Goal: Task Accomplishment & Management: Use online tool/utility

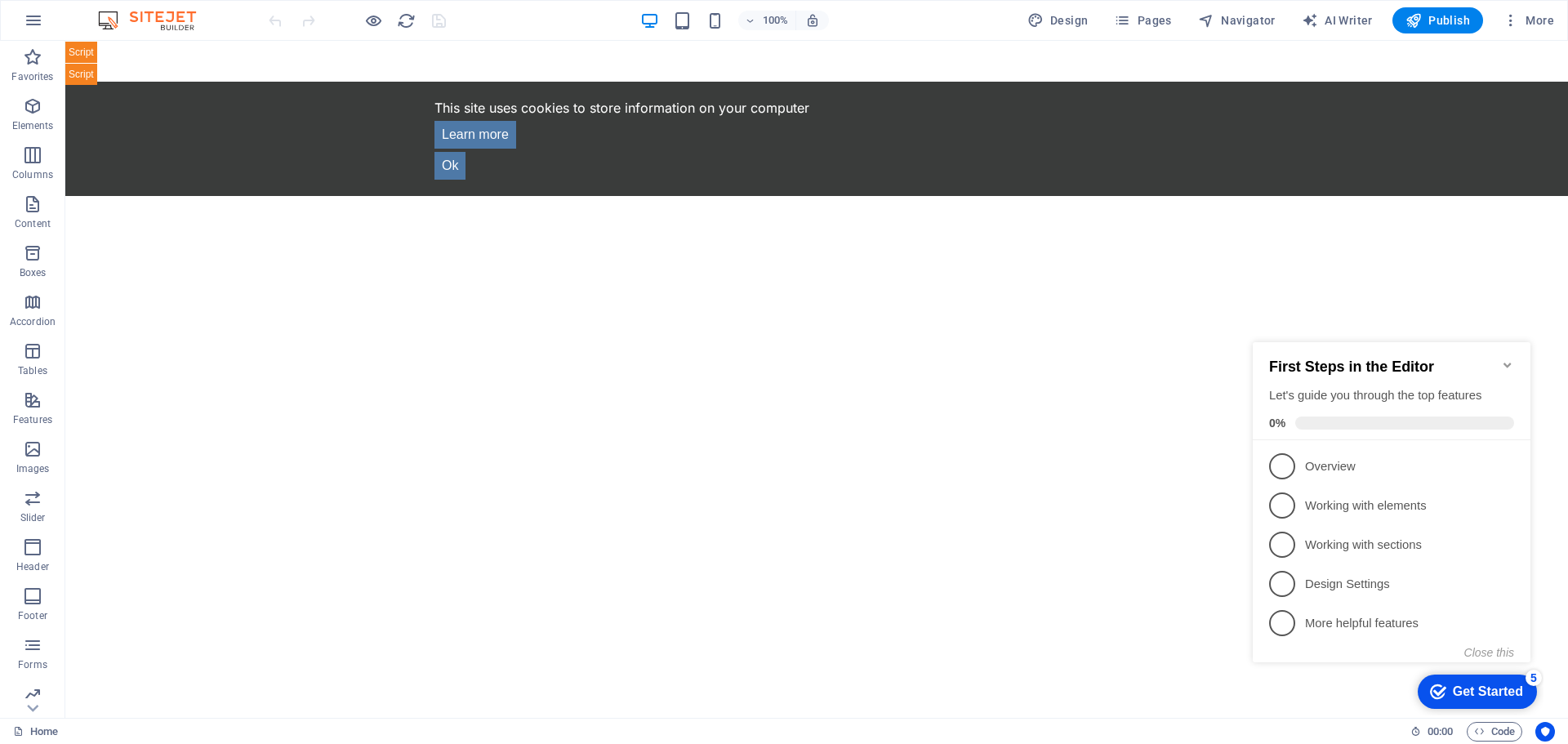
click at [1424, 363] on h2 "First Steps in the Editor" at bounding box center [1391, 367] width 245 height 17
click at [1507, 358] on icon "Minimize checklist" at bounding box center [1507, 365] width 13 height 13
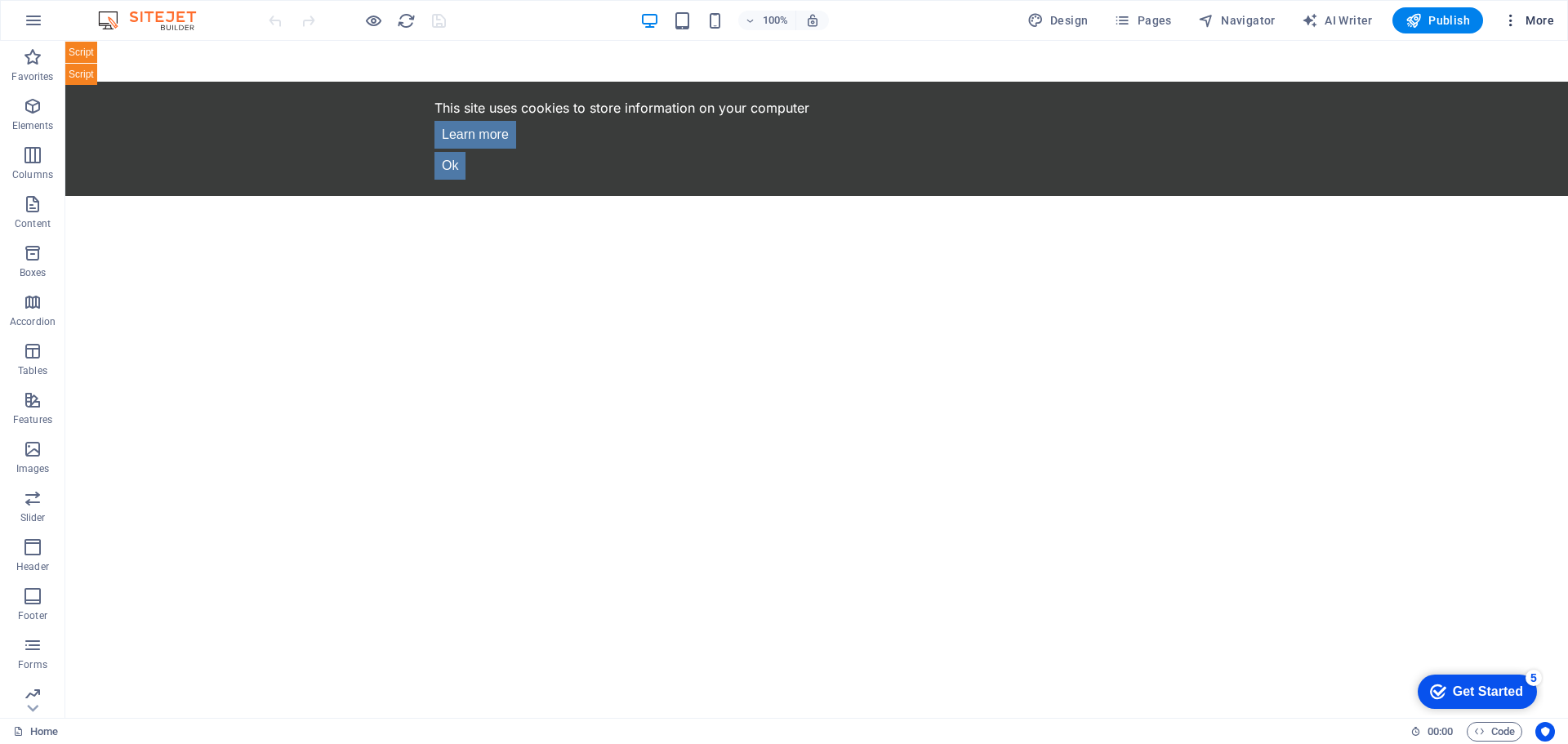
click at [1531, 19] on span "More" at bounding box center [1528, 20] width 51 height 17
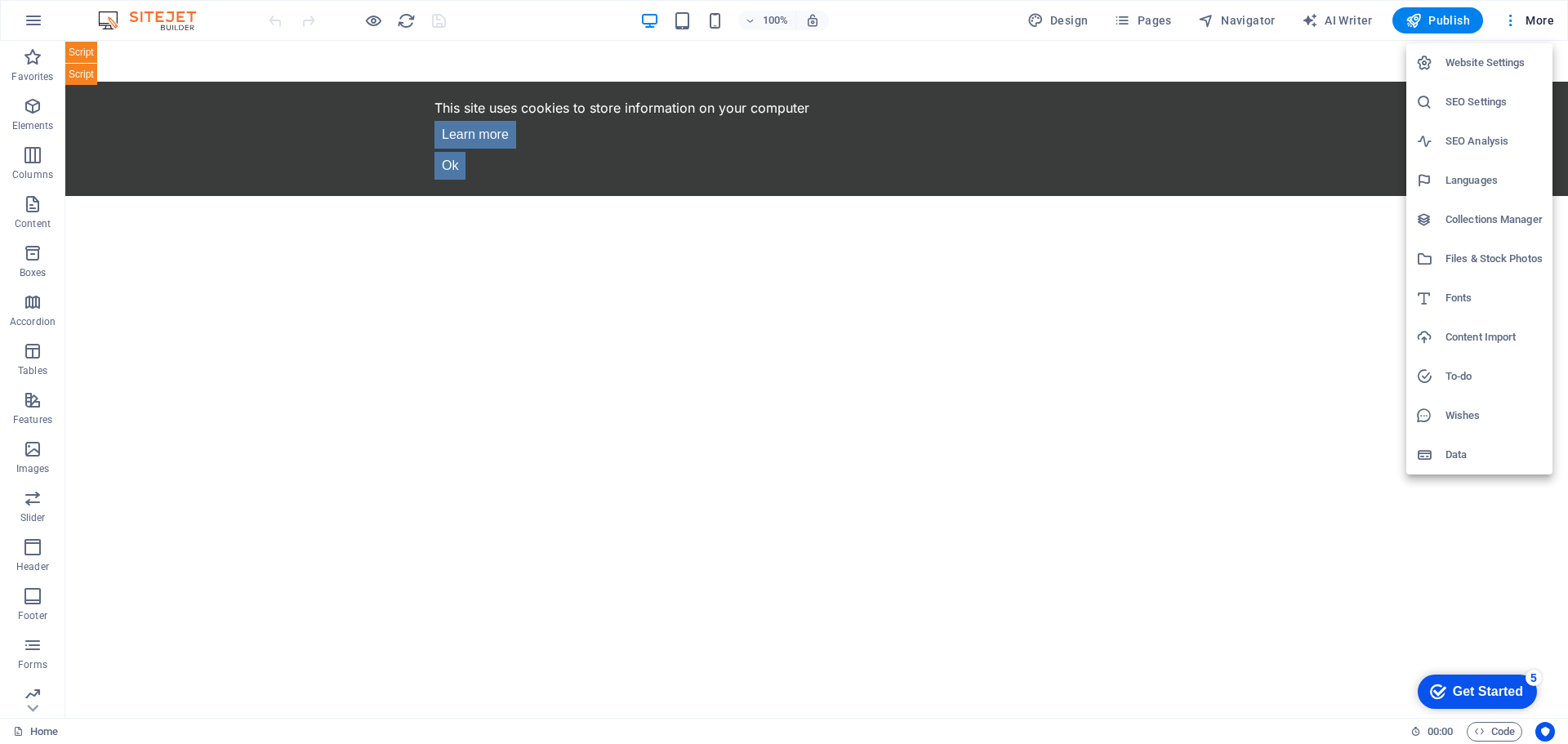
click at [1435, 264] on div at bounding box center [1431, 258] width 30 height 17
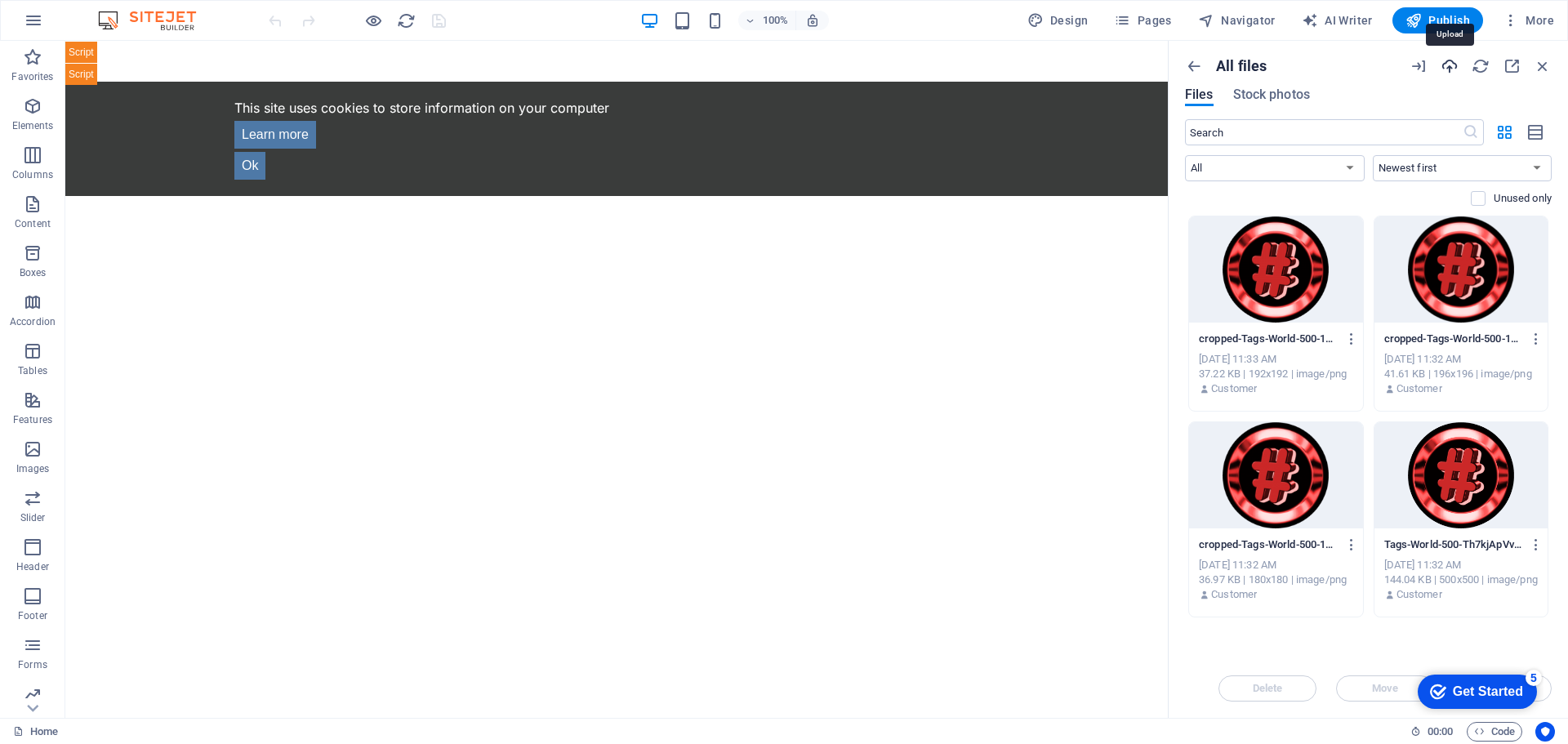
click at [1450, 66] on icon "button" at bounding box center [1449, 66] width 18 height 18
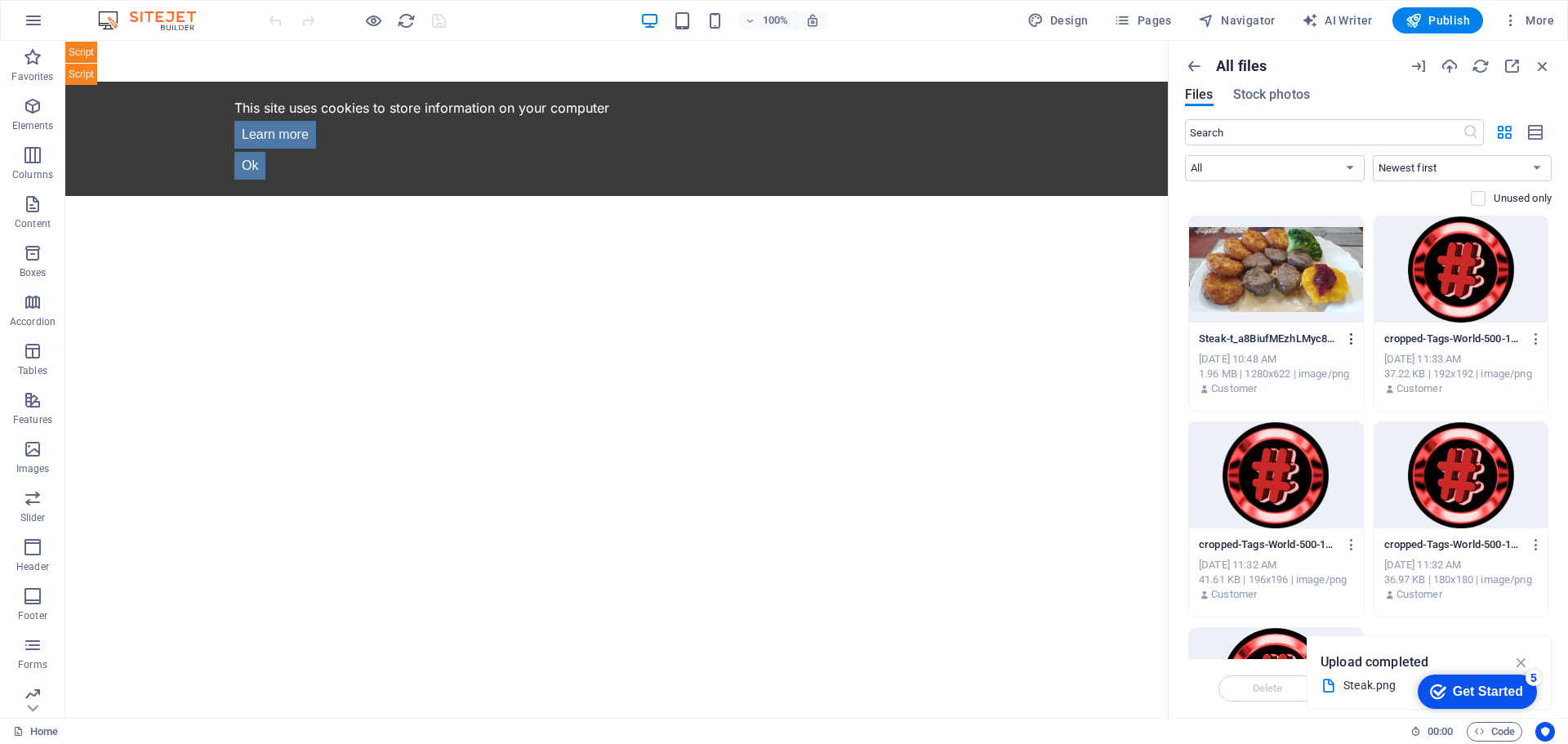
click at [1345, 337] on icon "button" at bounding box center [1352, 338] width 16 height 15
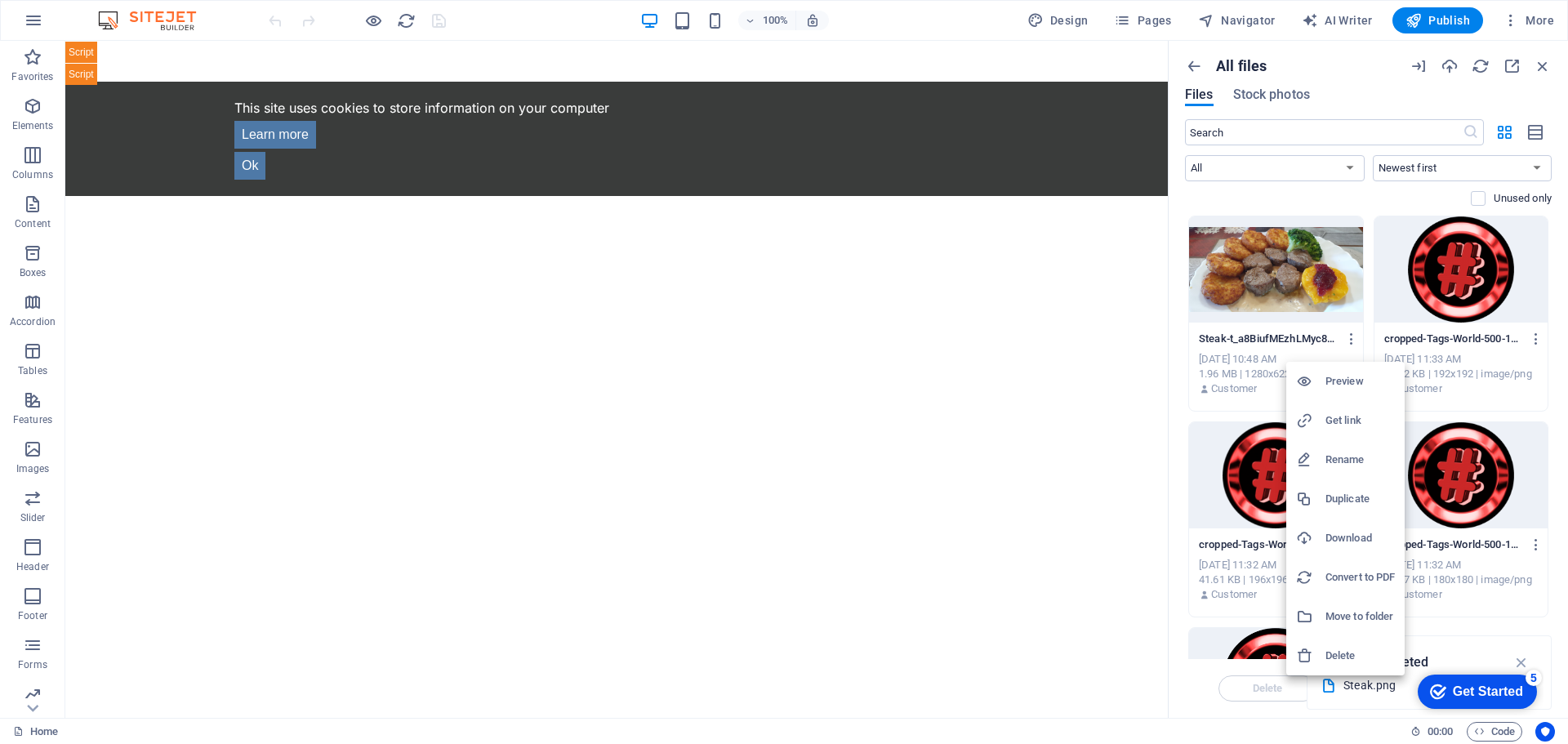
click at [1349, 410] on li "Get link" at bounding box center [1345, 420] width 119 height 39
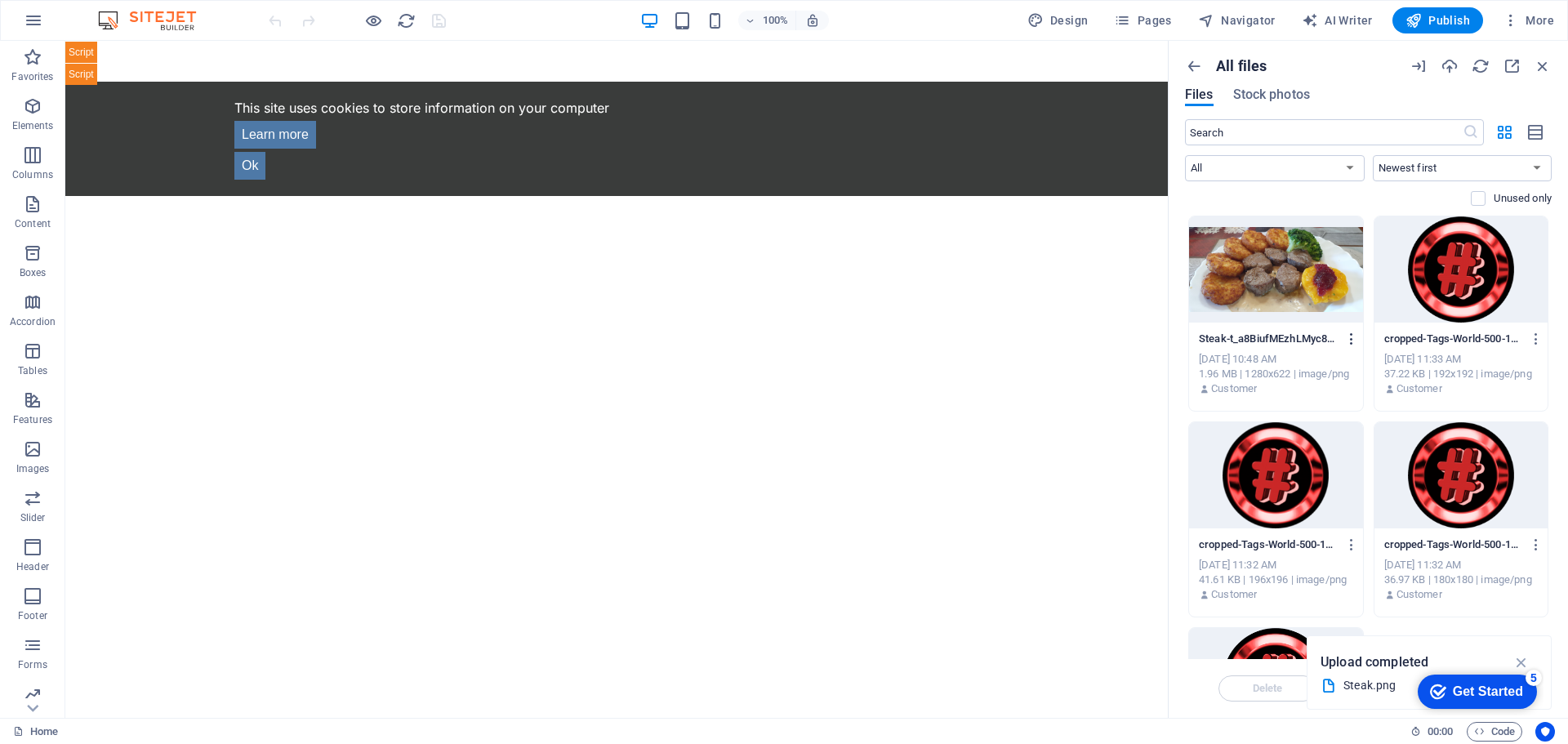
click at [1351, 345] on icon "button" at bounding box center [1352, 338] width 16 height 15
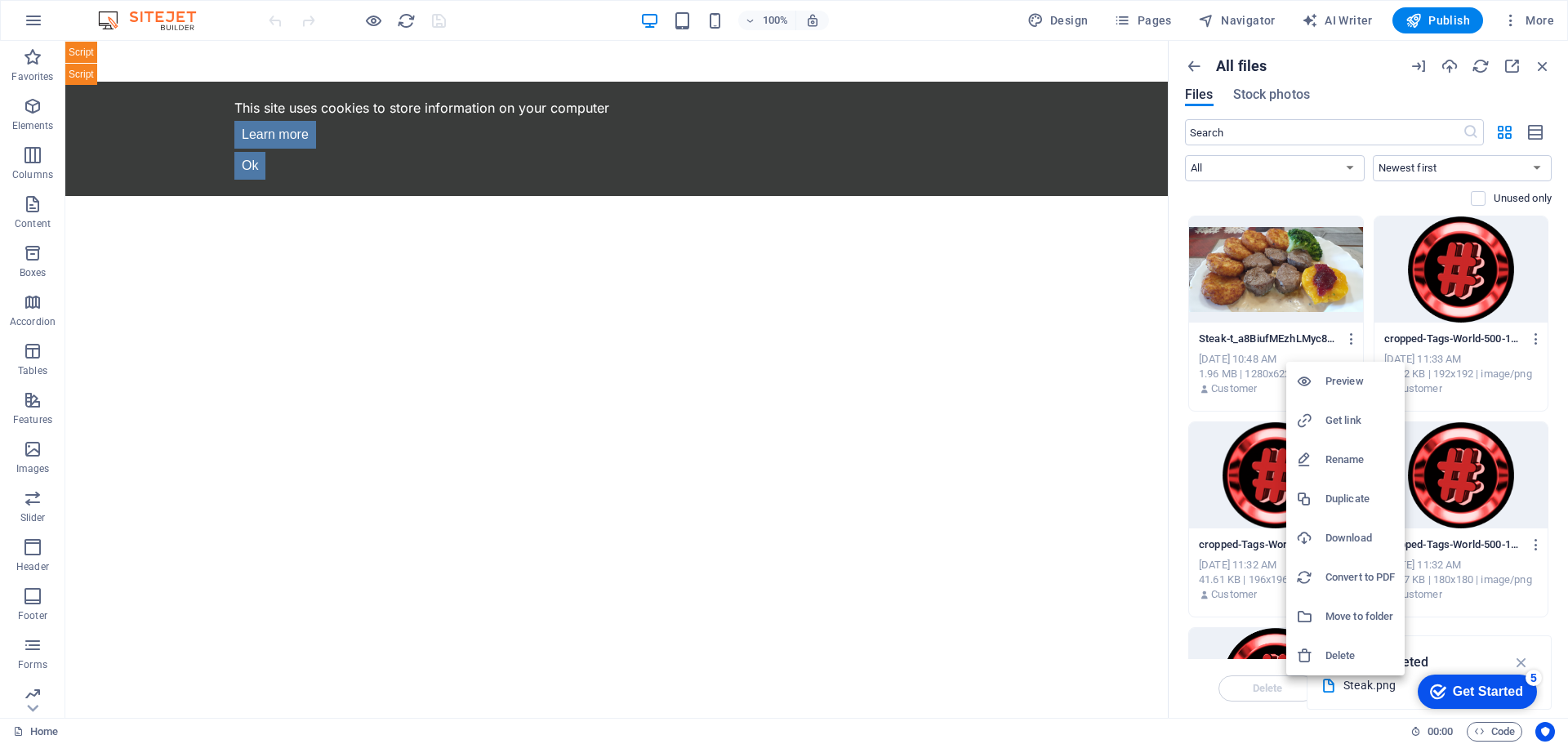
click at [1343, 417] on h6 "Get link" at bounding box center [1360, 420] width 70 height 19
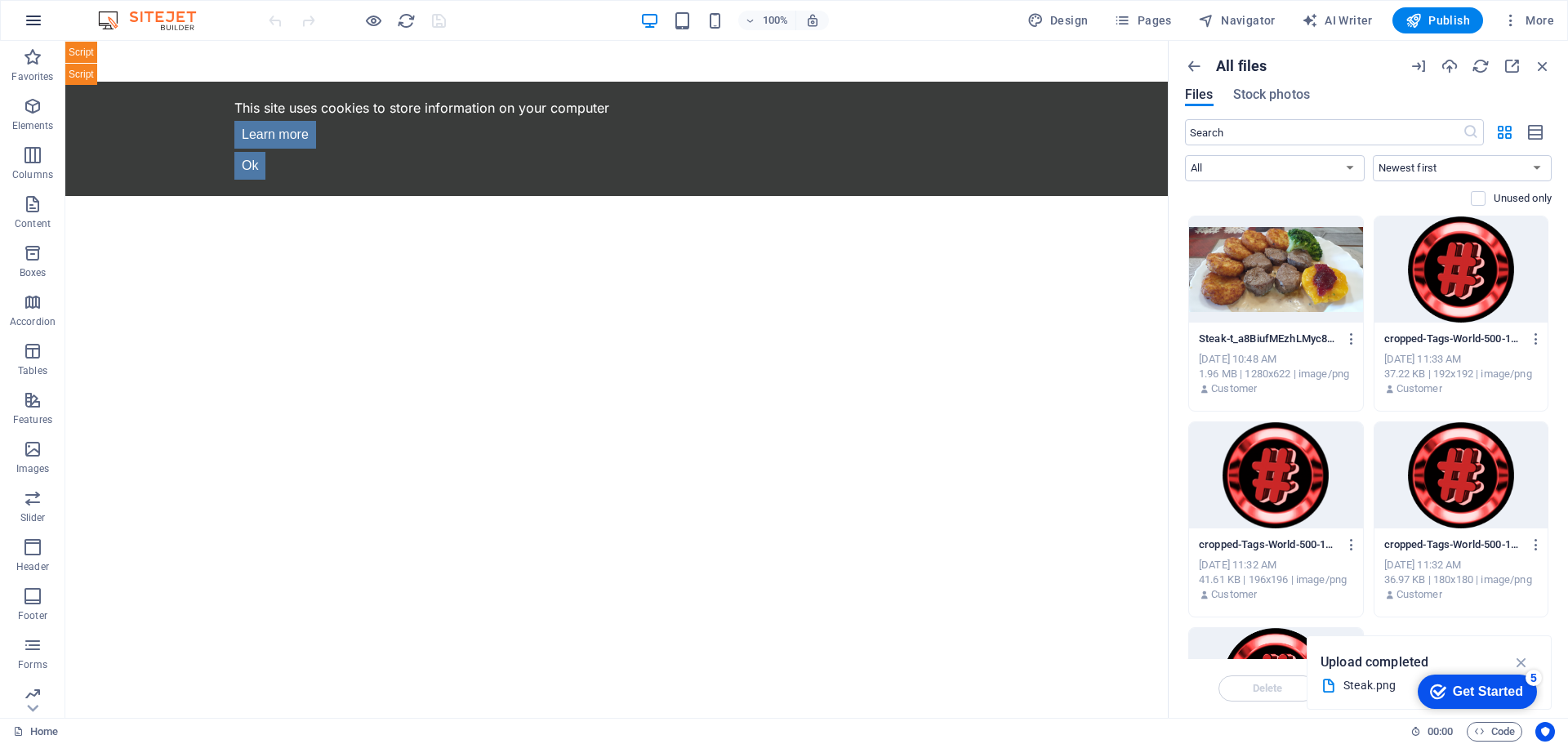
click at [30, 14] on icon "button" at bounding box center [33, 20] width 19 height 19
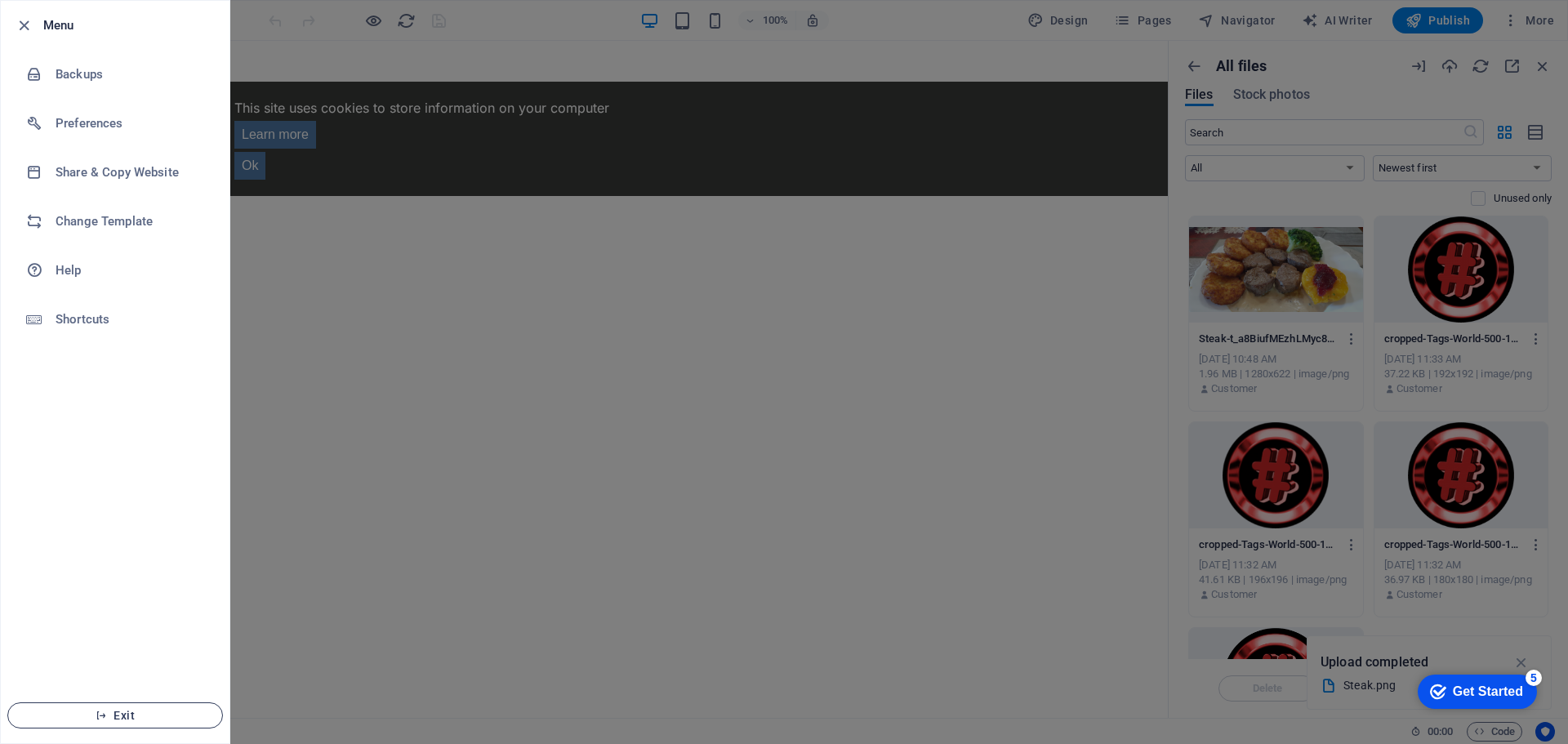
click at [114, 707] on button "Exit" at bounding box center [114, 715] width 216 height 26
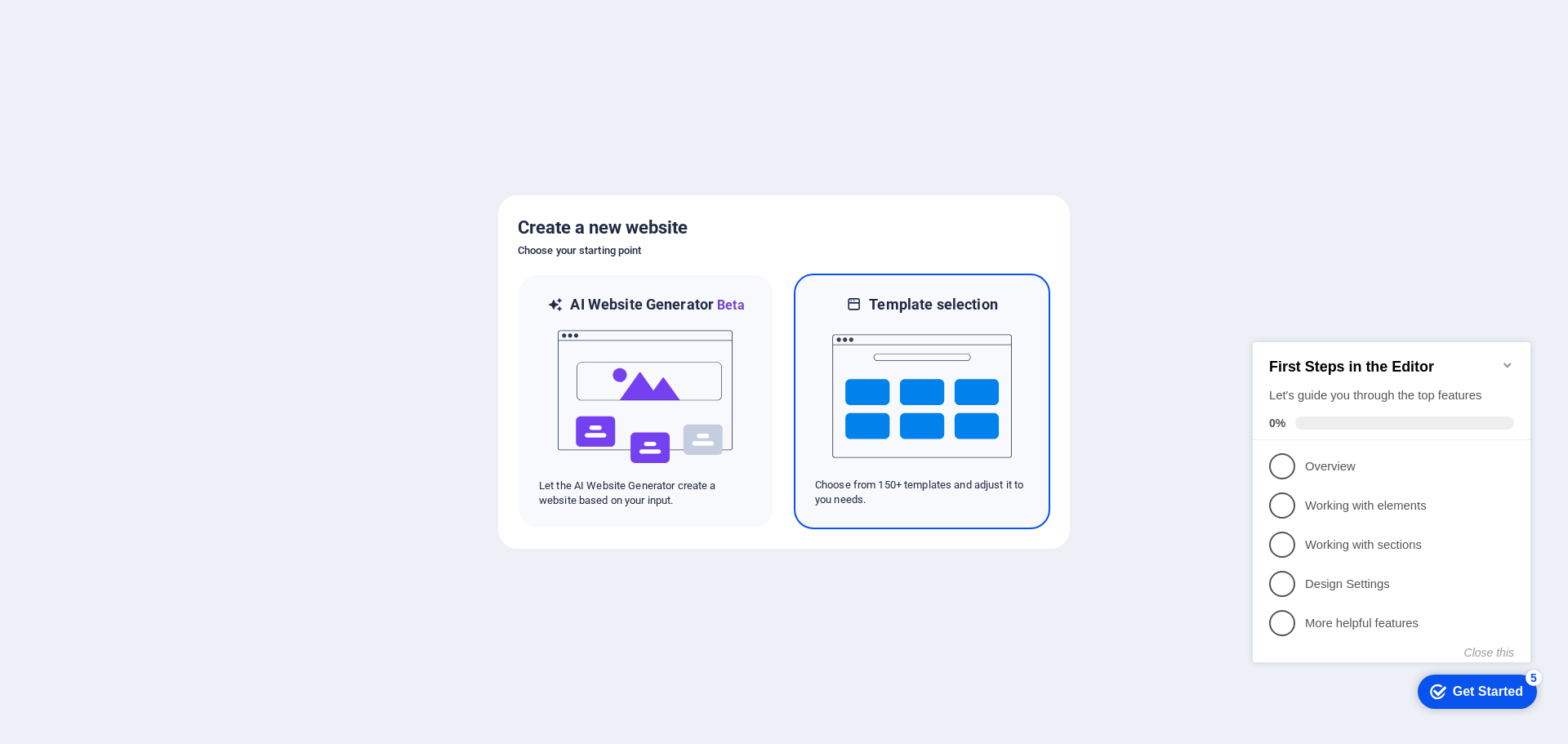
click at [910, 407] on img at bounding box center [922, 395] width 180 height 163
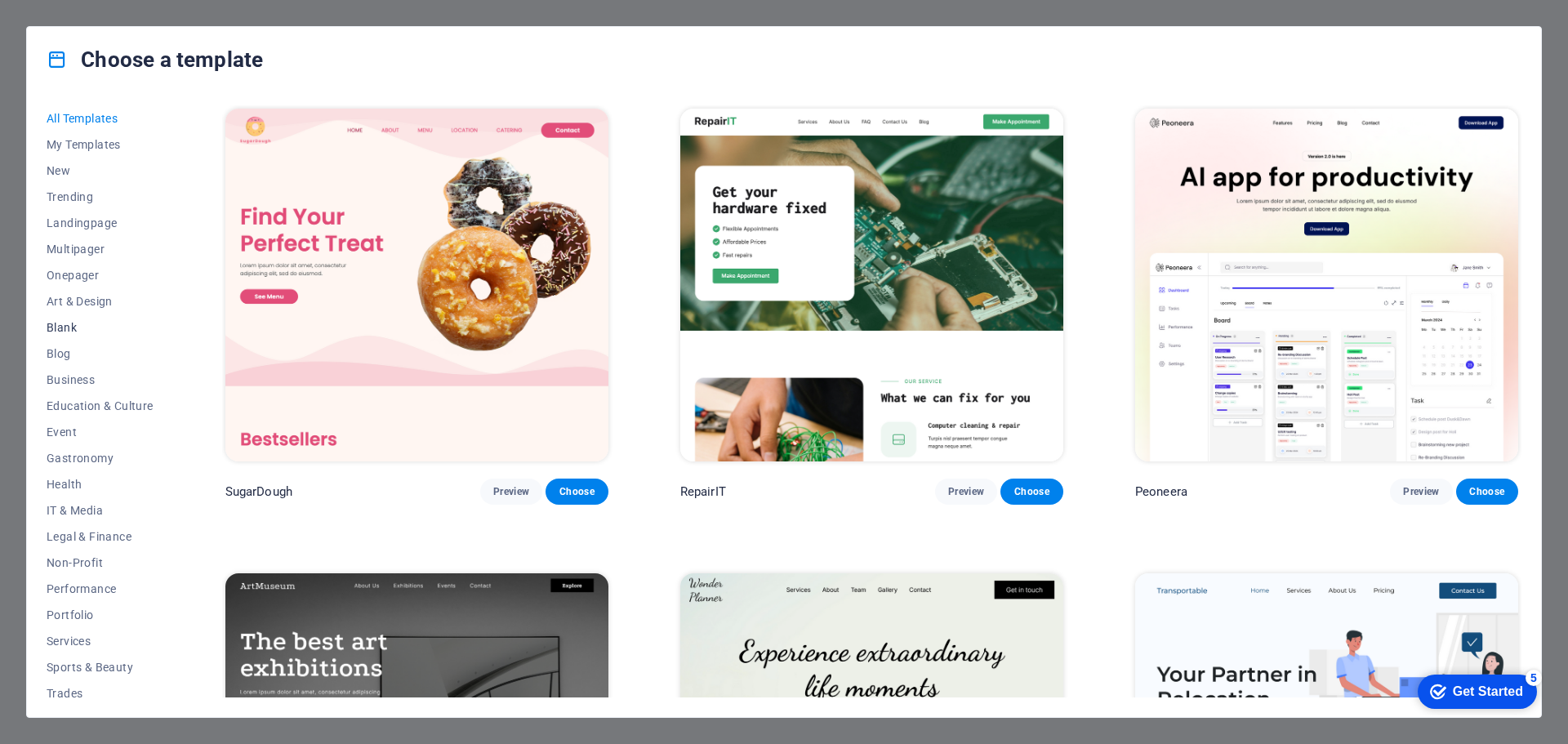
click at [65, 325] on span "Blank" at bounding box center [99, 327] width 107 height 13
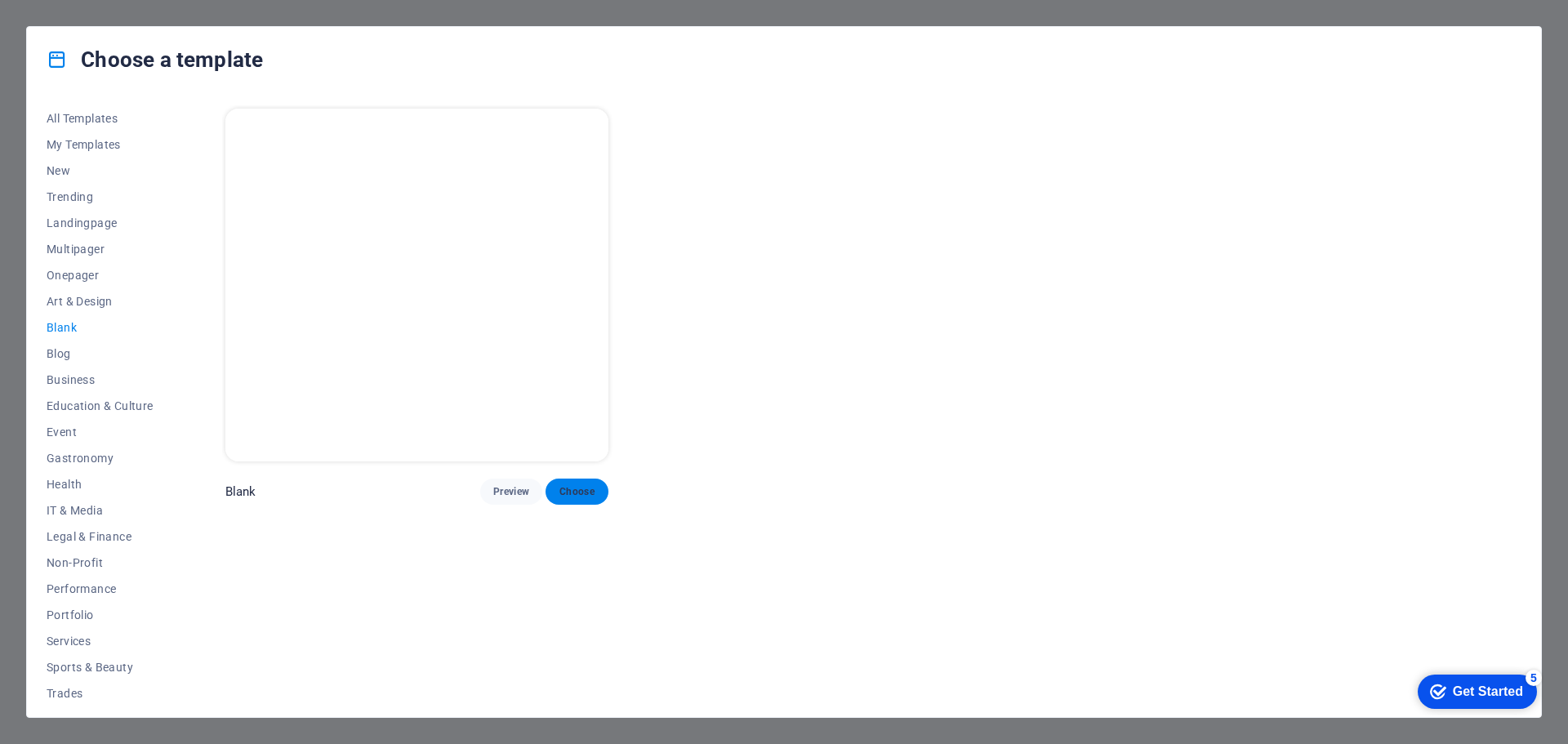
click at [579, 493] on span "Choose" at bounding box center [576, 491] width 36 height 13
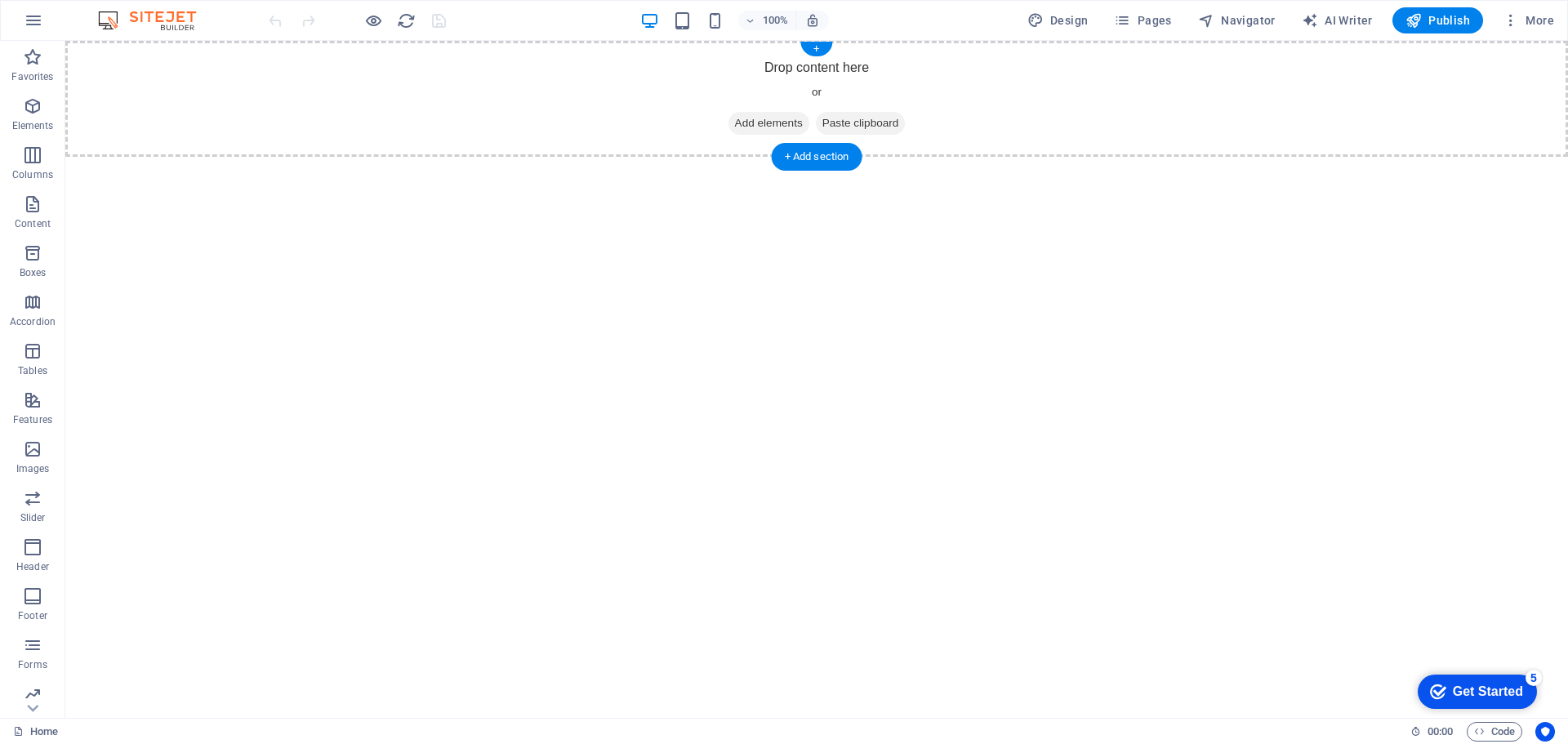
click at [745, 125] on span "Add elements" at bounding box center [769, 123] width 81 height 23
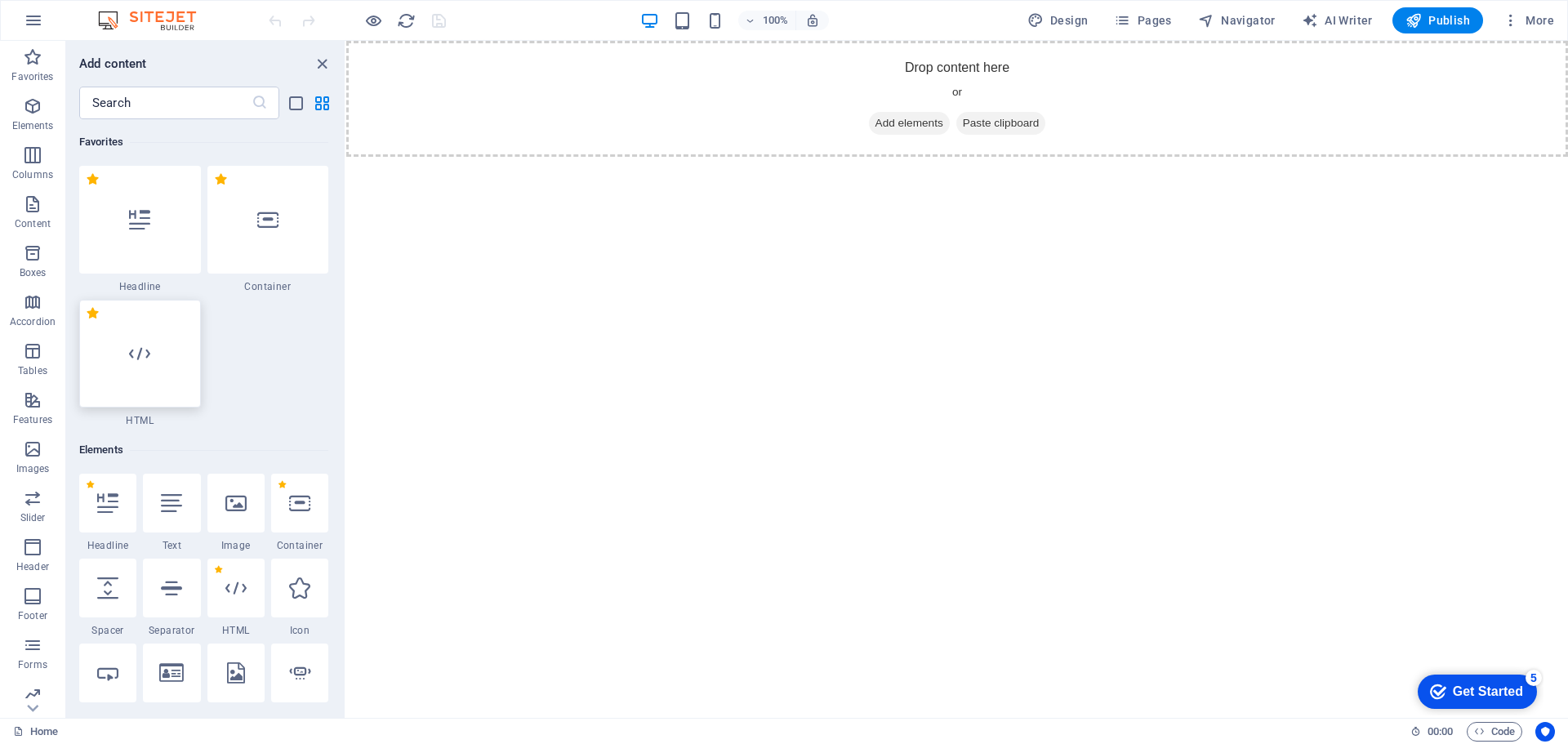
click at [134, 340] on div at bounding box center [140, 353] width 121 height 108
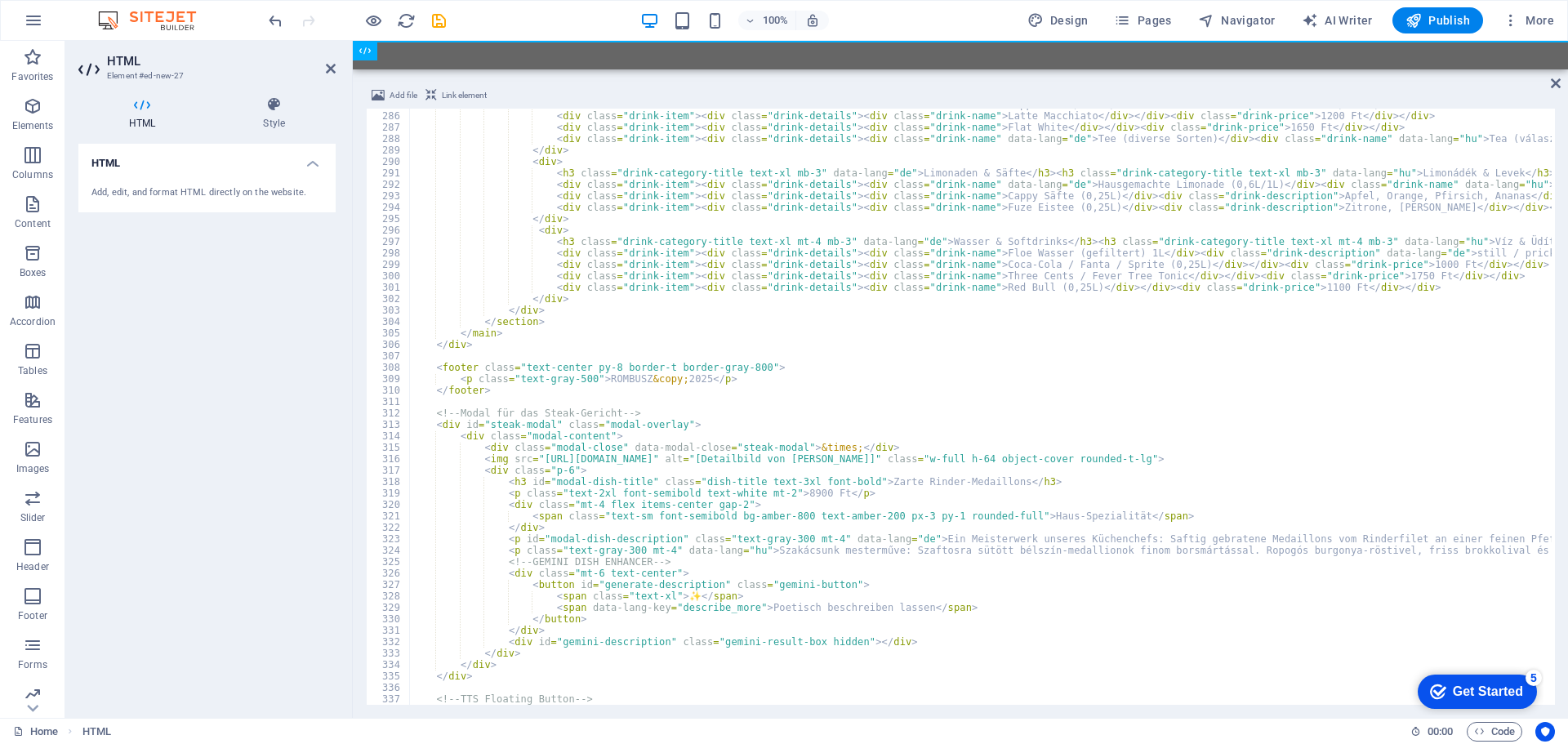
scroll to position [3255, 0]
click at [442, 16] on icon "save" at bounding box center [439, 21] width 19 height 19
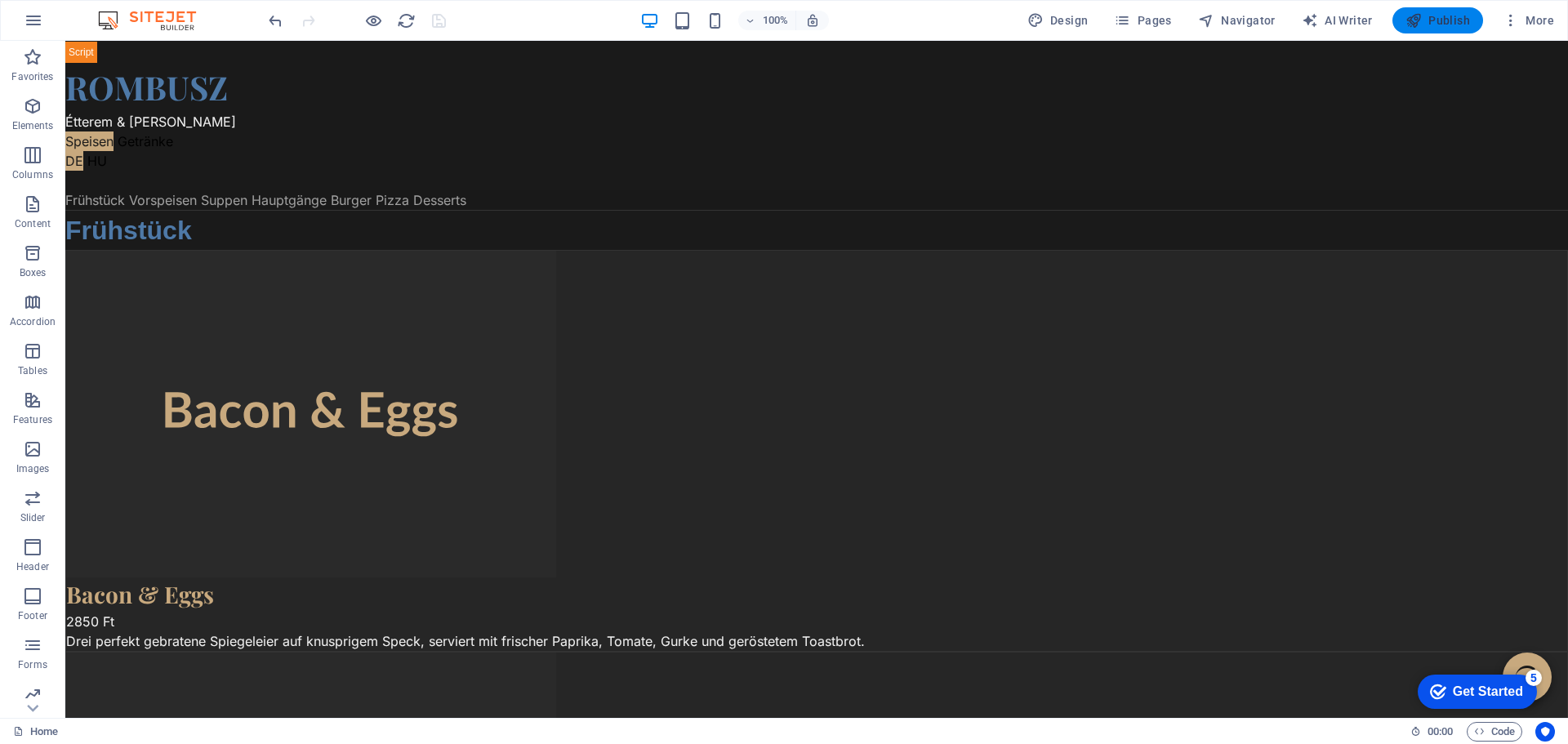
click at [1450, 23] on span "Publish" at bounding box center [1438, 20] width 65 height 17
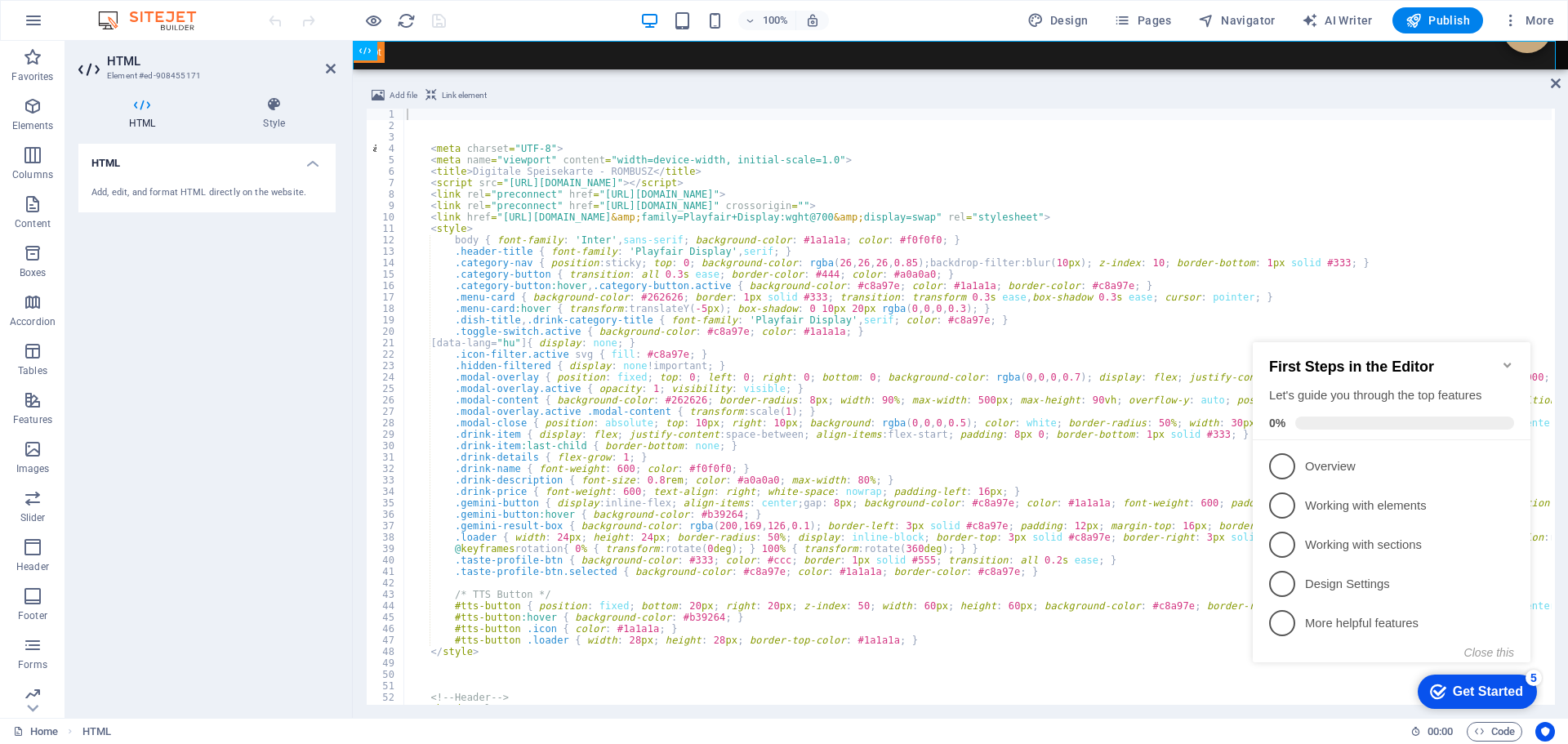
click at [1509, 361] on icon "Minimize checklist" at bounding box center [1507, 365] width 13 height 13
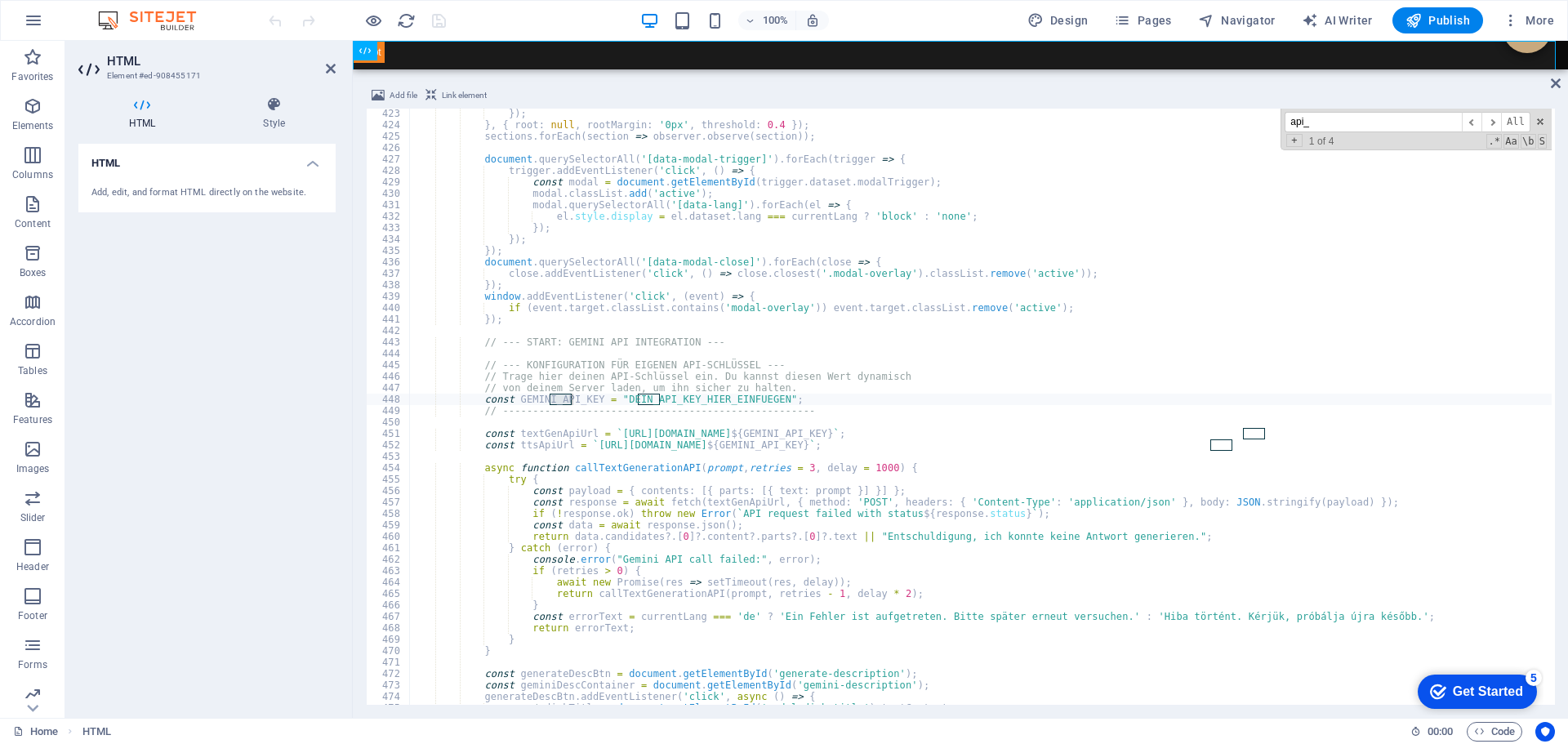
type input "api_"
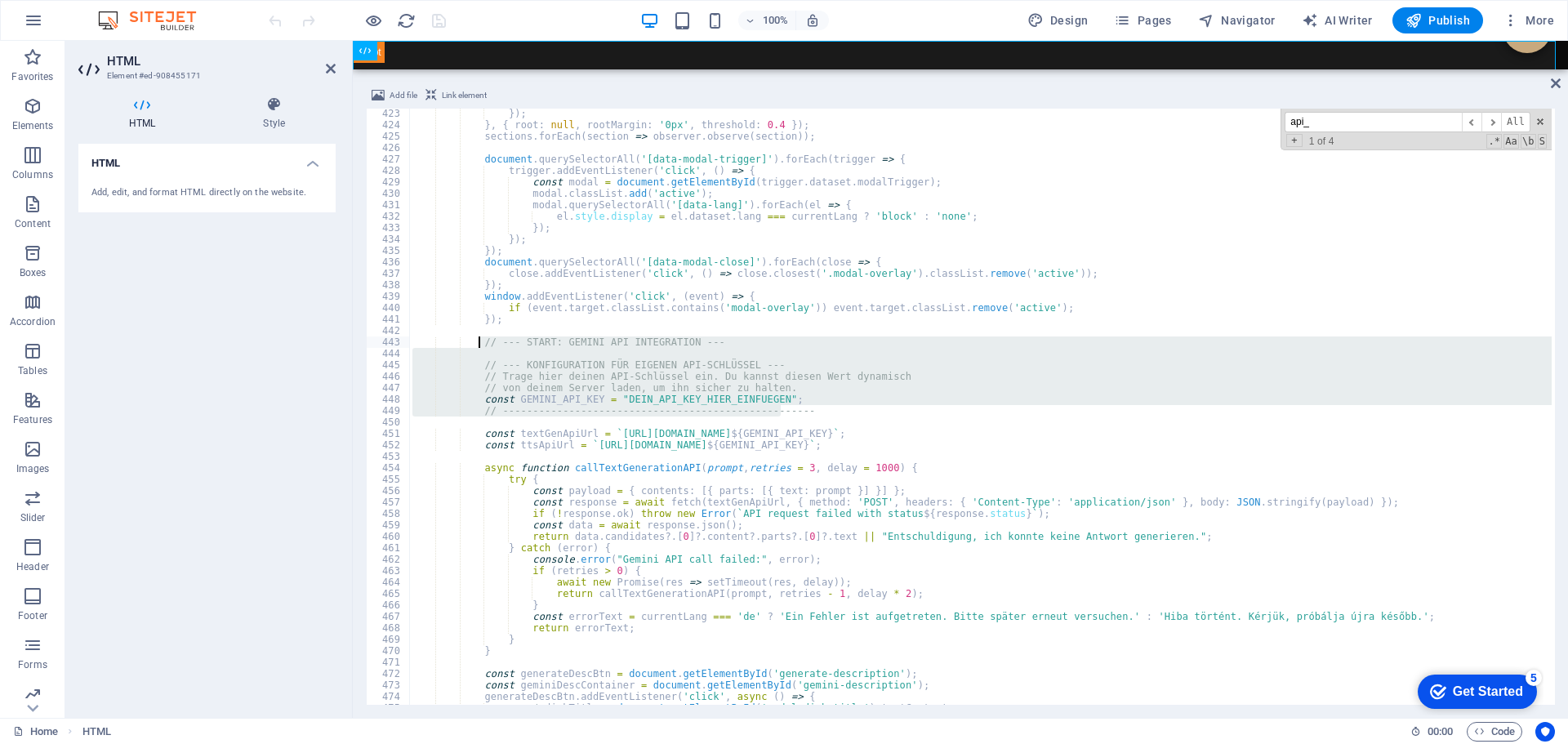
drag, startPoint x: 798, startPoint y: 415, endPoint x: 477, endPoint y: 343, distance: 329.0
type textarea "// --- START: GEMINI API INTEGRATION ---"
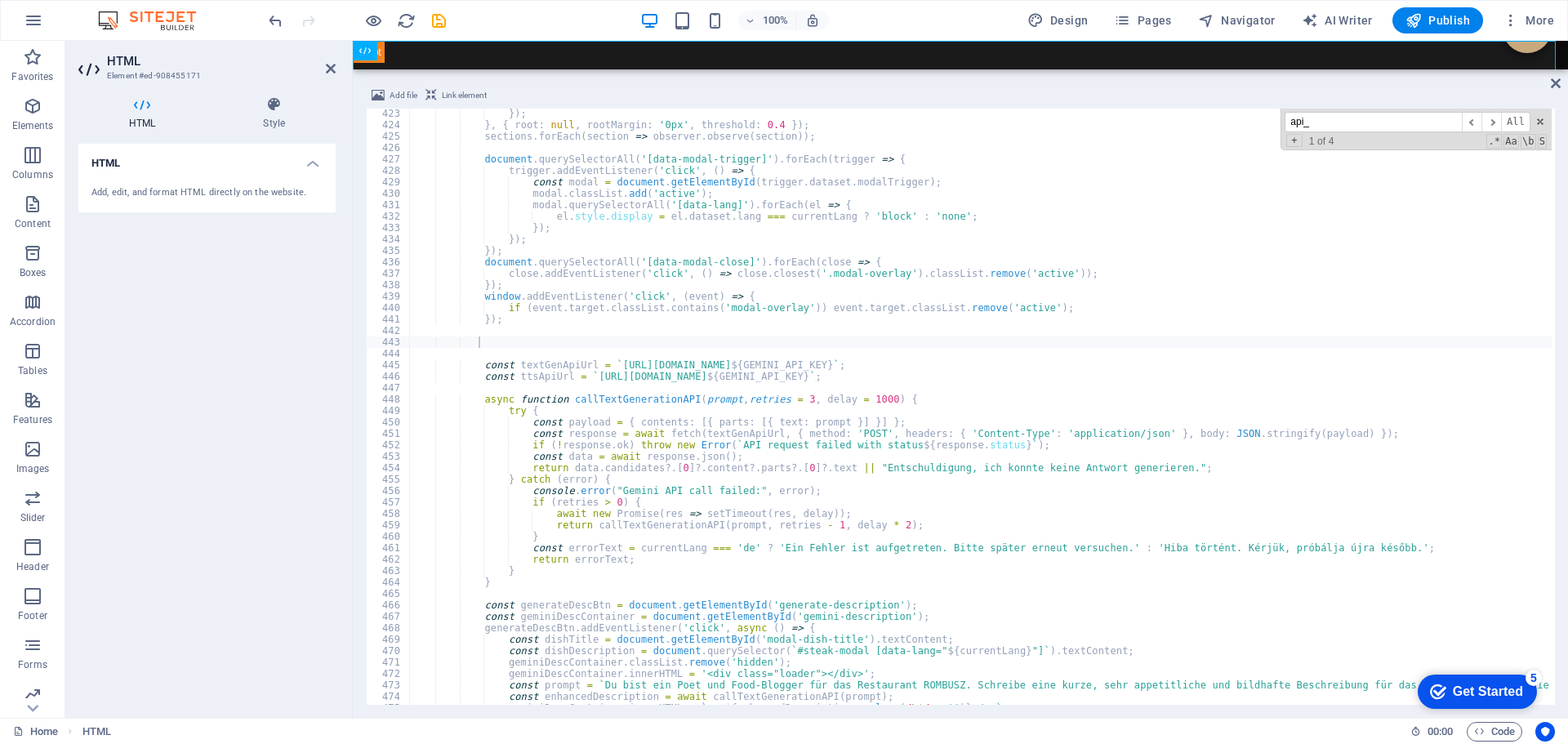
click at [518, 11] on div "100% Design Pages Navigator AI Writer Publish More" at bounding box center [913, 20] width 1295 height 26
click at [439, 11] on icon "save" at bounding box center [439, 21] width 19 height 19
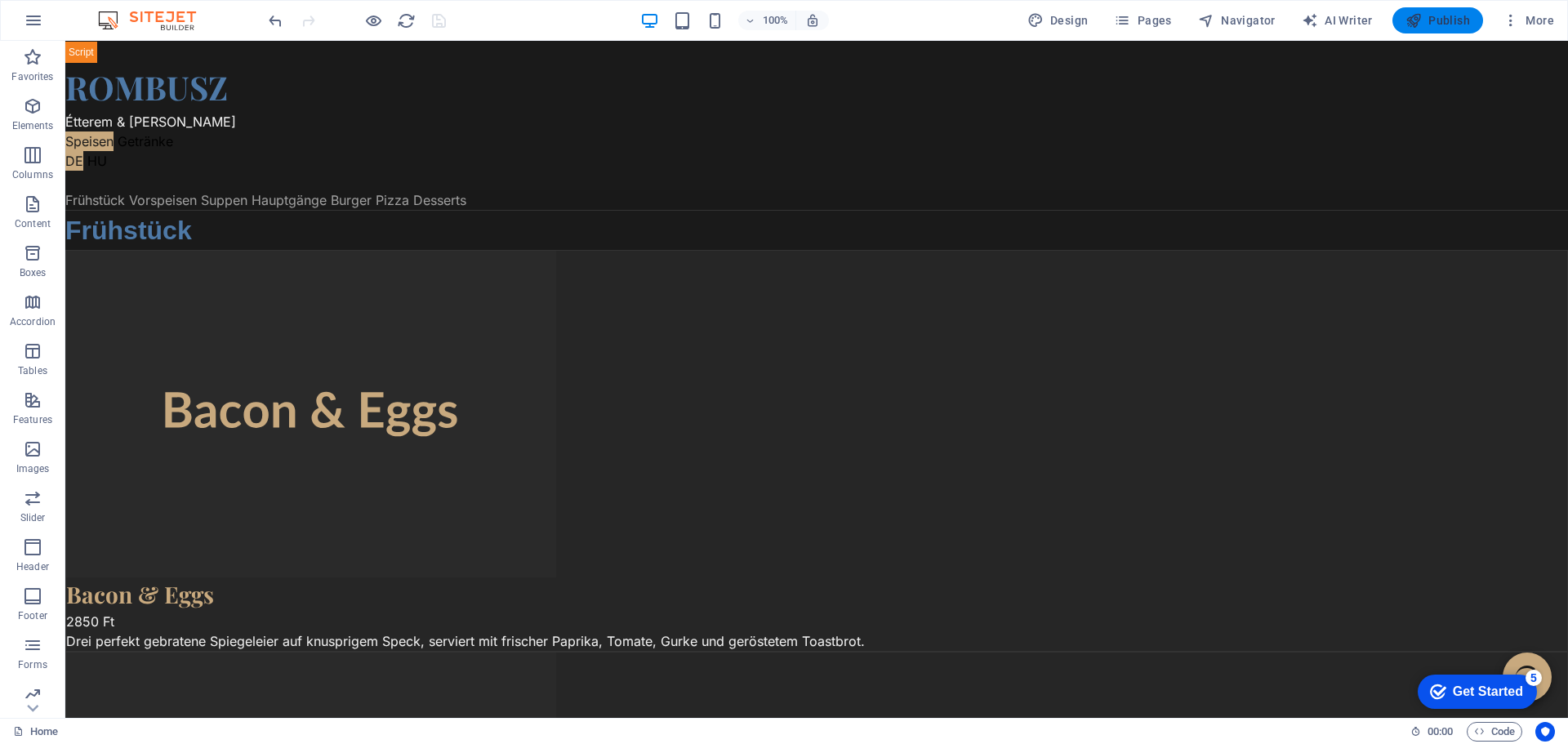
click at [1444, 23] on span "Publish" at bounding box center [1438, 20] width 65 height 17
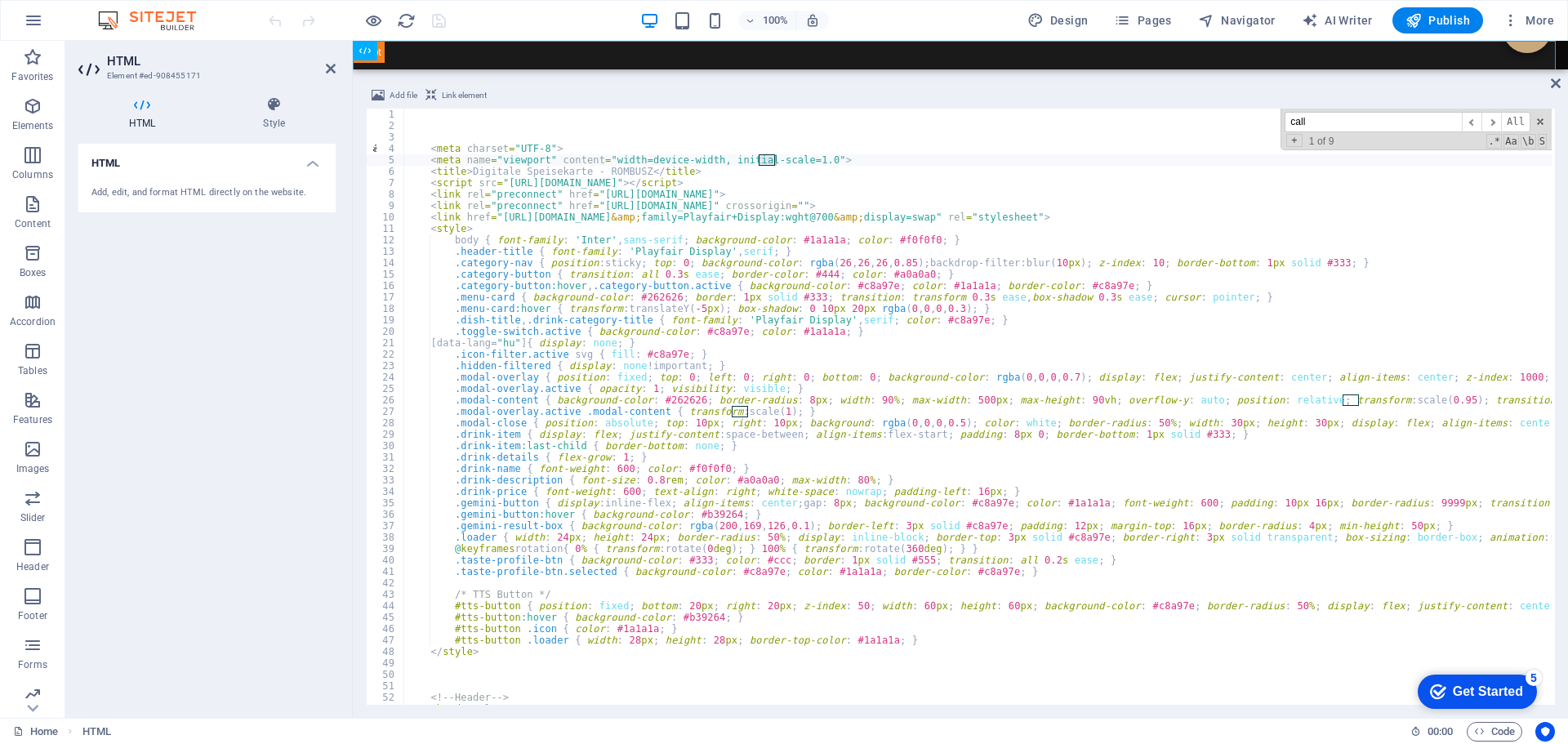
scroll to position [4823, 0]
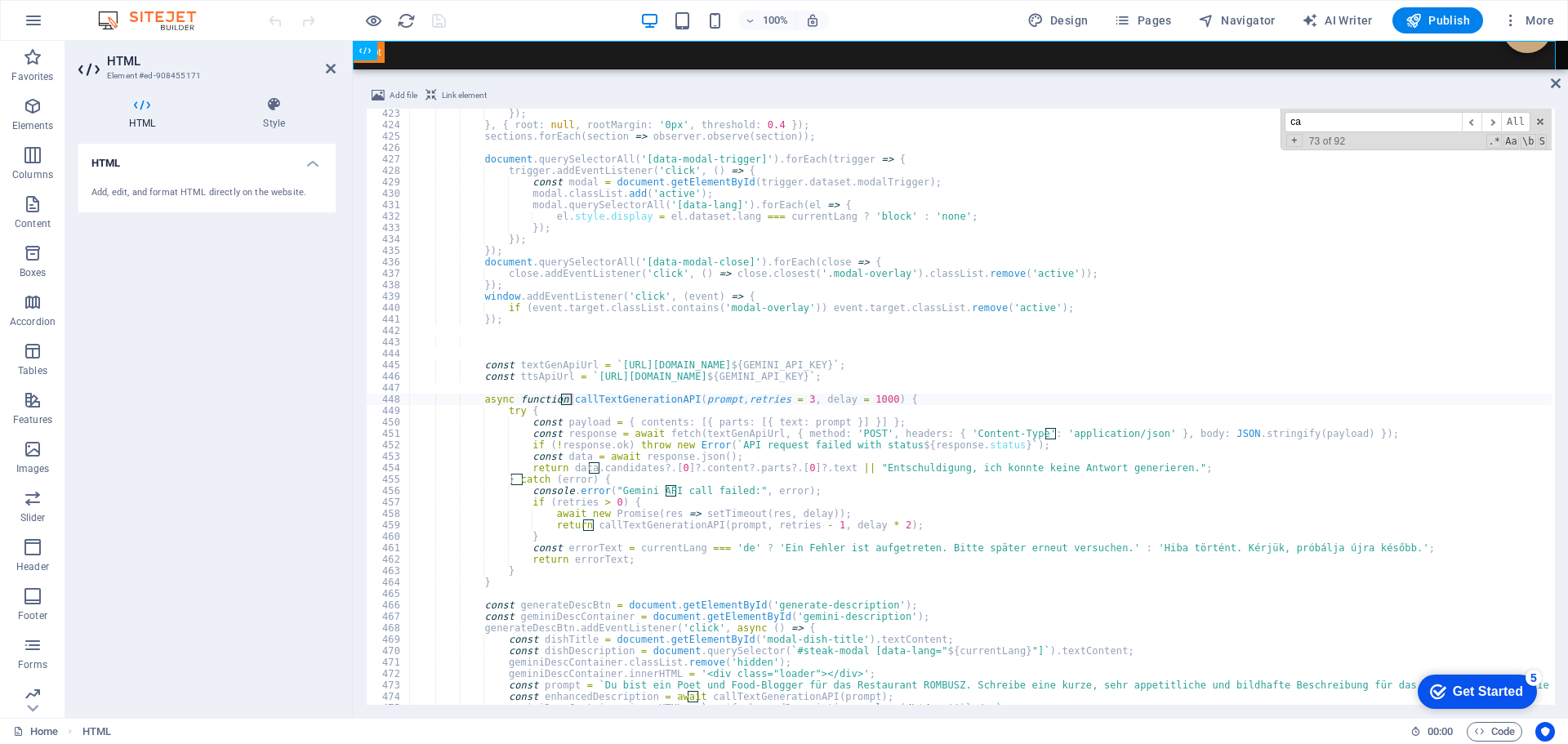
type input "c"
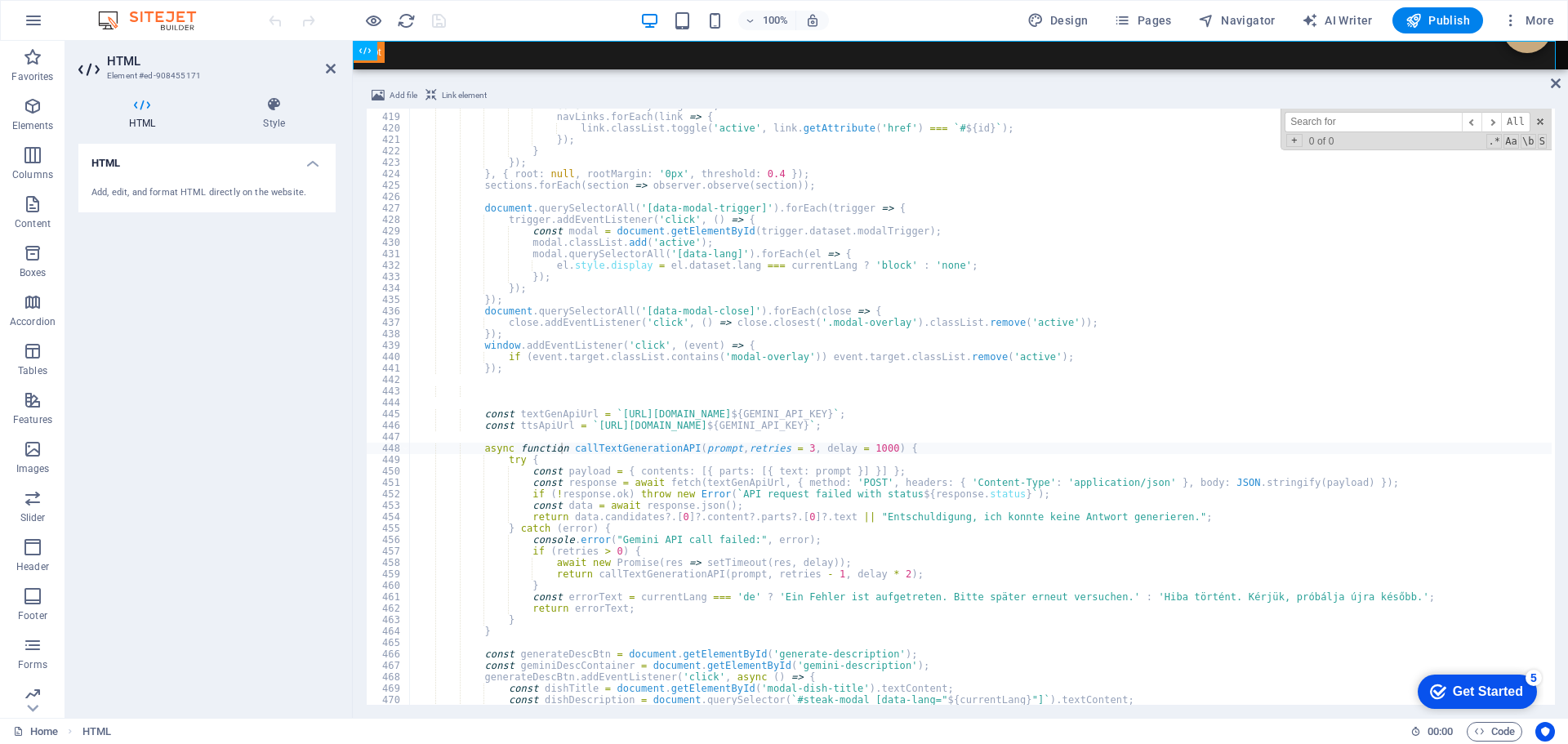
scroll to position [4775, 0]
click at [1319, 121] on input at bounding box center [1373, 121] width 177 height 20
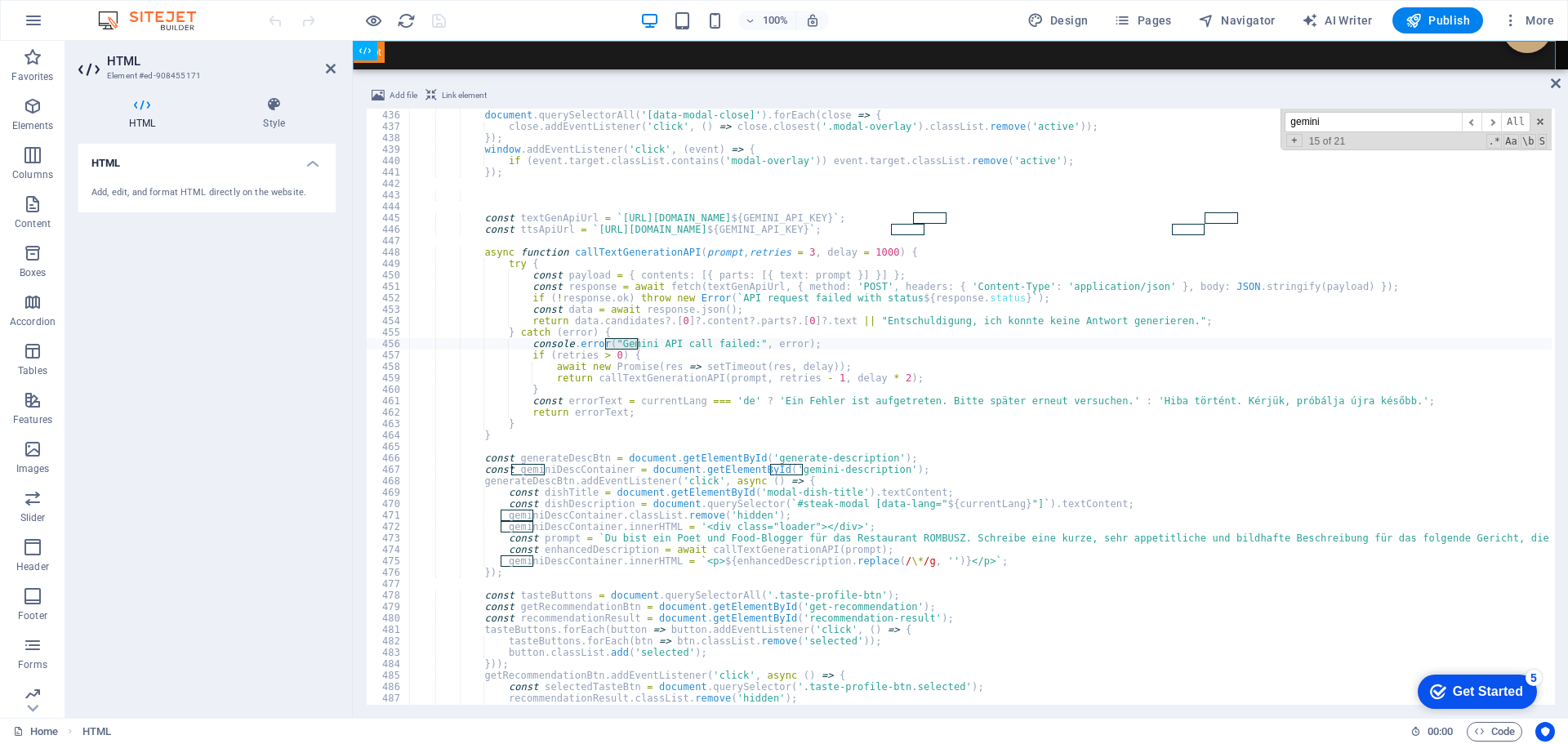
scroll to position [4971, 0]
type input "g"
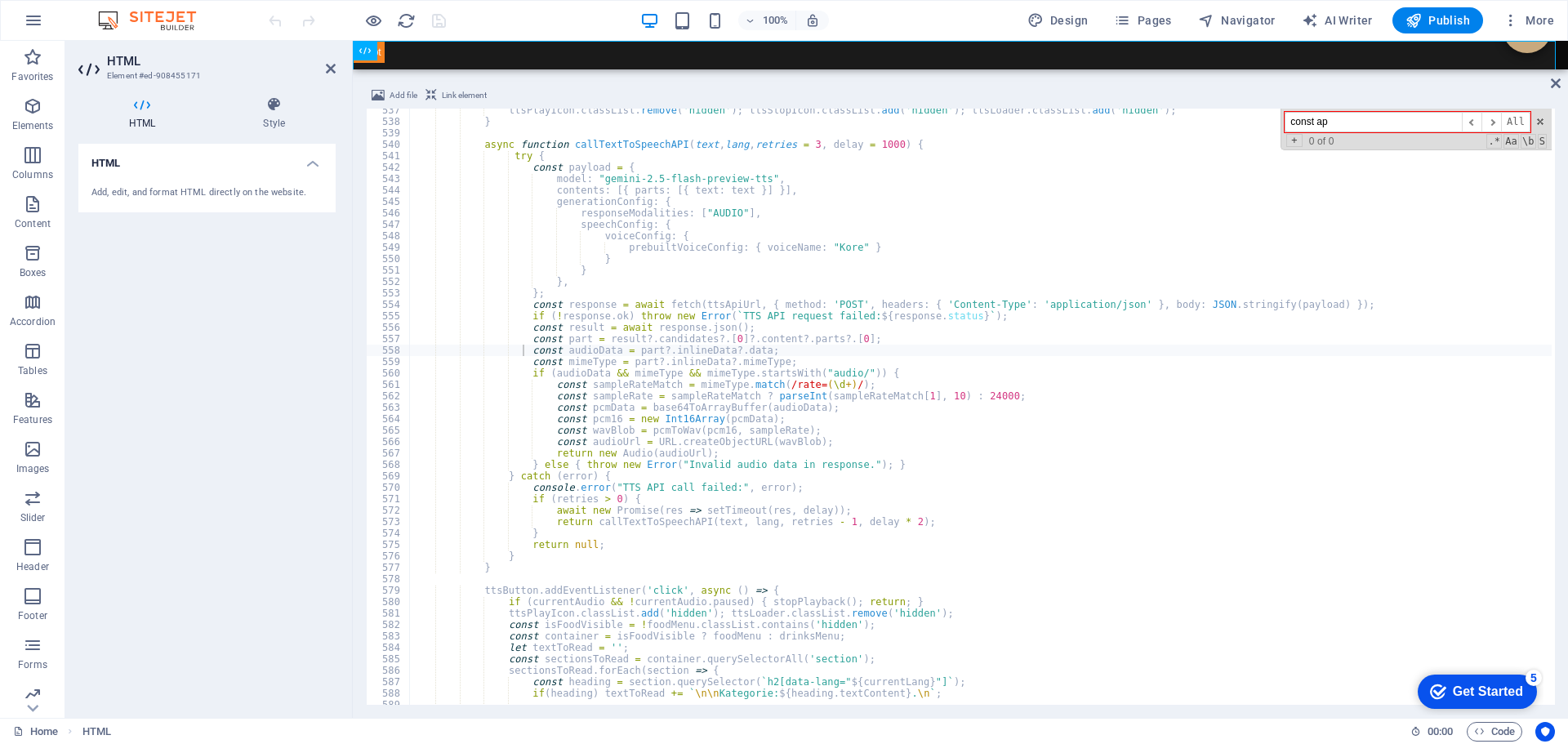
scroll to position [6179, 0]
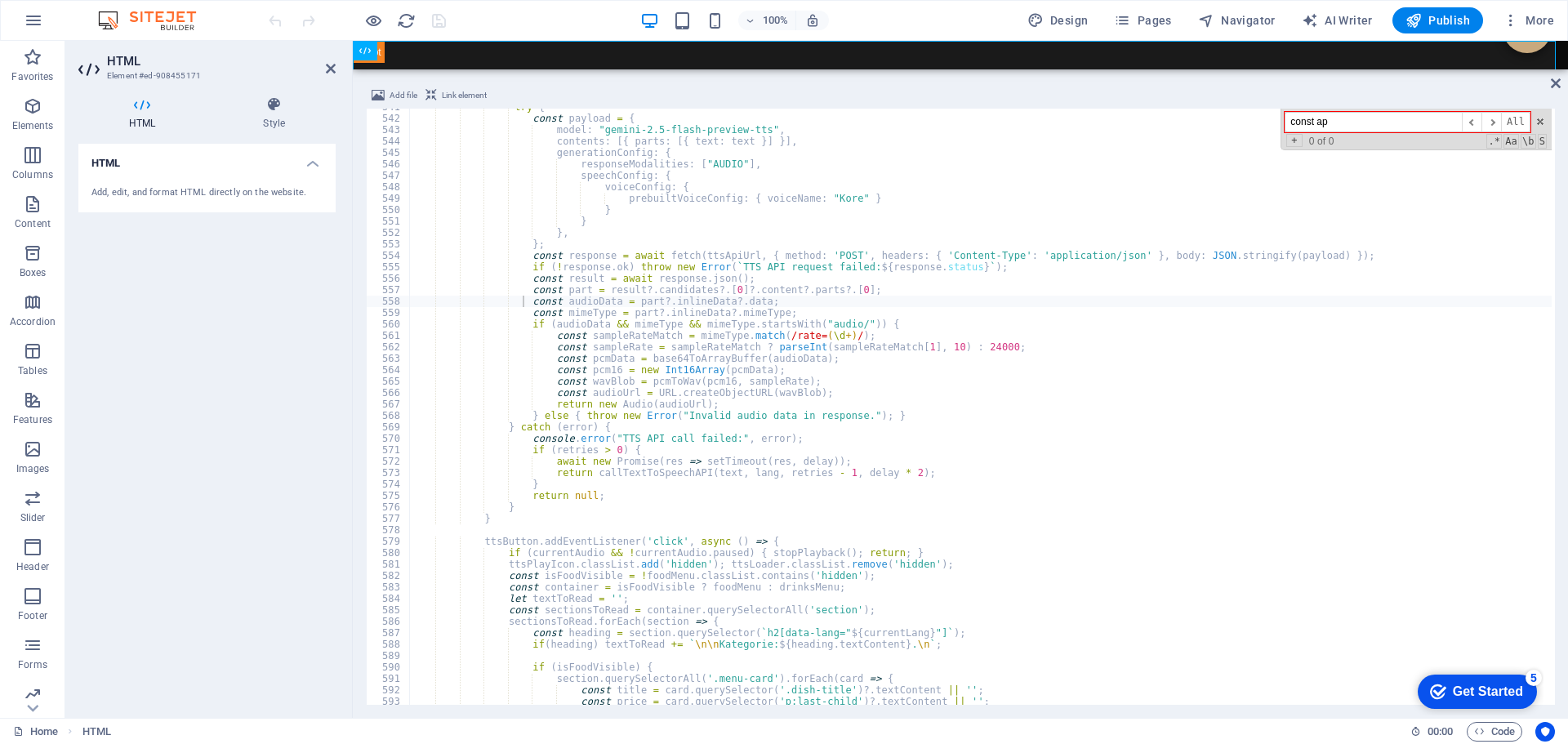
type input "const ap"
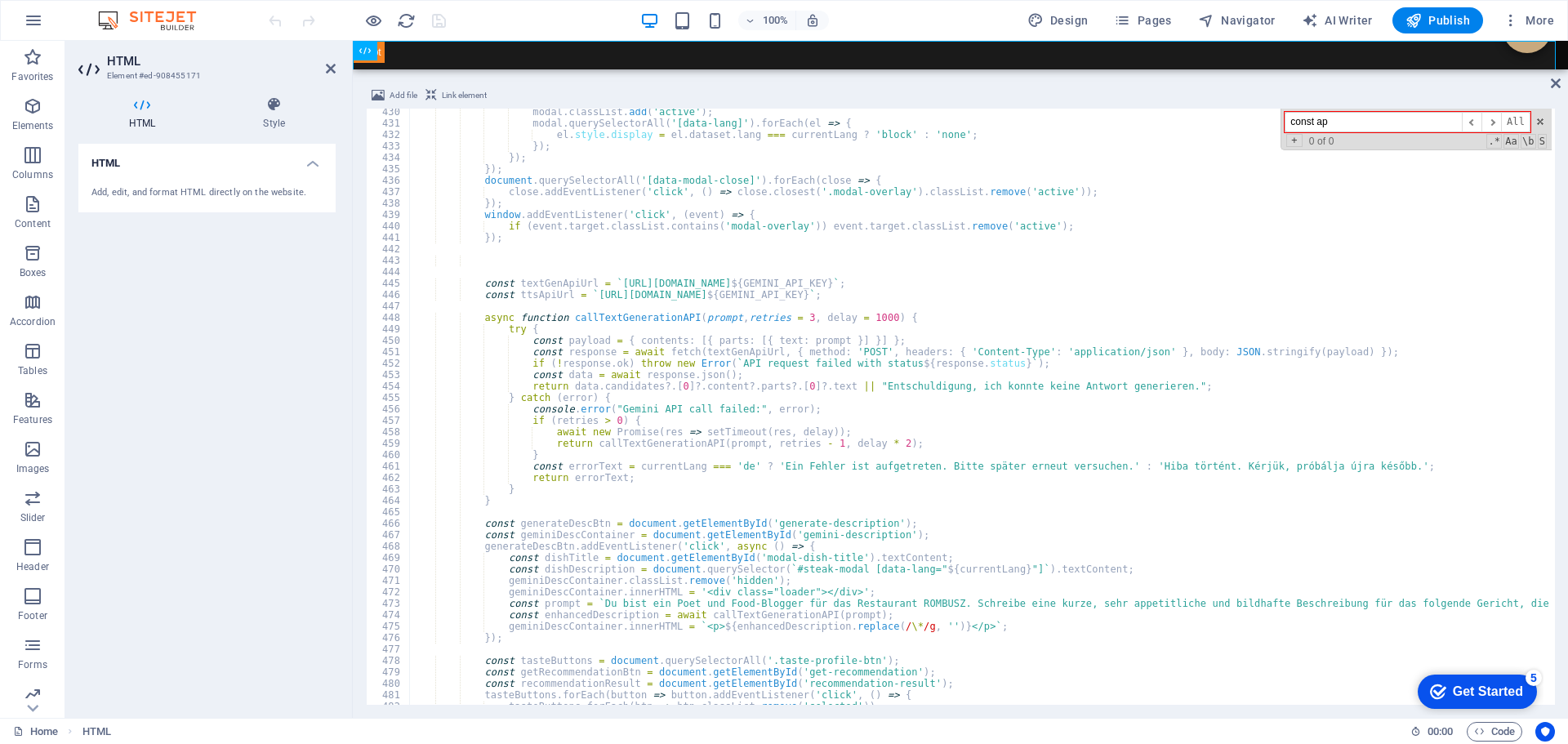
scroll to position [4905, 0]
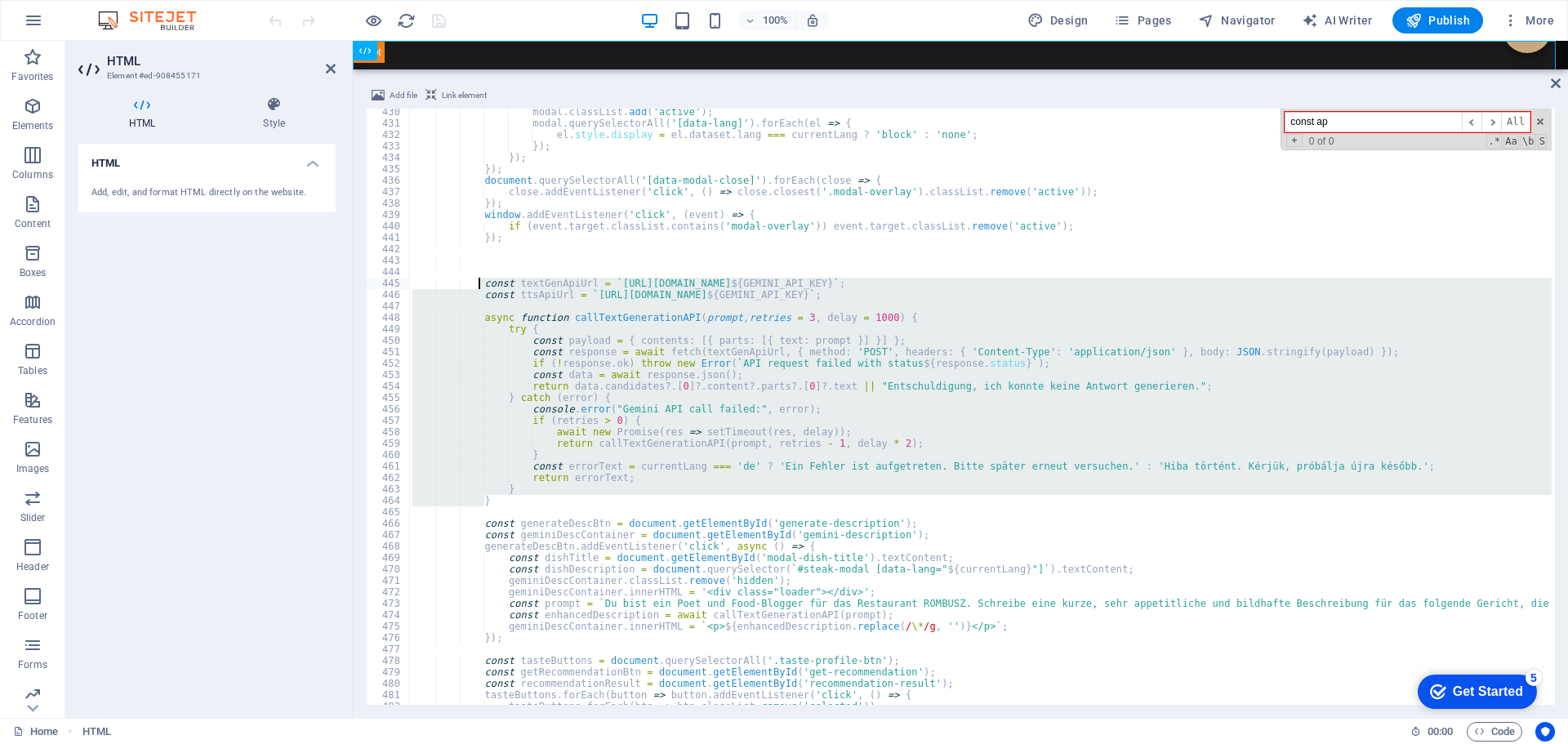
drag, startPoint x: 503, startPoint y: 503, endPoint x: 477, endPoint y: 287, distance: 217.6
type textarea "const textGenApiUrl = `https://generativelanguage.googleapis.com/v1beta/models/…"
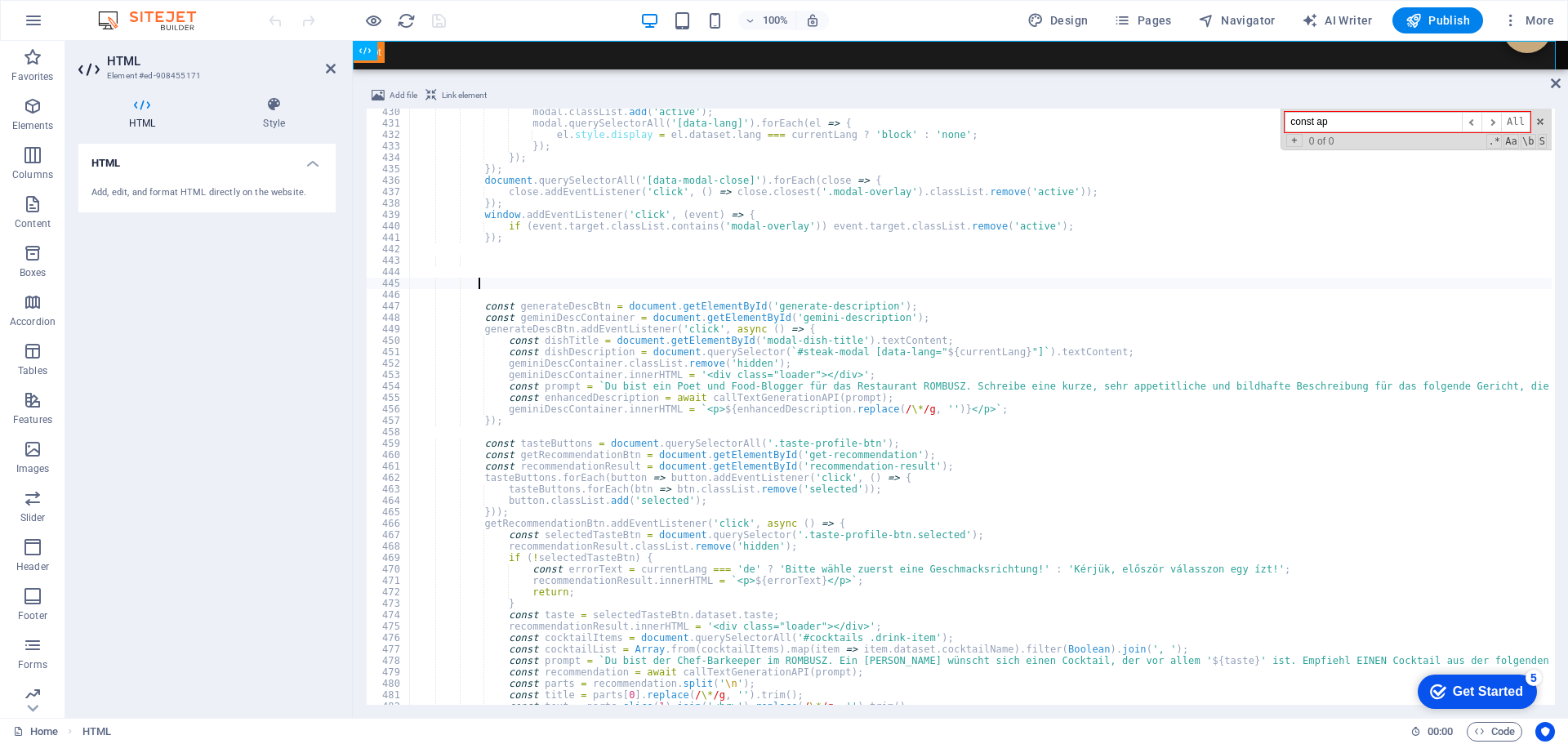
paste textarea "});"
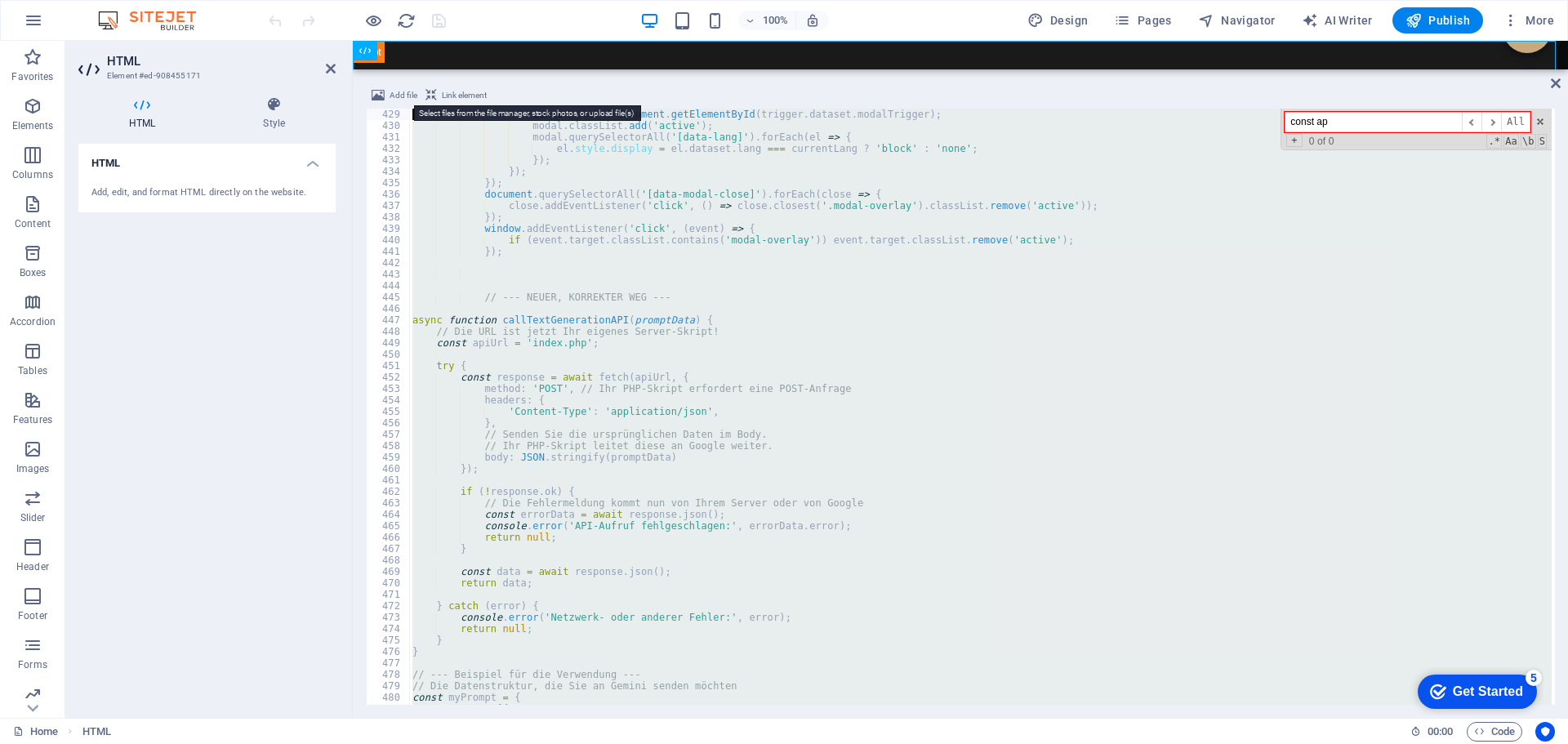
scroll to position [4880, 0]
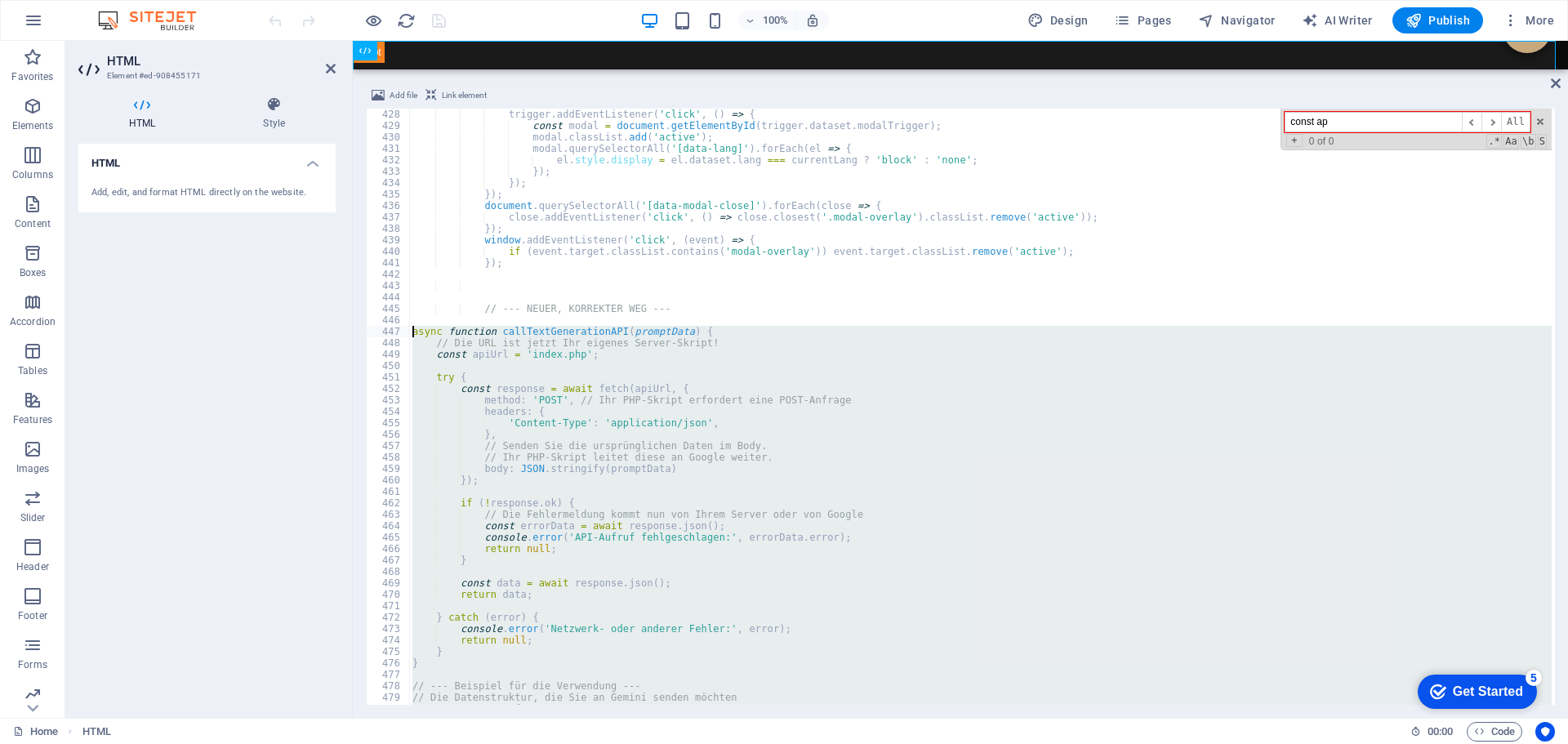
drag, startPoint x: 447, startPoint y: 600, endPoint x: 387, endPoint y: 326, distance: 280.5
click at [387, 326] on div "}); 428 429 430 431 432 433 434 435 436 437 438 439 440 441 442 443 444 445 446…" at bounding box center [960, 406] width 1189 height 596
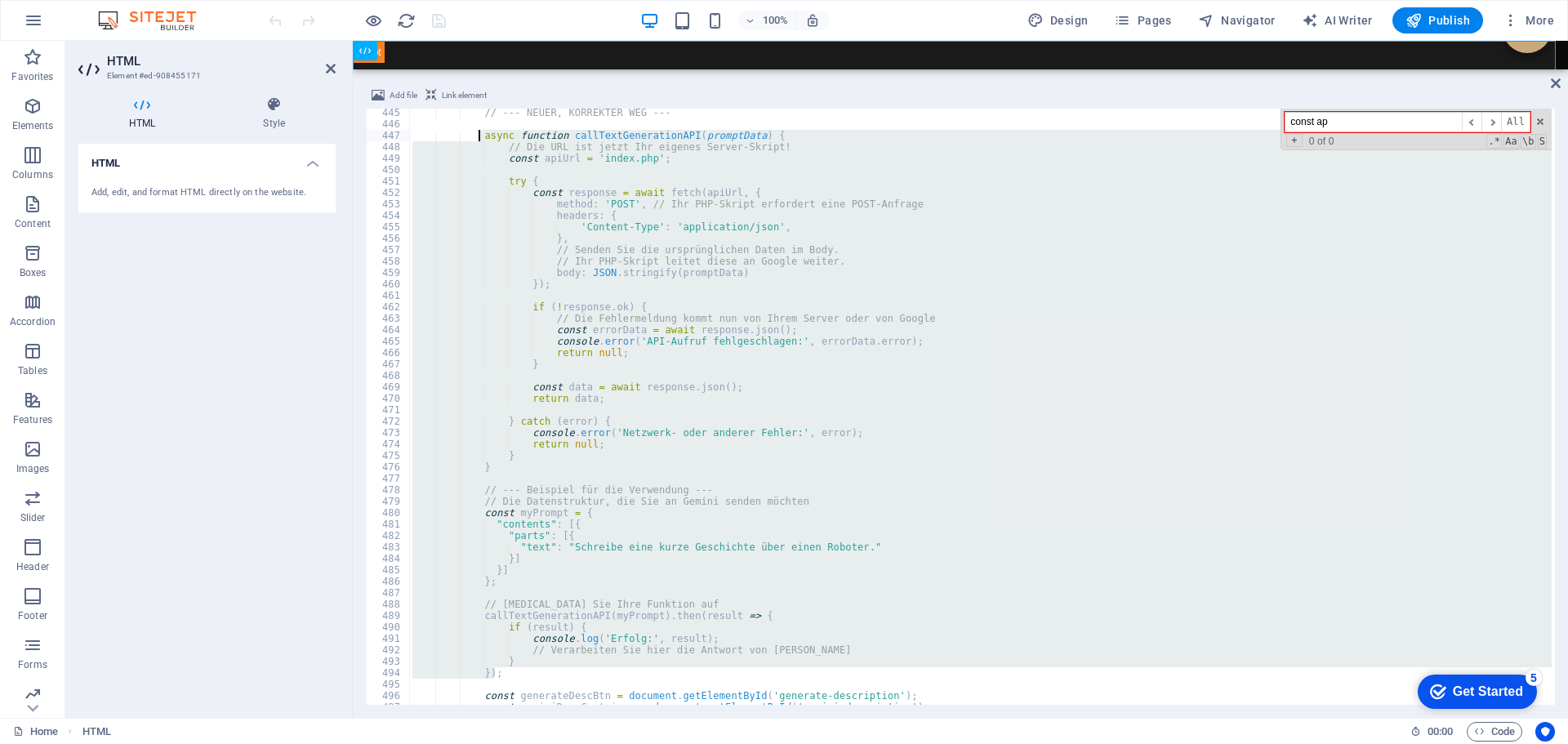
scroll to position [5076, 0]
click at [1042, 509] on div "// --- NEUER, KORREKTER WEG --- async function callTextGenerationAPI ( promptDa…" at bounding box center [980, 406] width 1142 height 596
type textarea "const myPrompt = {"
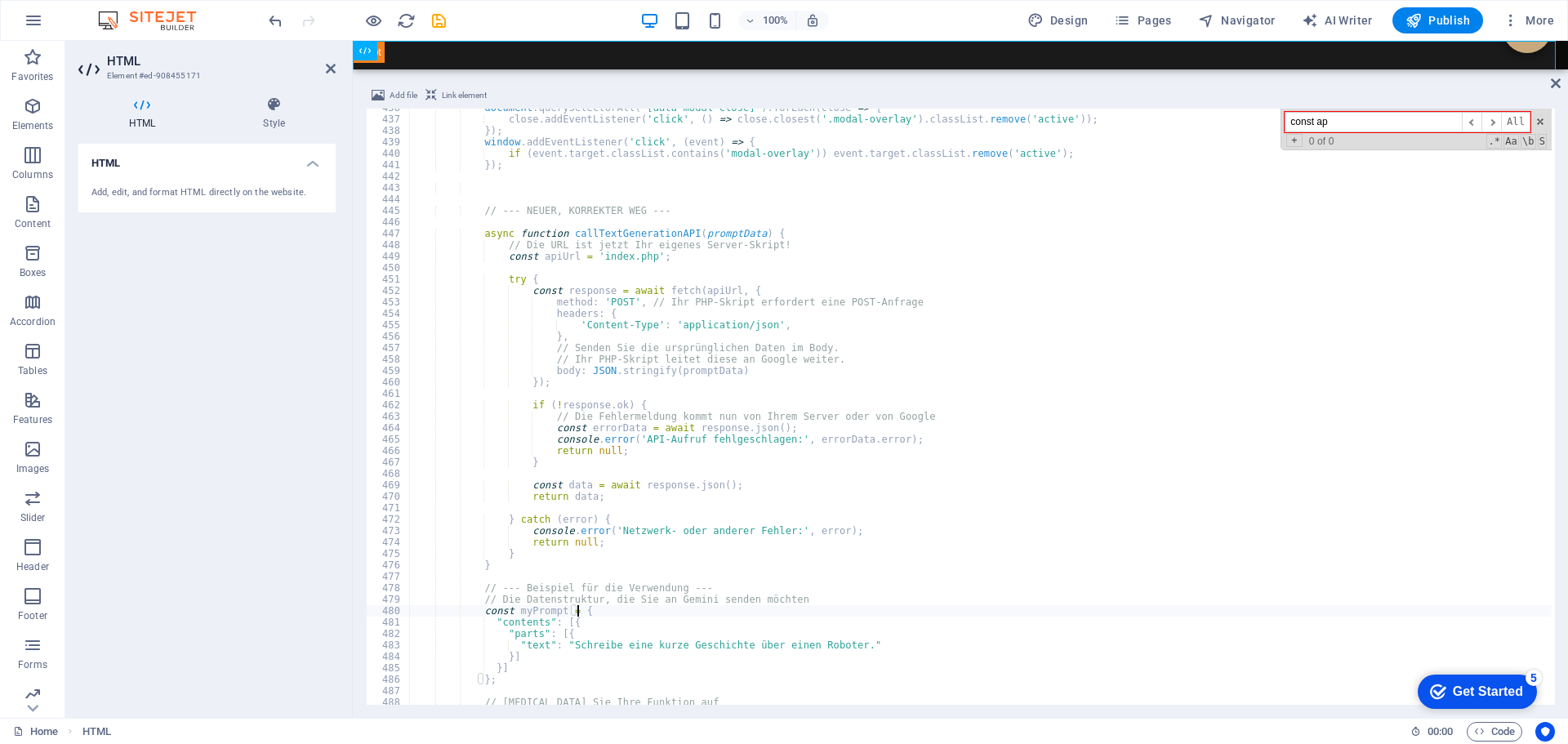
scroll to position [4929, 0]
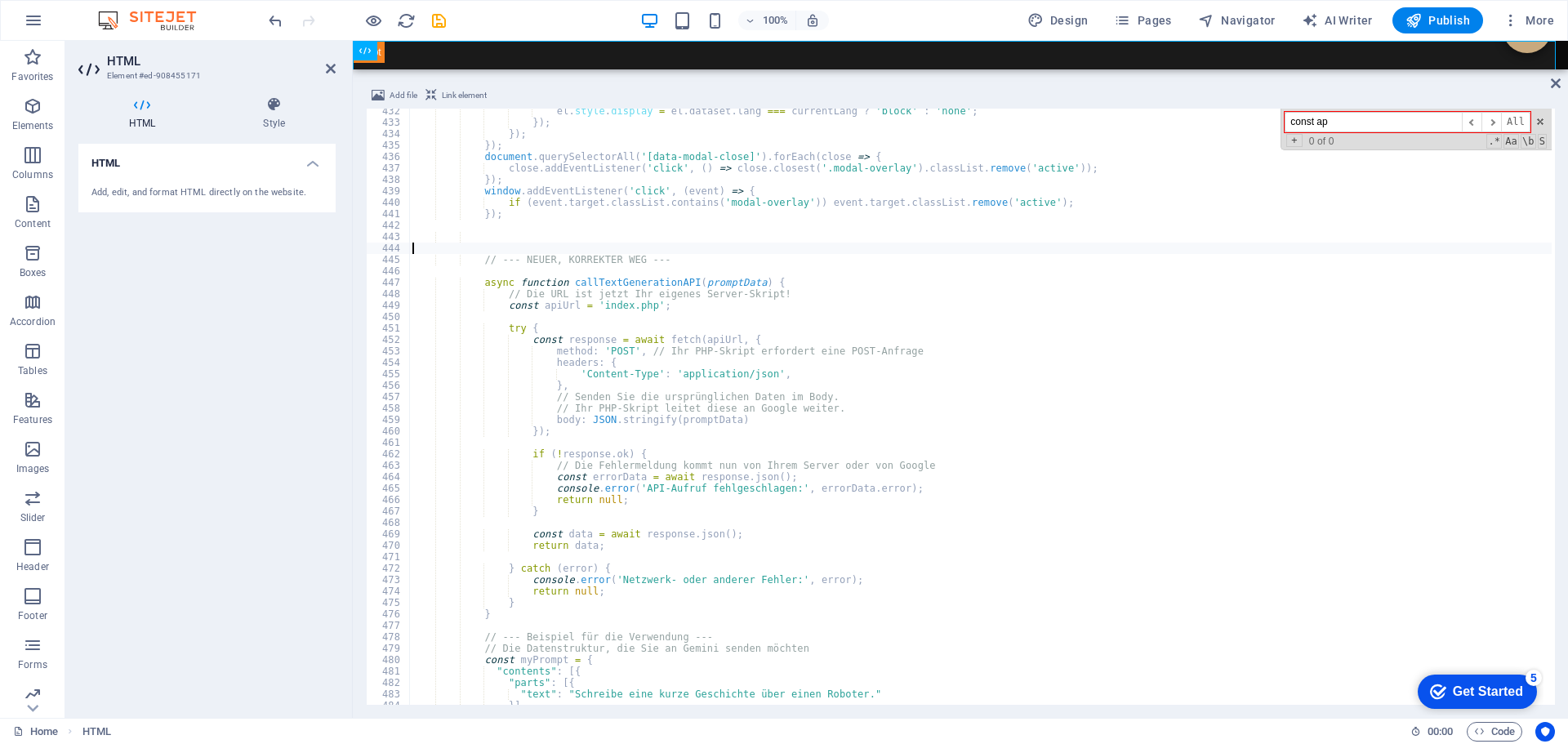
type textarea "/"
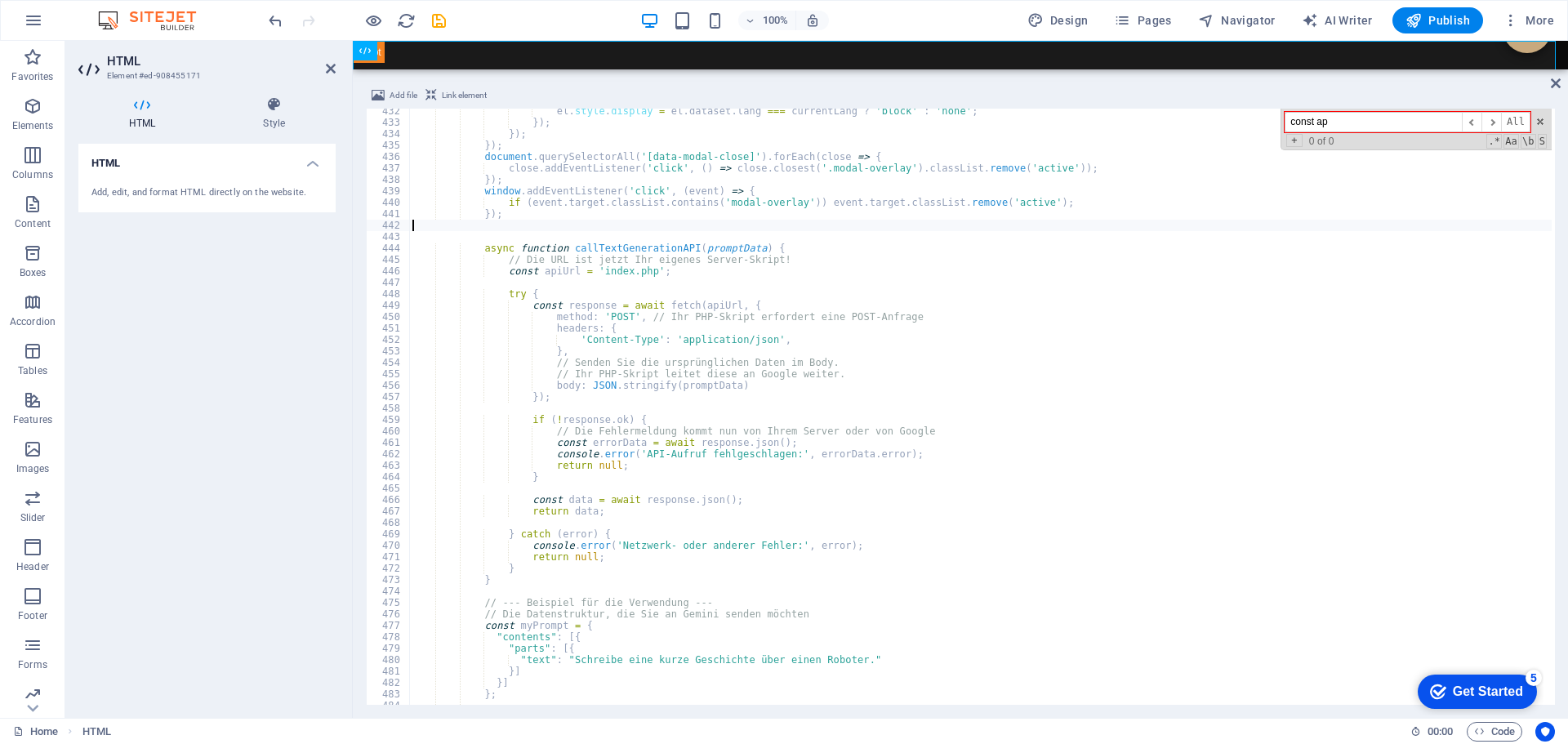
click at [502, 21] on div "100% Design Pages Navigator AI Writer Publish More" at bounding box center [913, 20] width 1295 height 26
click at [433, 21] on icon "save" at bounding box center [439, 21] width 19 height 19
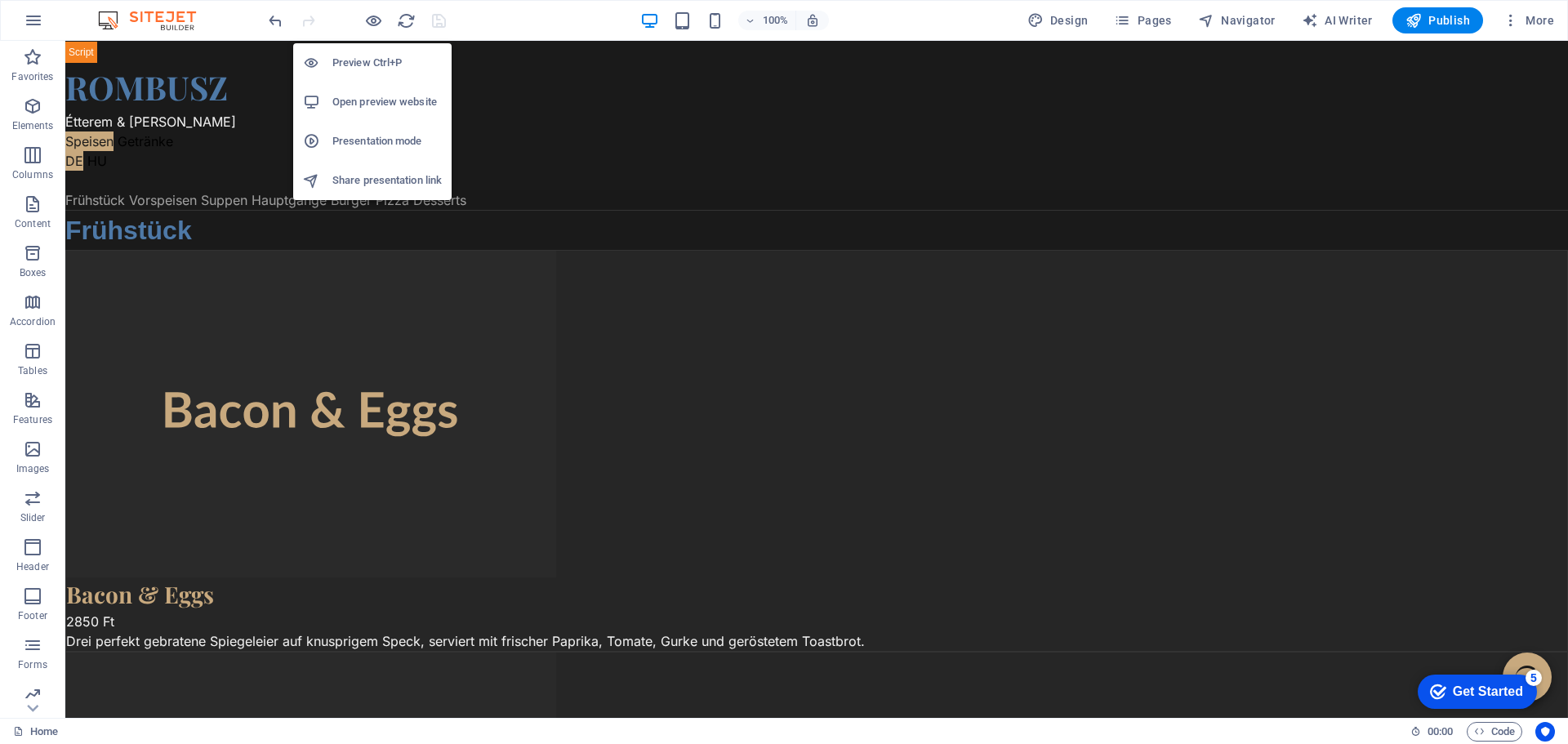
click at [366, 99] on h6 "Open preview website" at bounding box center [387, 102] width 109 height 19
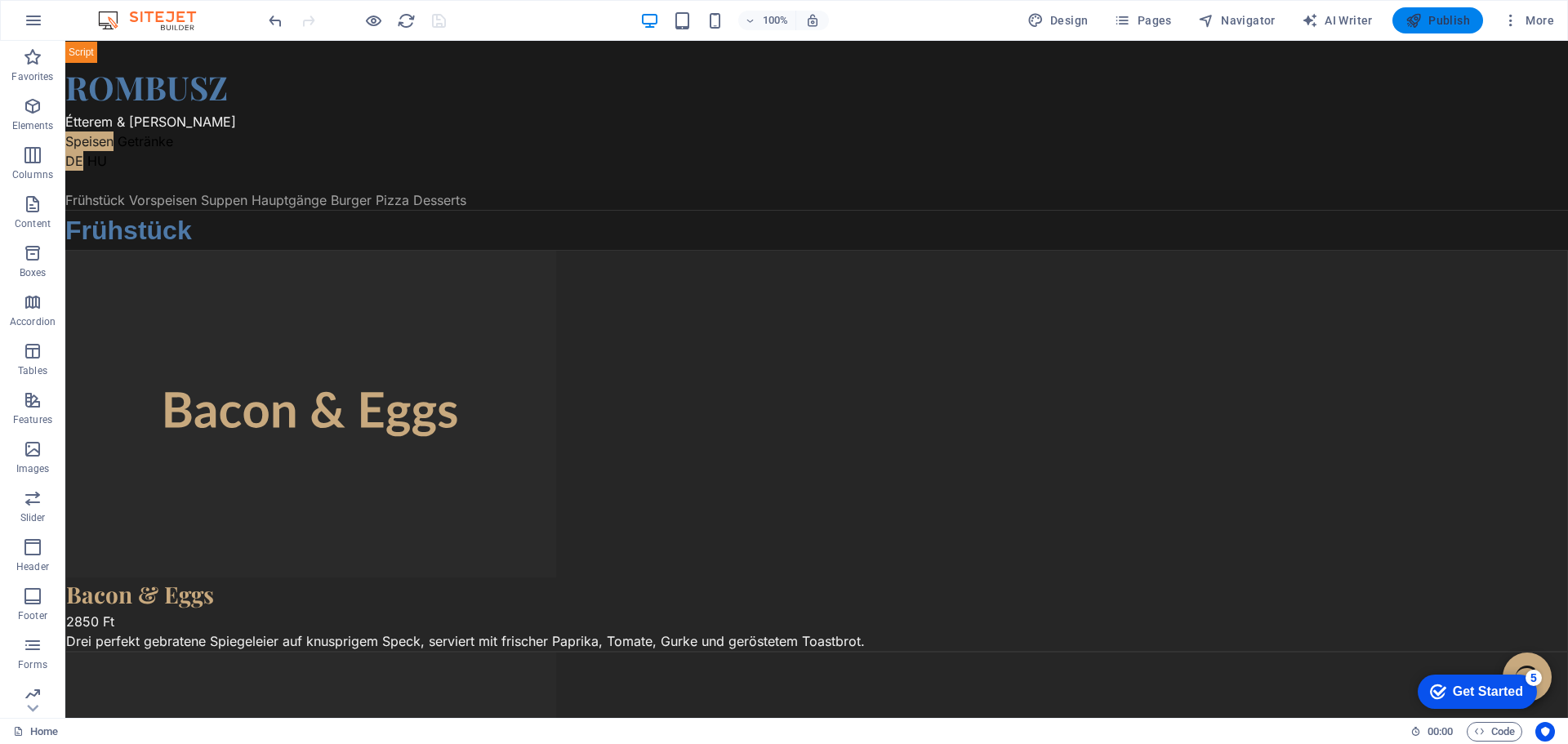
click at [1446, 14] on span "Publish" at bounding box center [1438, 20] width 65 height 17
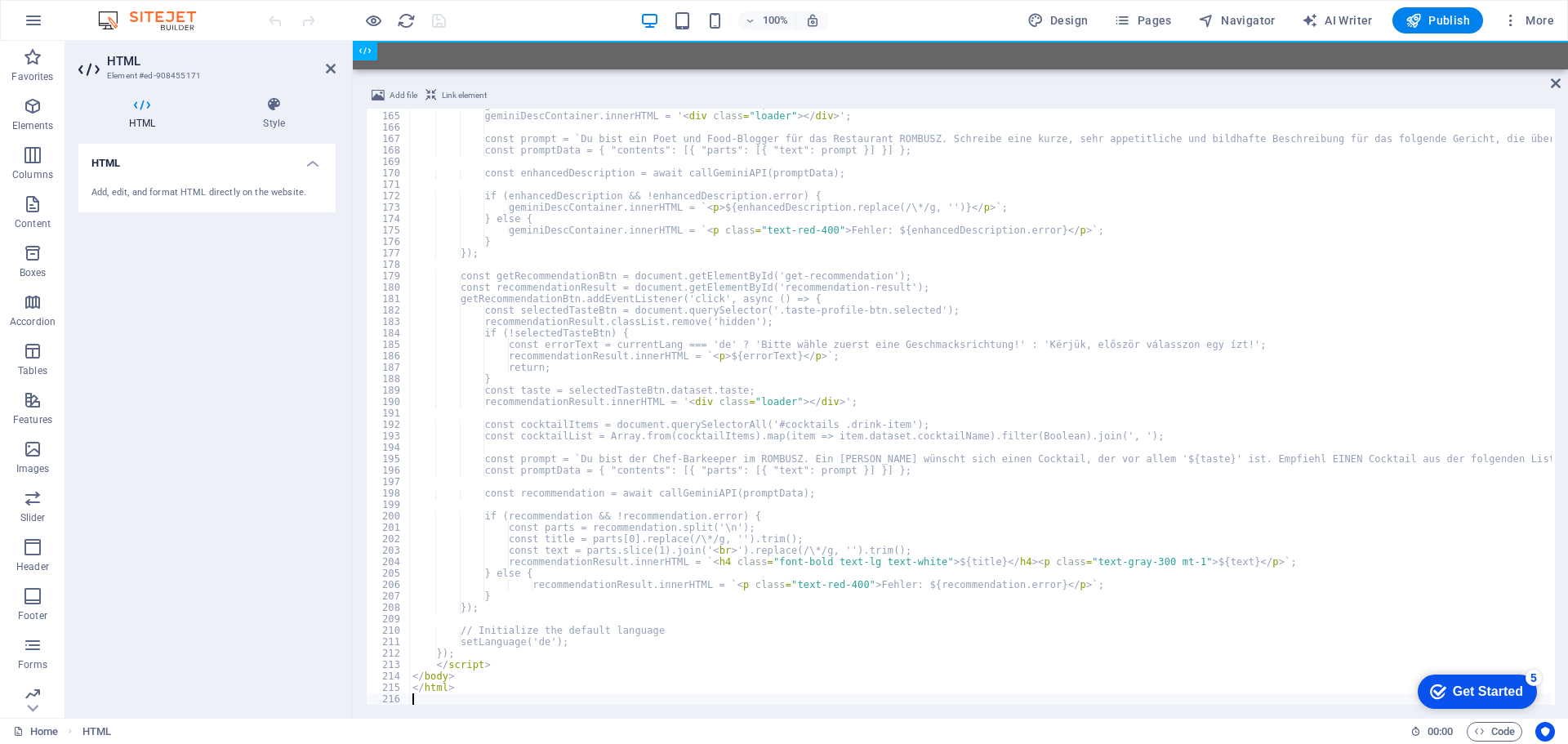
scroll to position [1873, 0]
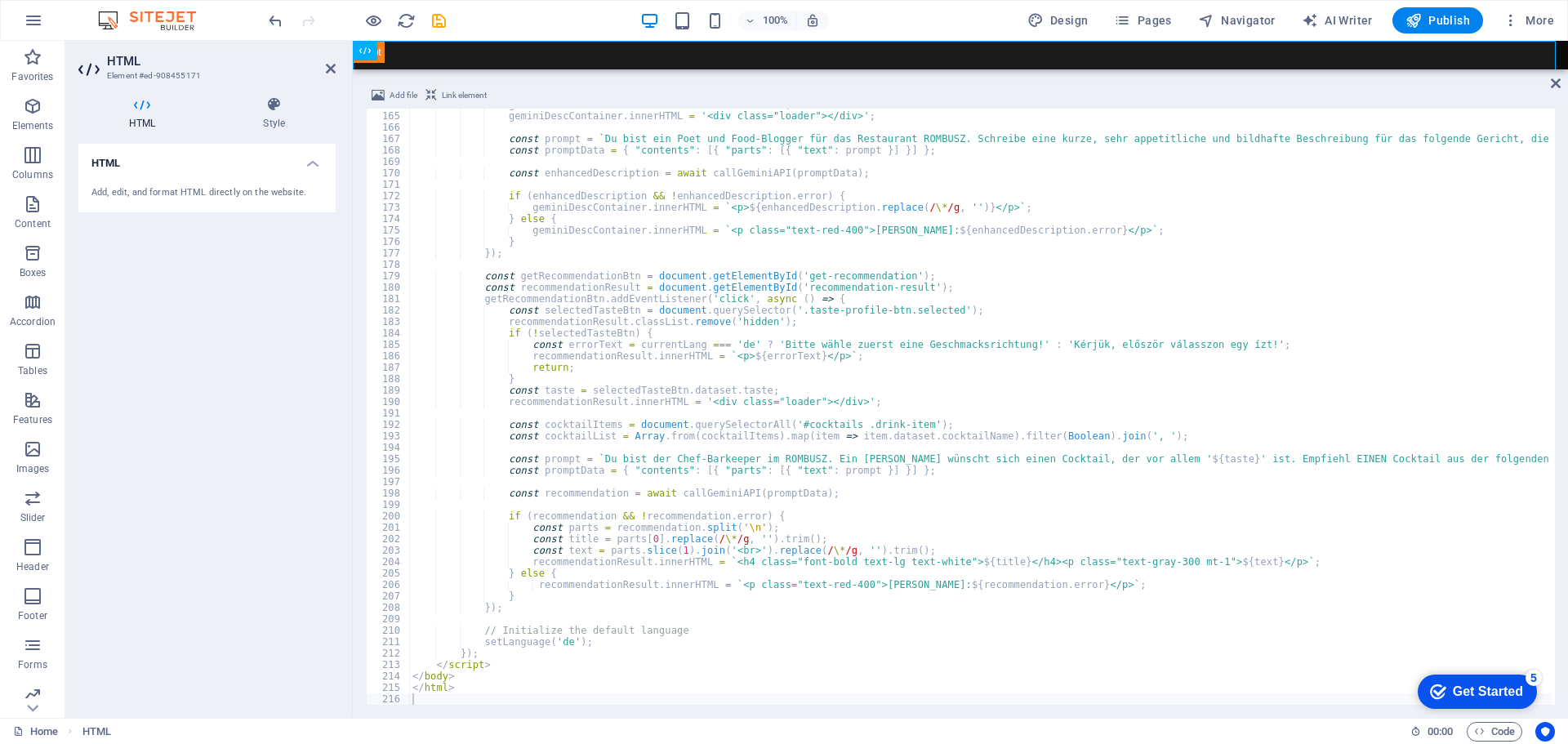
click at [496, 16] on div "100% Design Pages Navigator AI Writer Publish More" at bounding box center [913, 20] width 1295 height 26
click at [437, 19] on icon "save" at bounding box center [439, 21] width 19 height 19
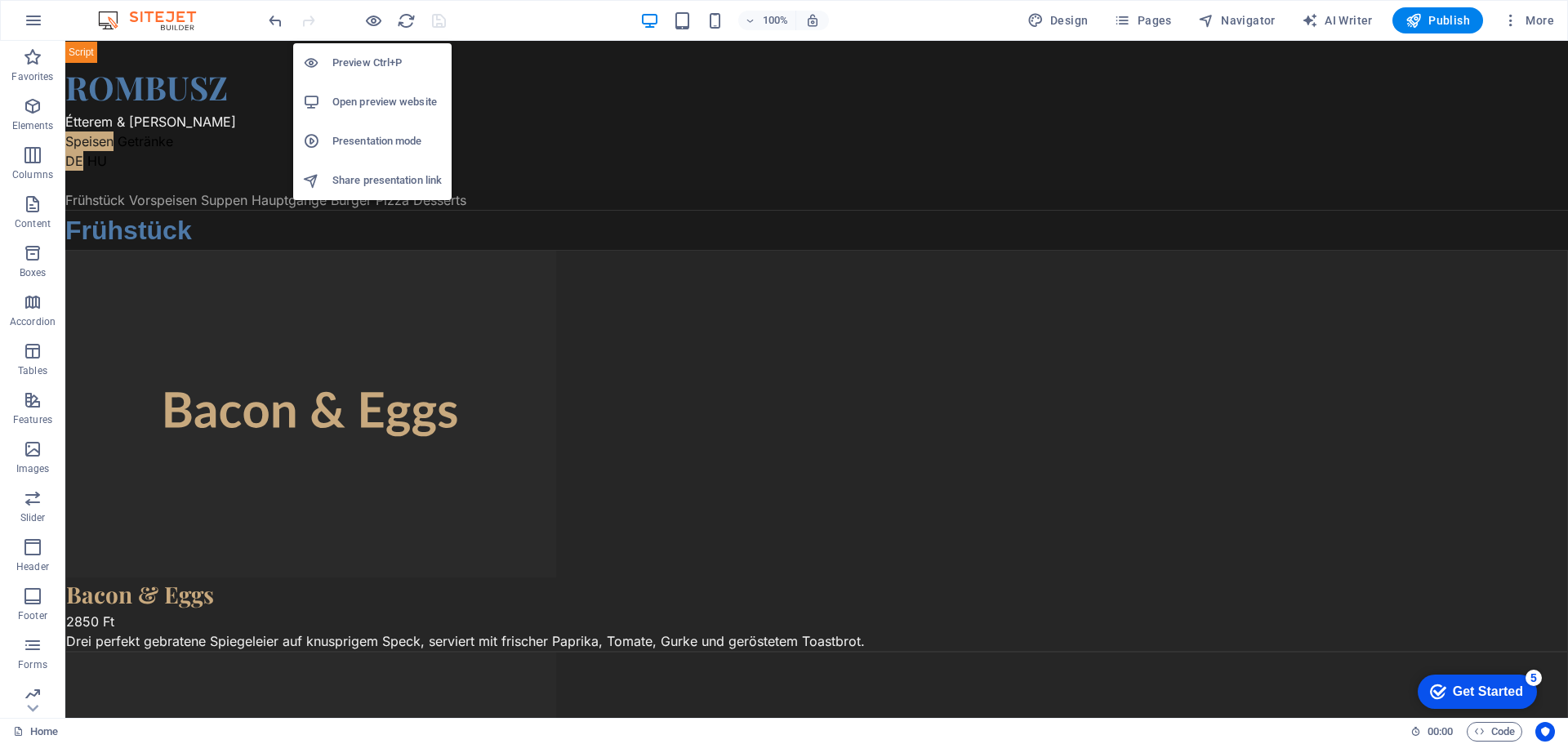
click at [360, 96] on h6 "Open preview website" at bounding box center [387, 102] width 109 height 19
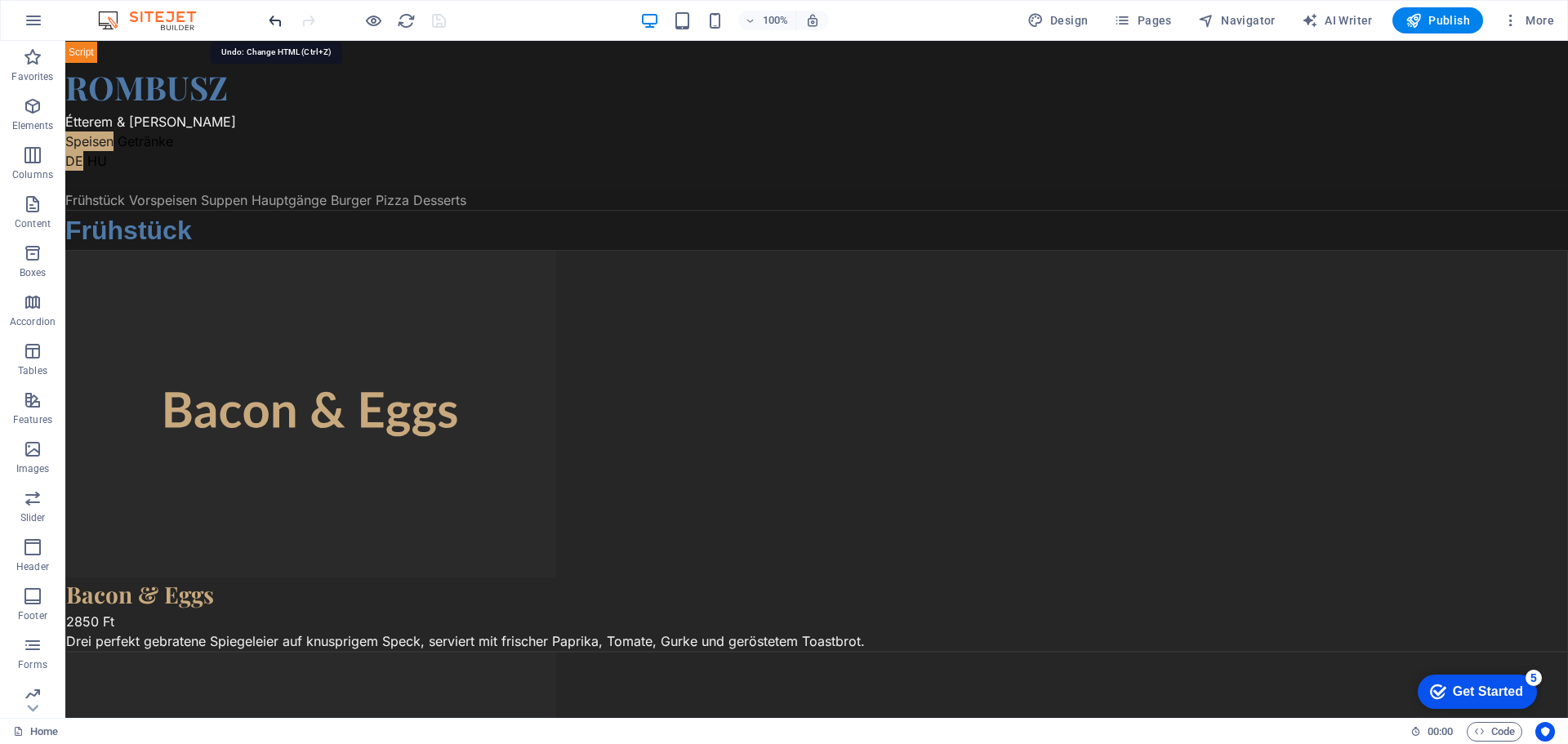
click at [277, 20] on icon "undo" at bounding box center [276, 21] width 19 height 19
click at [438, 25] on icon "save" at bounding box center [439, 21] width 19 height 19
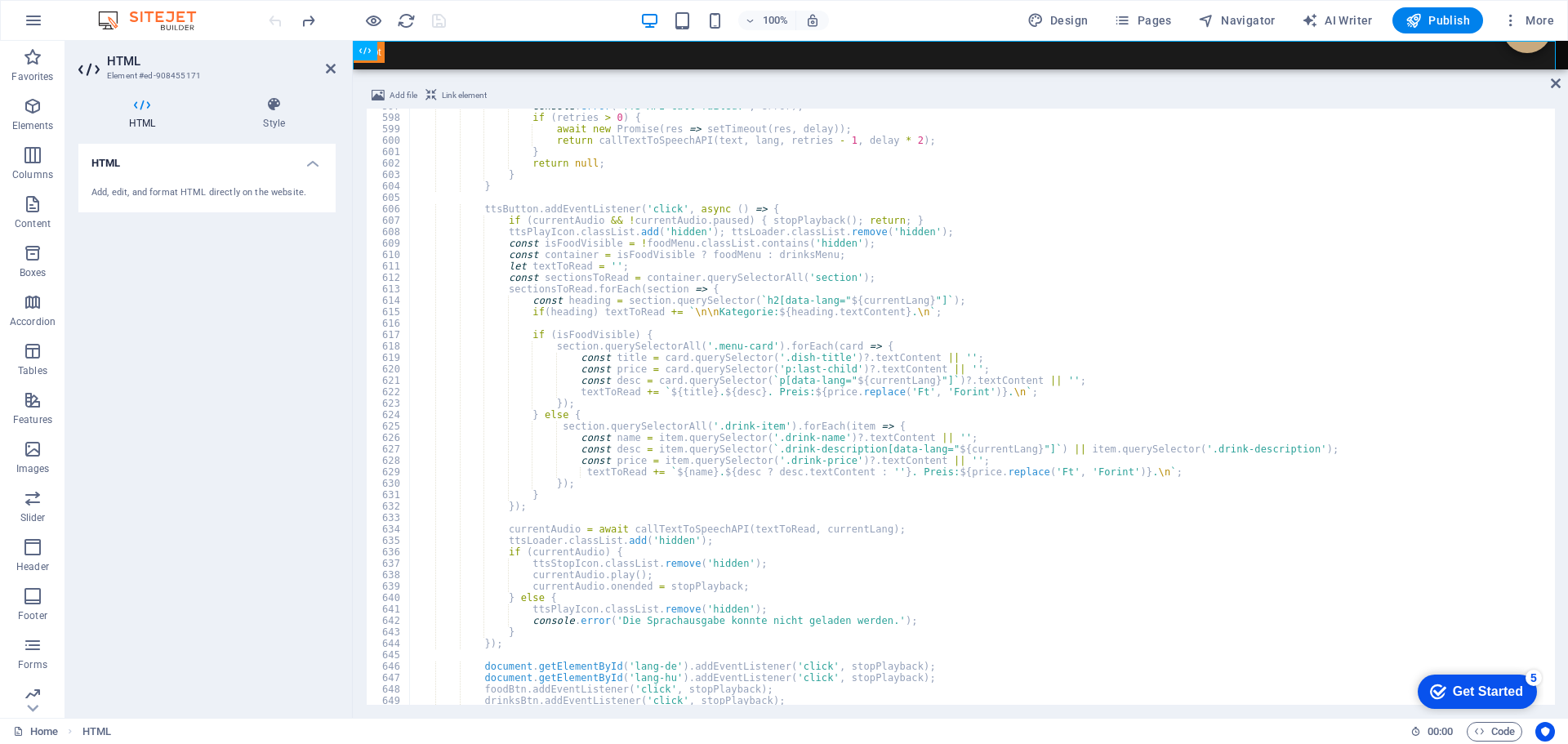
scroll to position [6927, 0]
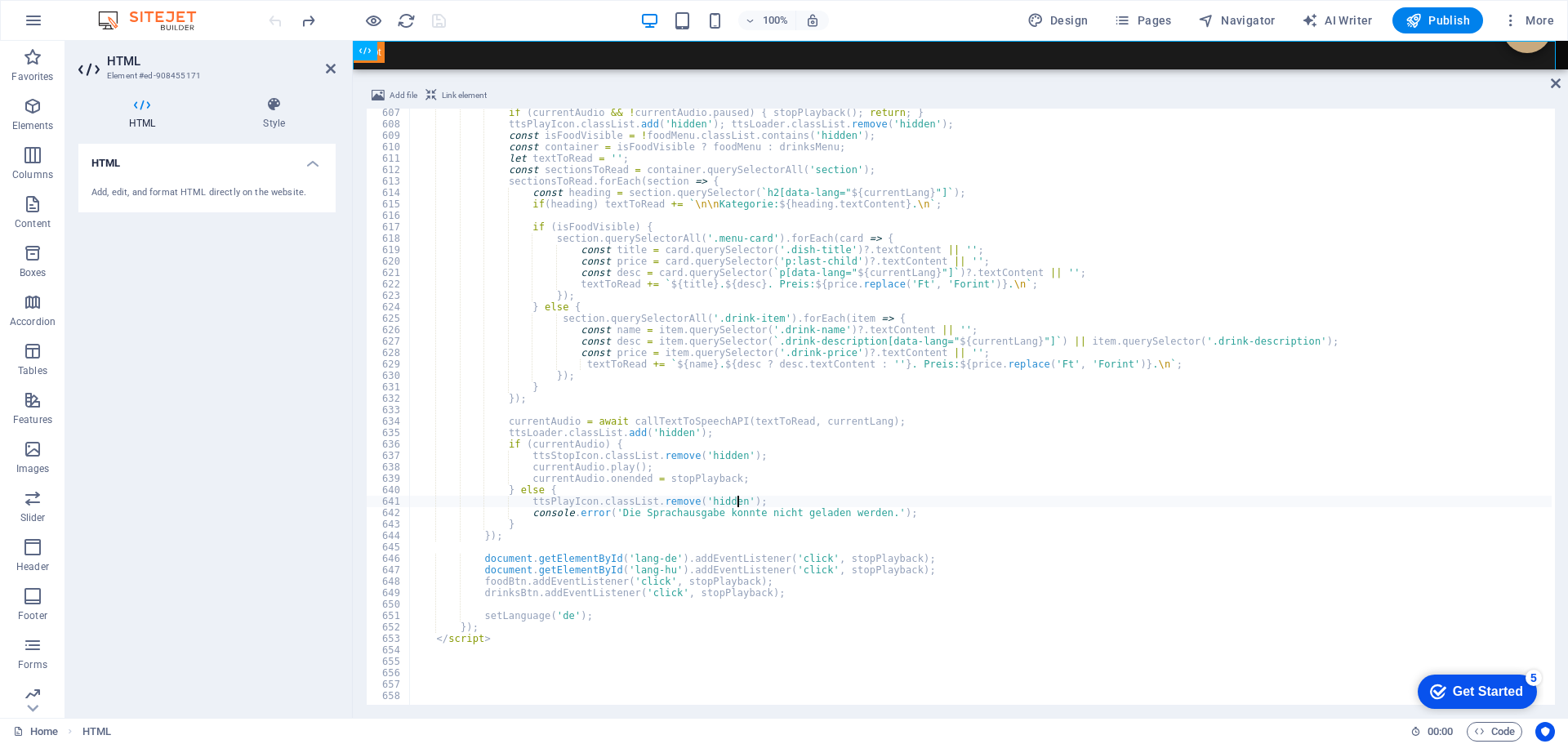
type textarea "ttsPlayIcon.classList.remove('hidden');"
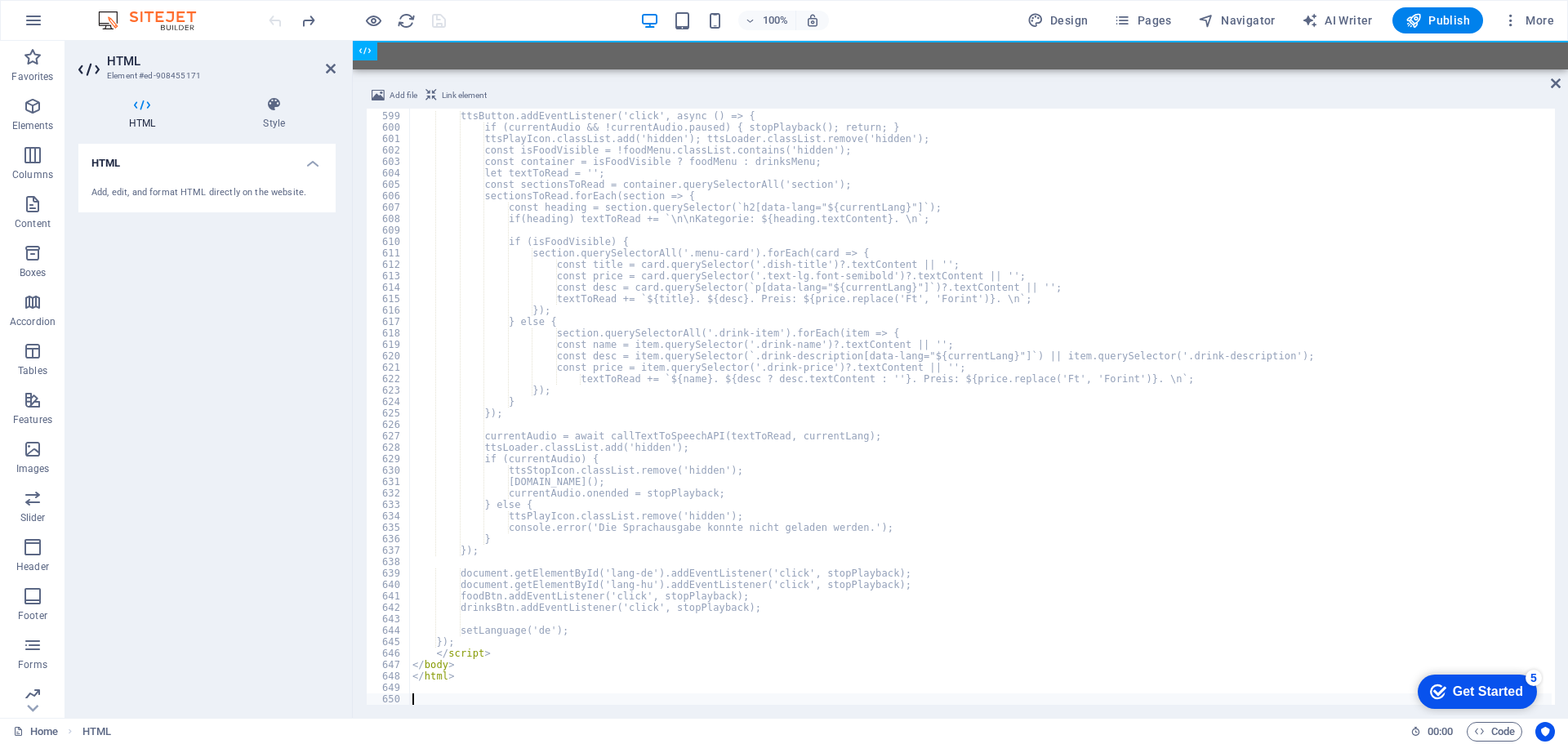
scroll to position [6833, 0]
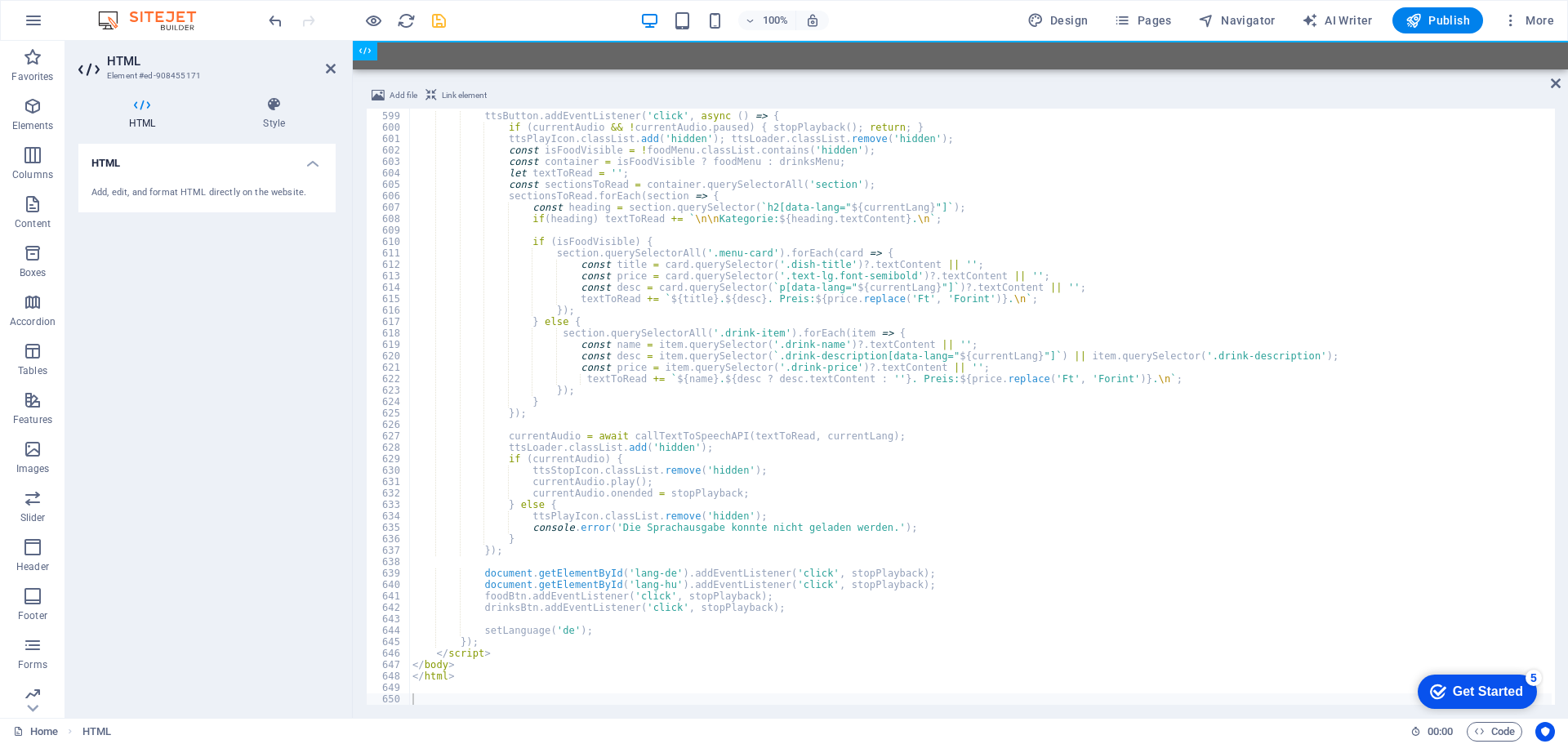
click at [514, 25] on div "100% Design Pages Navigator AI Writer Publish More" at bounding box center [913, 20] width 1295 height 26
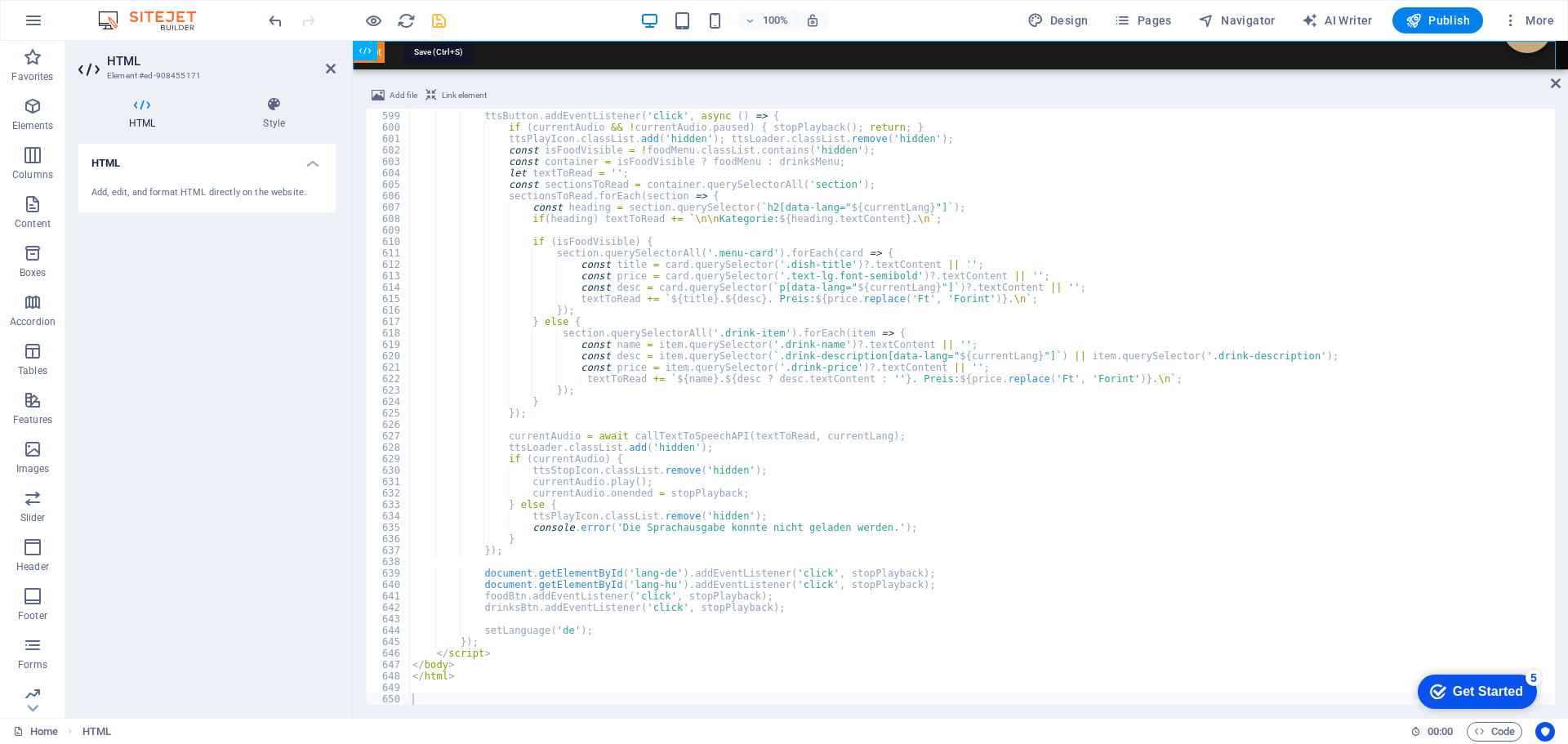
click at [437, 19] on icon "save" at bounding box center [439, 21] width 19 height 19
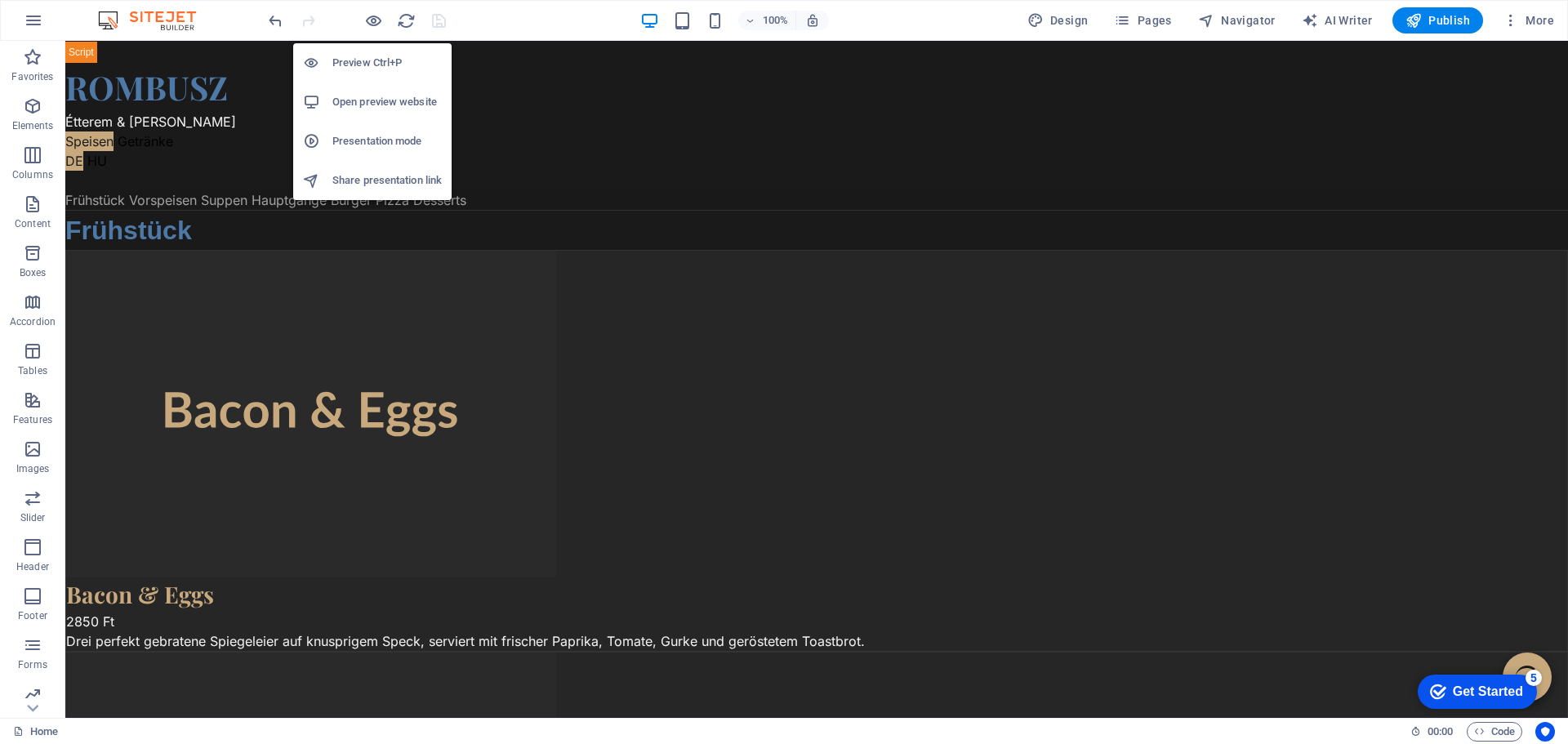
click at [351, 131] on li "Presentation mode" at bounding box center [373, 140] width 159 height 39
click at [366, 96] on h6 "Open preview website" at bounding box center [387, 102] width 109 height 19
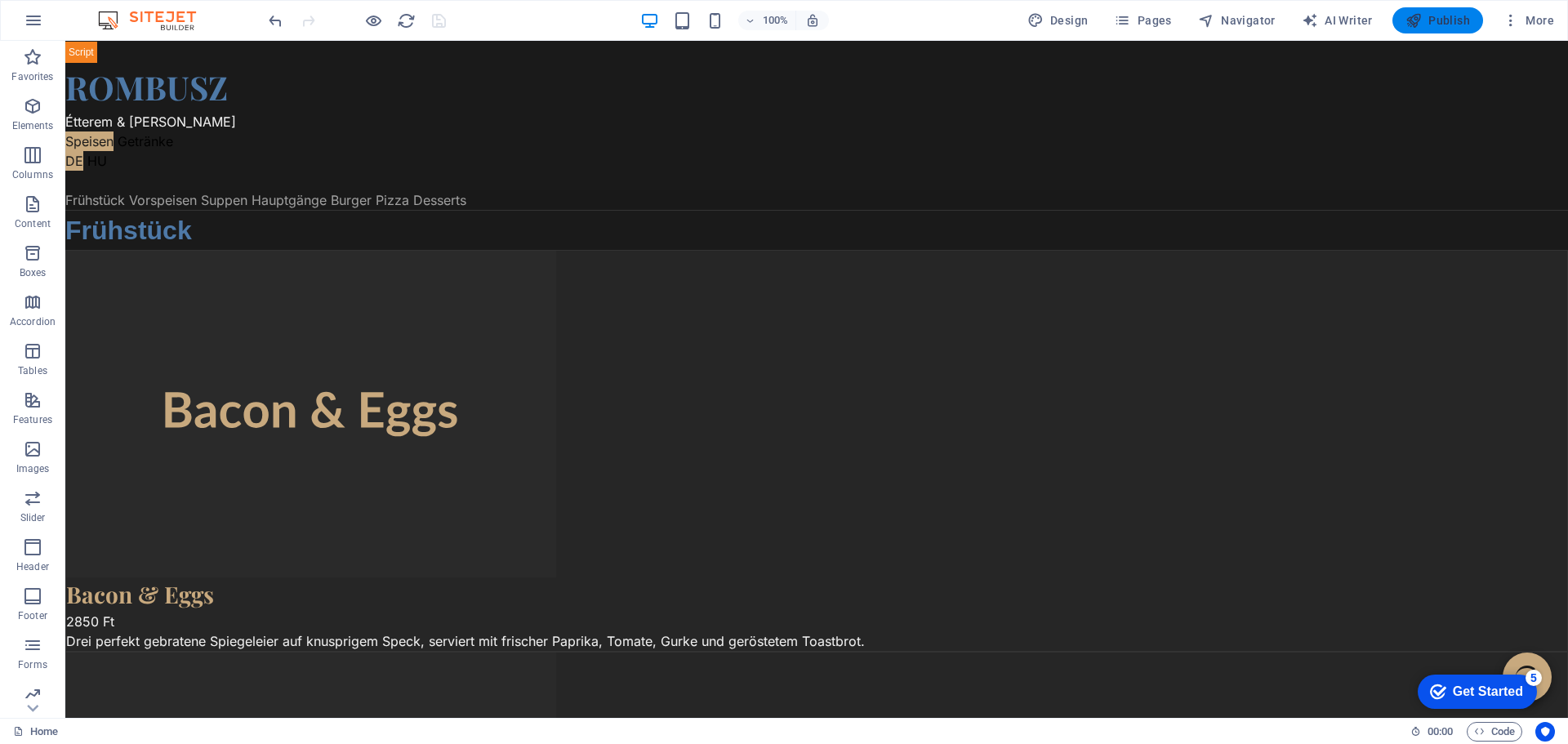
click at [1447, 15] on span "Publish" at bounding box center [1438, 20] width 65 height 17
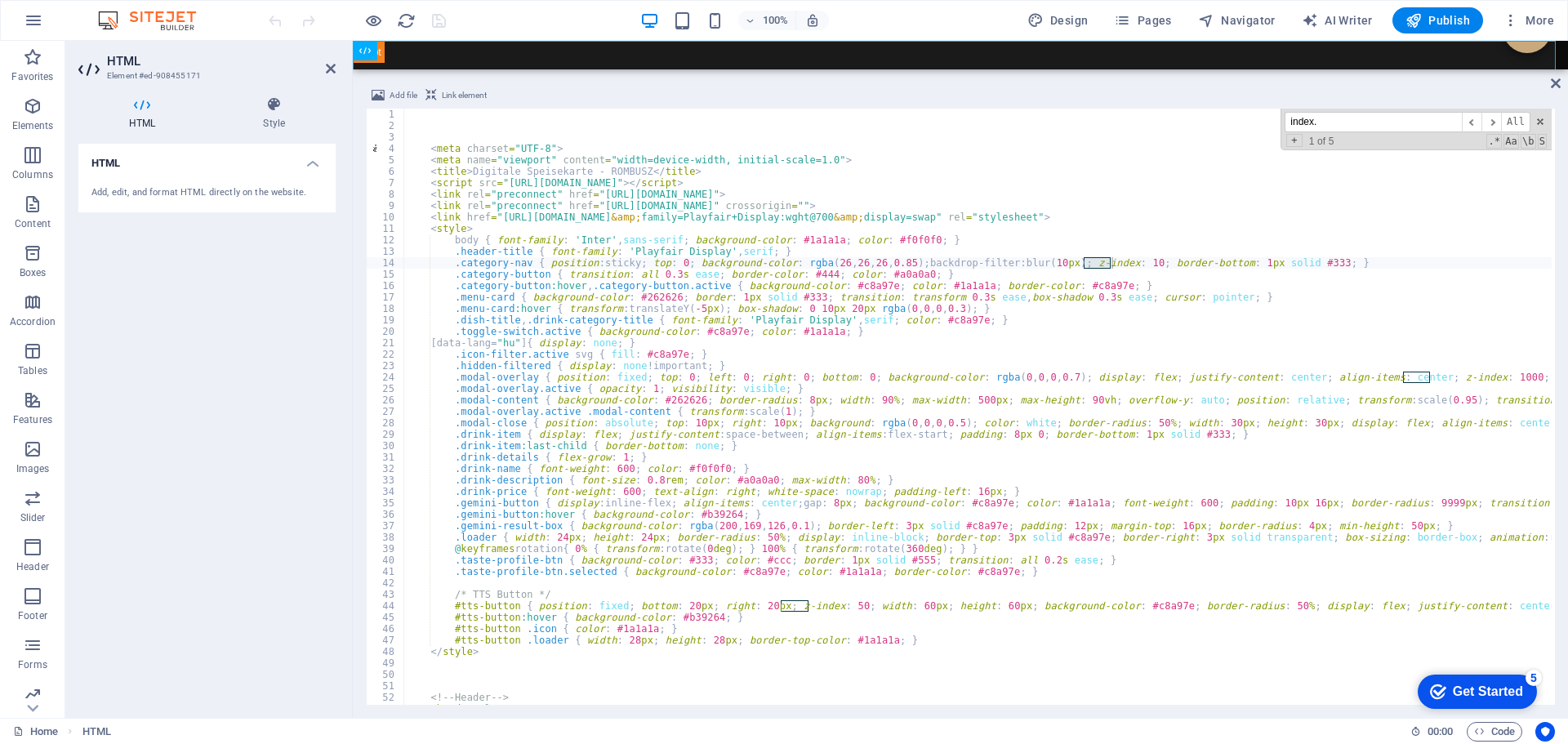
scroll to position [4812, 0]
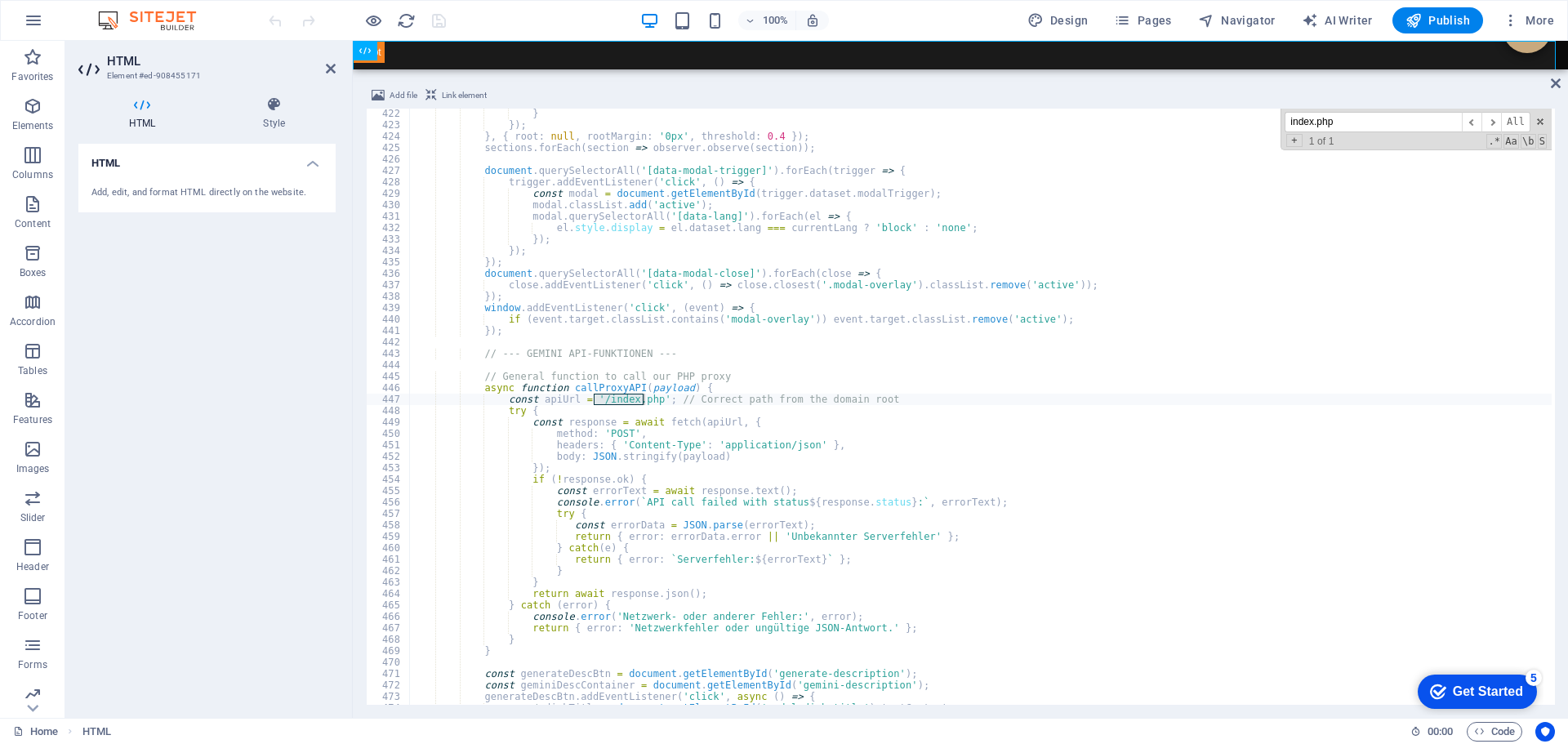
type input "index.php"
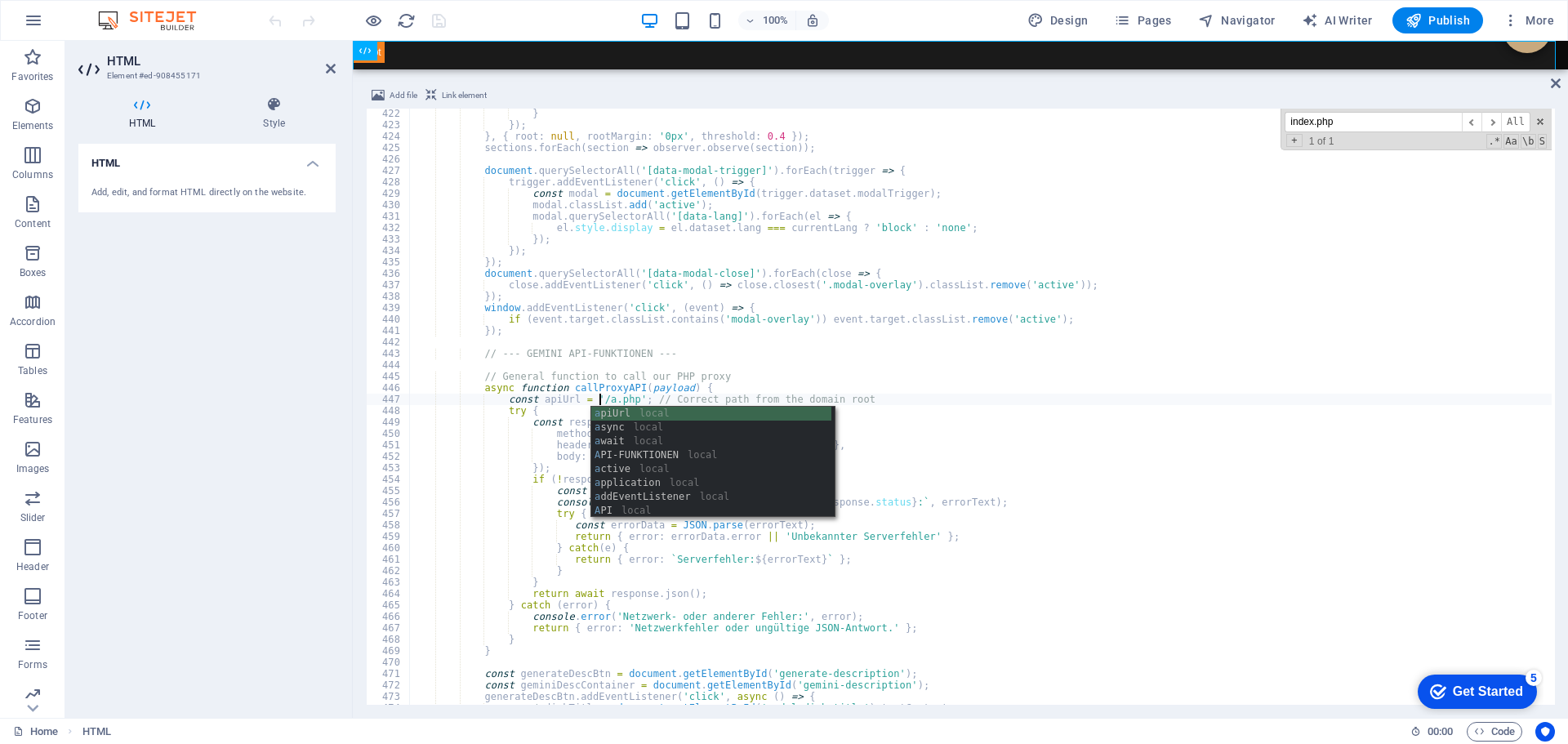
scroll to position [0, 16]
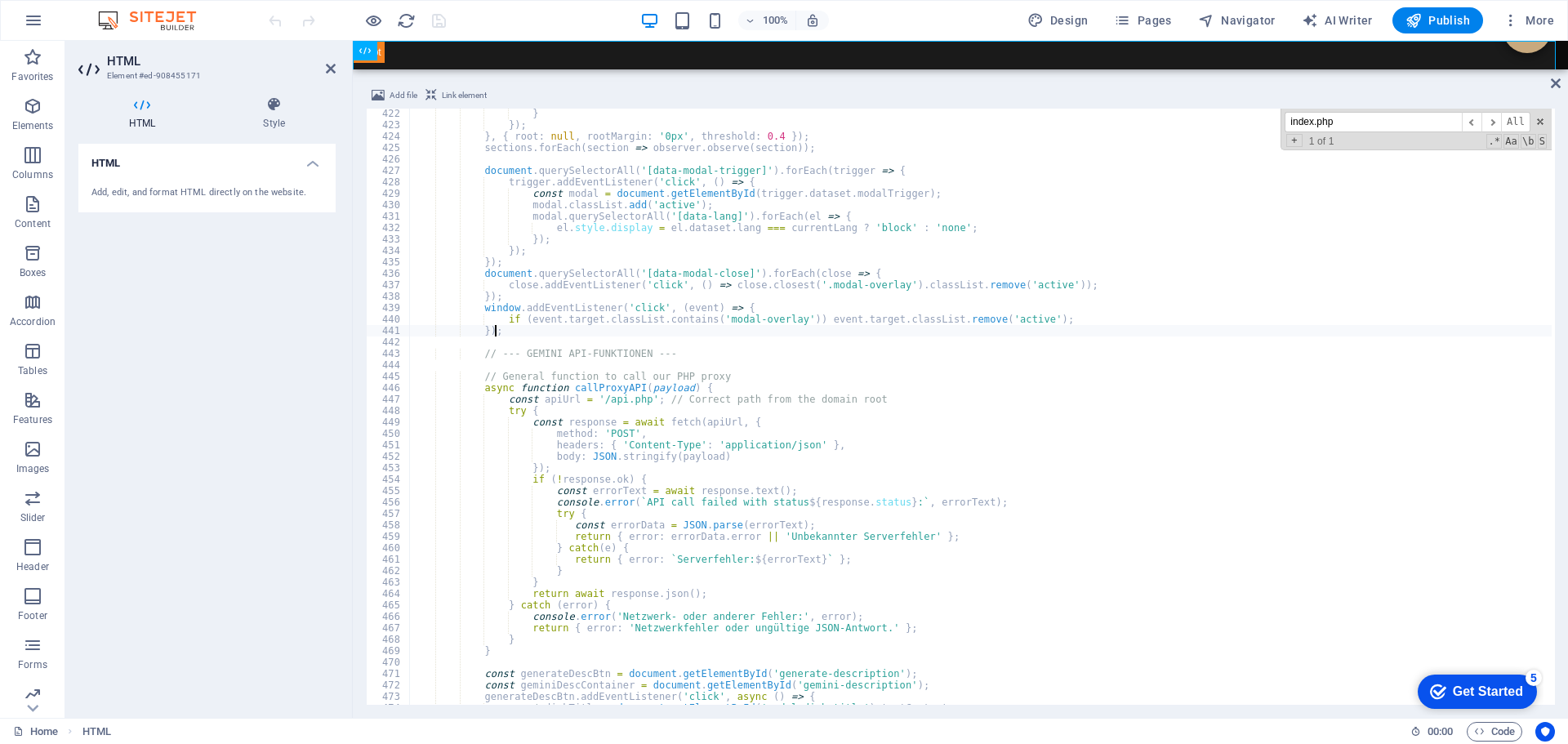
type textarea "});"
click at [1373, 119] on input "index.php" at bounding box center [1373, 121] width 177 height 20
click at [1494, 122] on span "​" at bounding box center [1491, 121] width 19 height 20
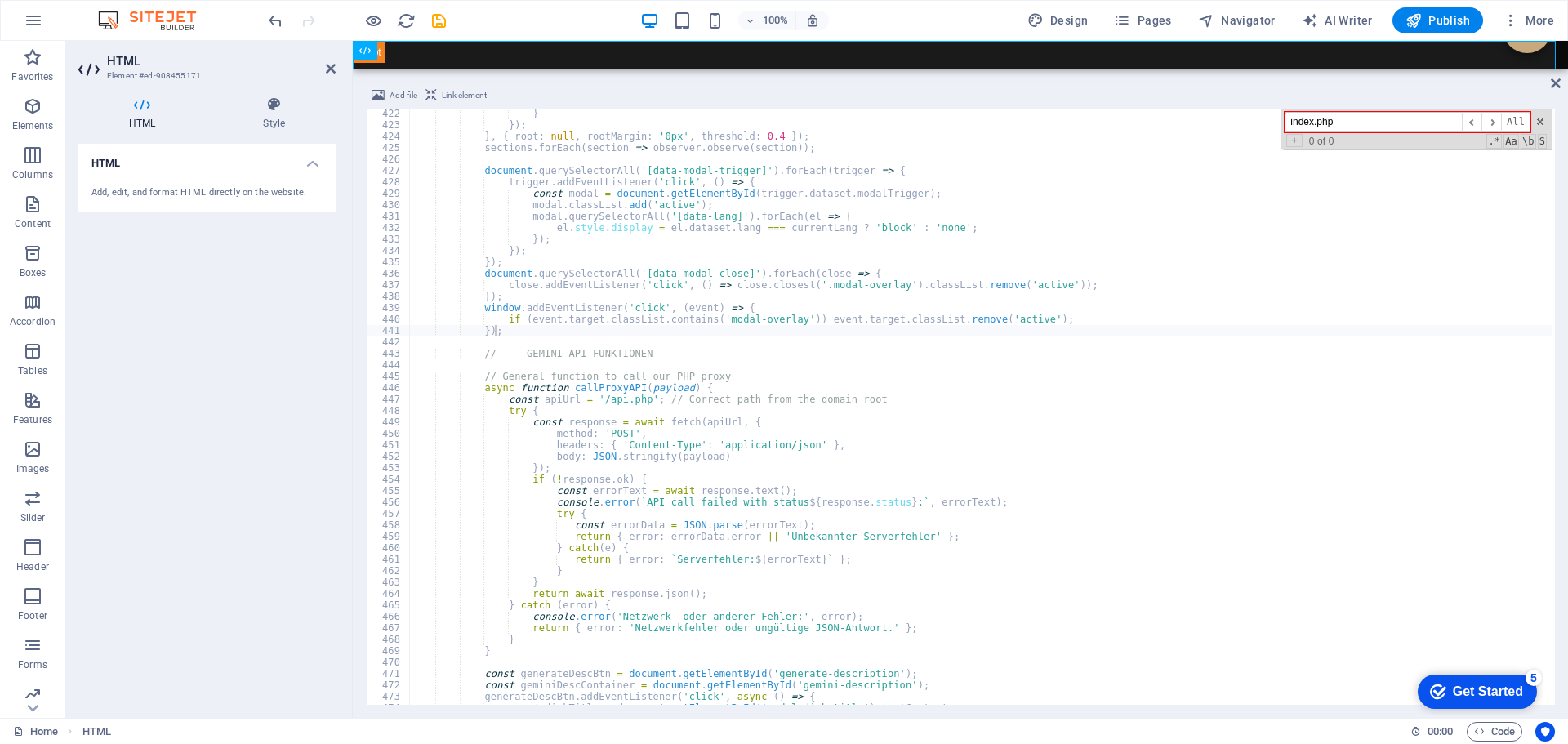
click at [1451, 127] on input "index.php" at bounding box center [1373, 121] width 177 height 20
click at [1539, 118] on span at bounding box center [1540, 121] width 11 height 11
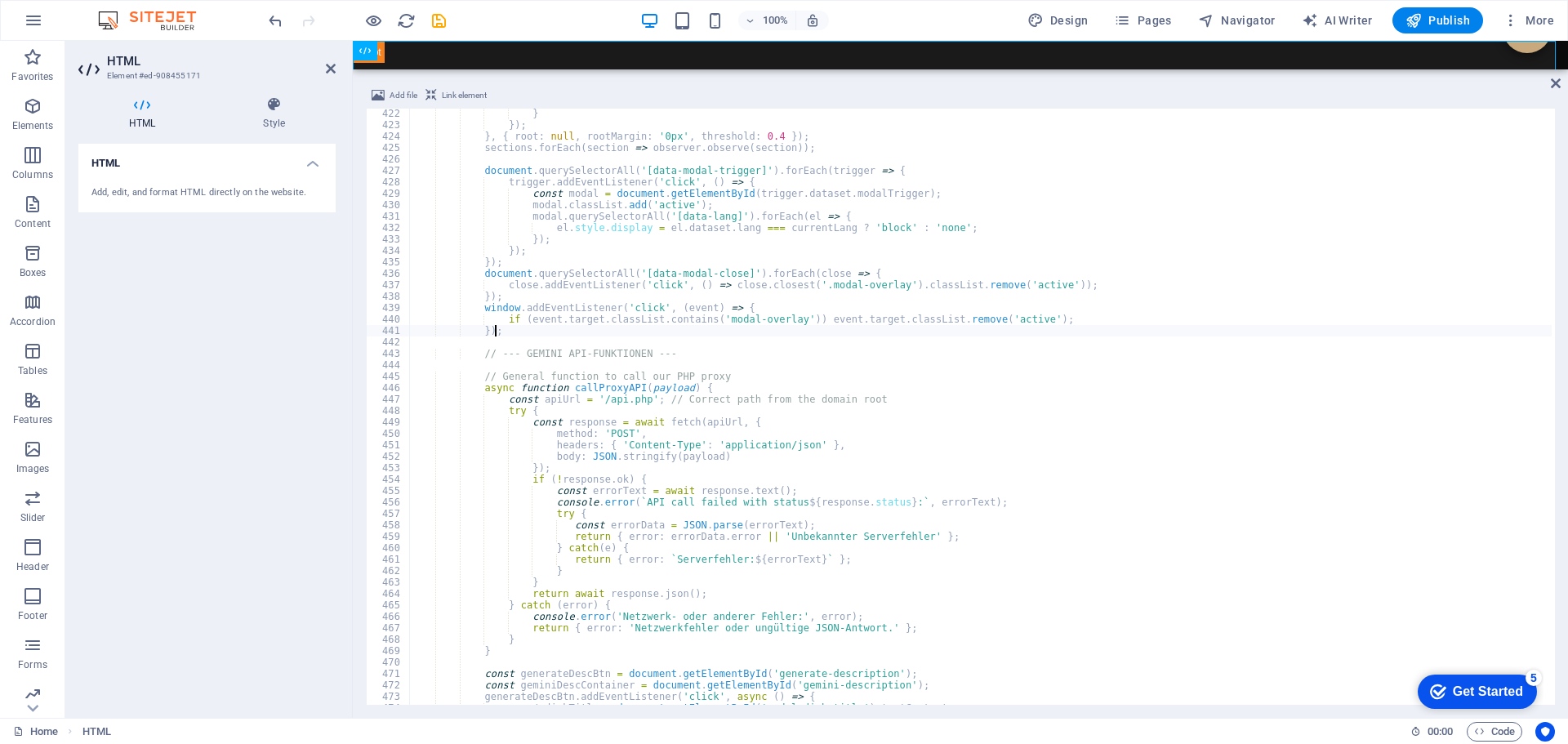
scroll to position [4861, 0]
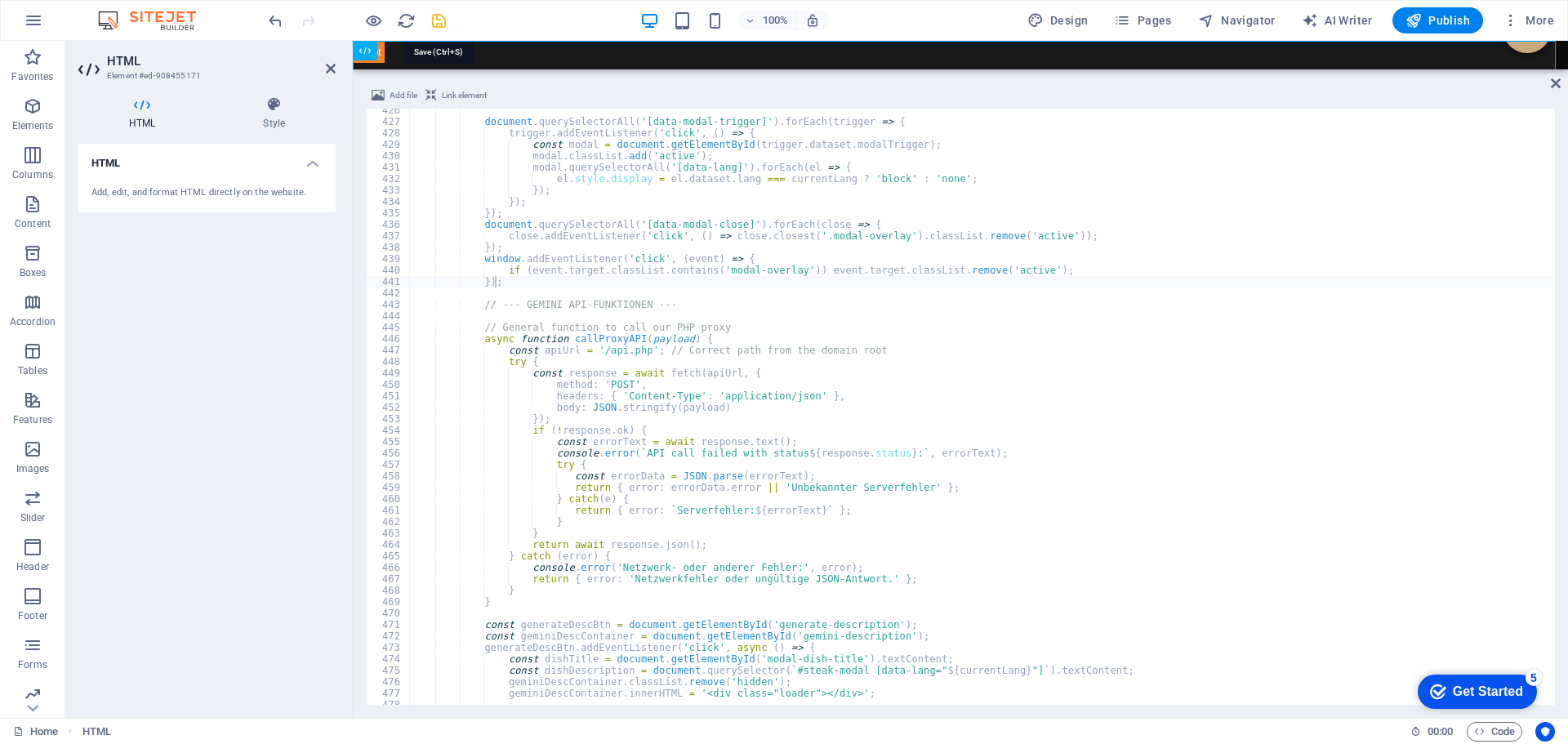
click at [441, 17] on icon "save" at bounding box center [439, 21] width 19 height 19
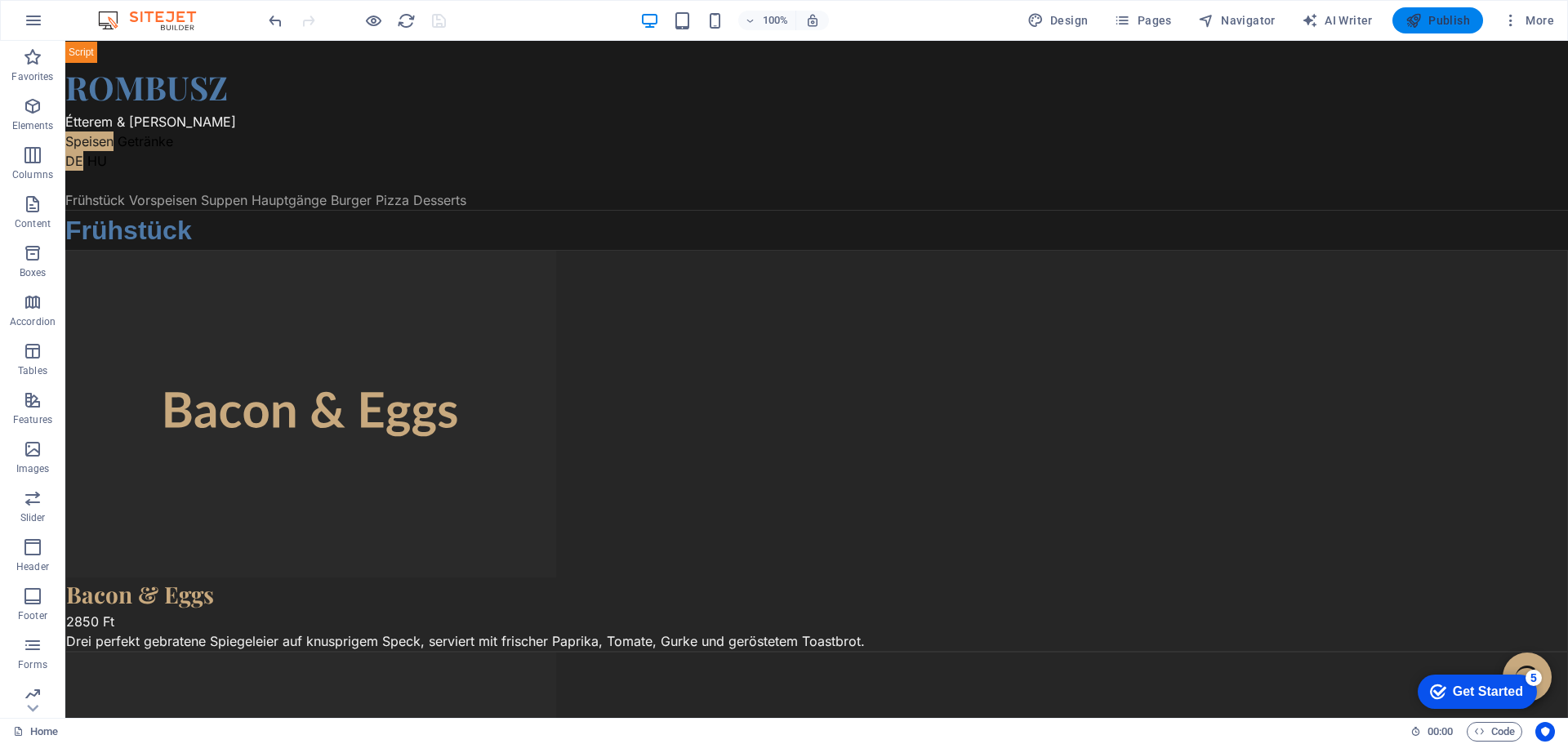
click at [1418, 21] on icon "button" at bounding box center [1414, 20] width 17 height 17
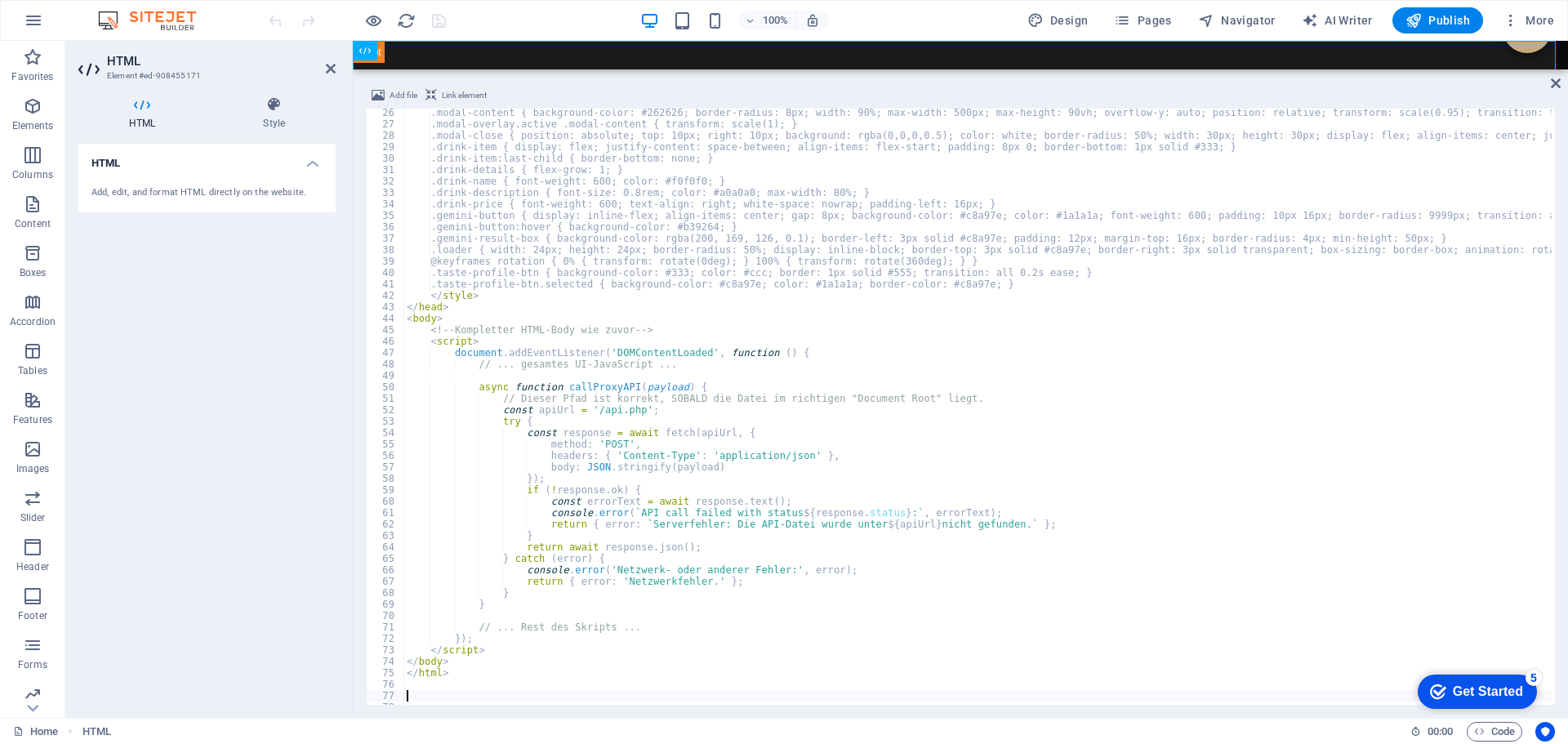
scroll to position [287, 0]
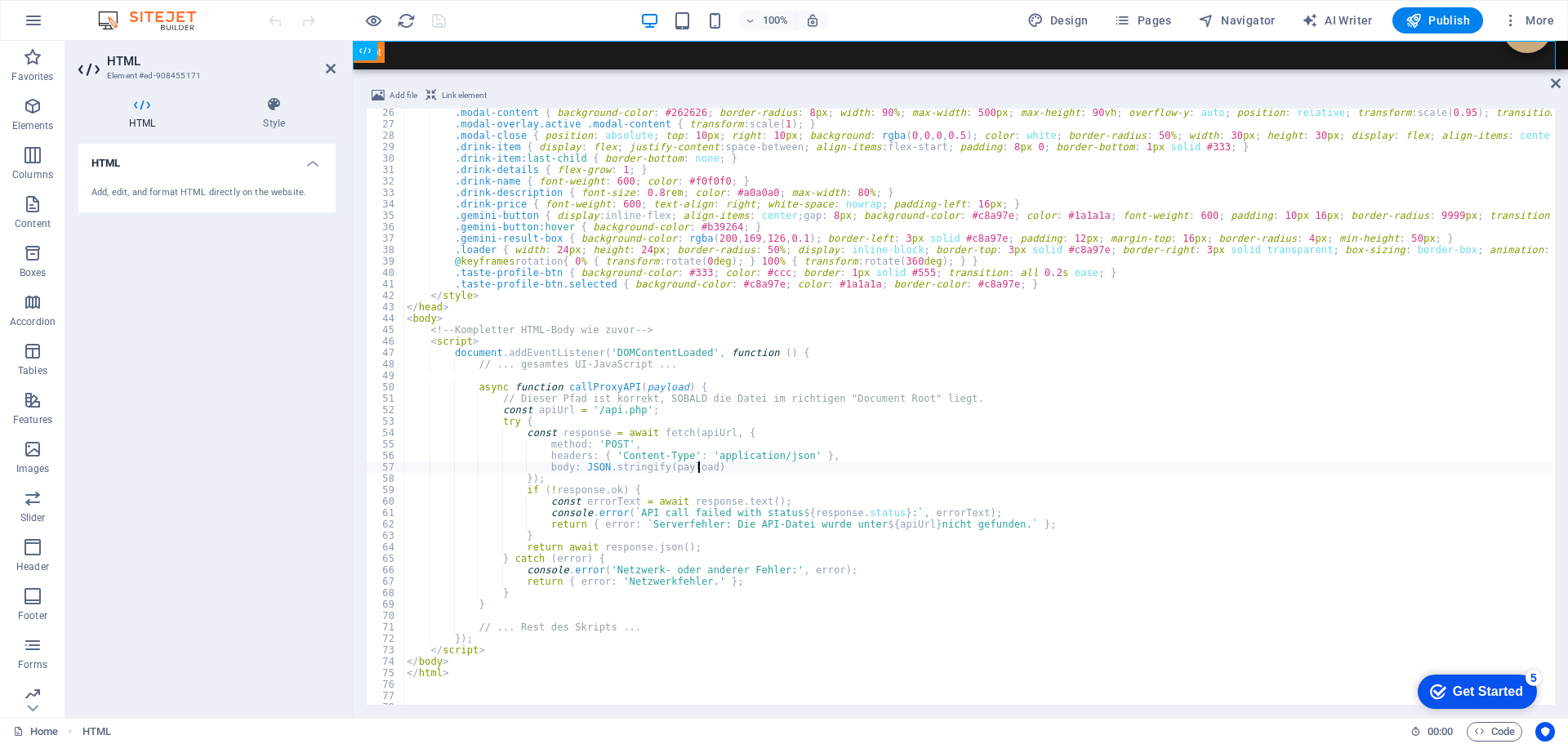
type textarea "body: JSON.stringify(payload)"
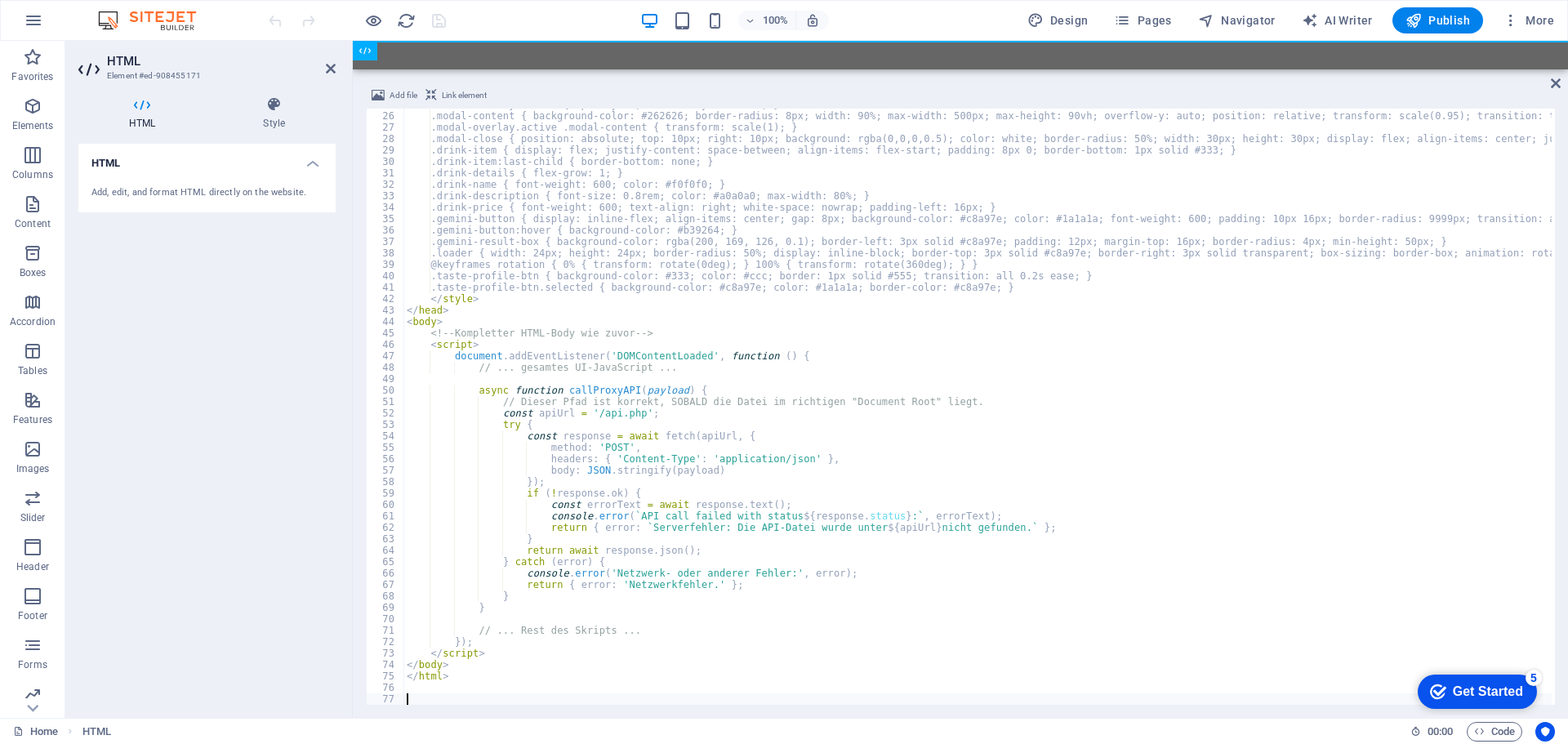
scroll to position [284, 0]
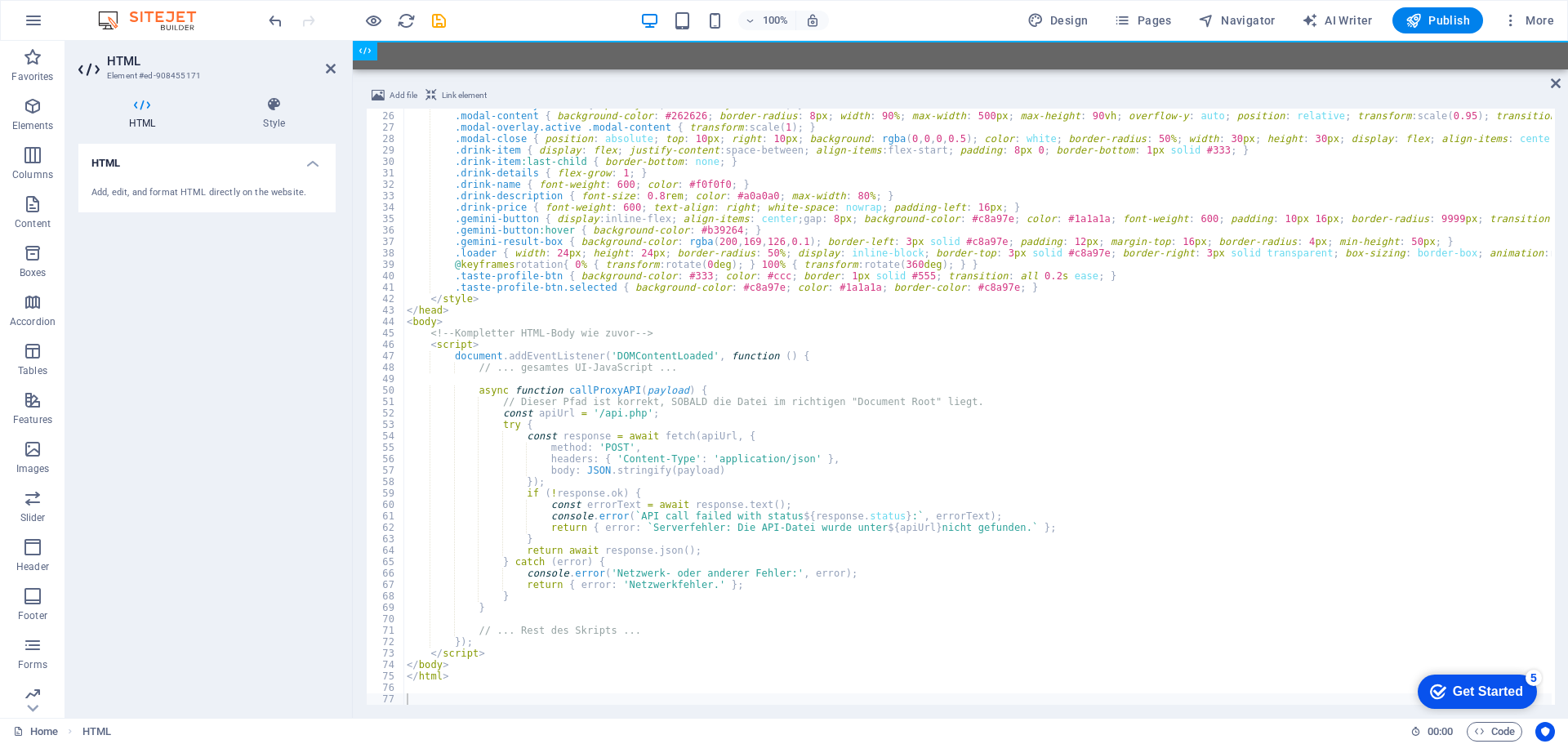
click at [478, 6] on div "100% Design Pages Navigator AI Writer Publish More" at bounding box center [784, 20] width 1566 height 39
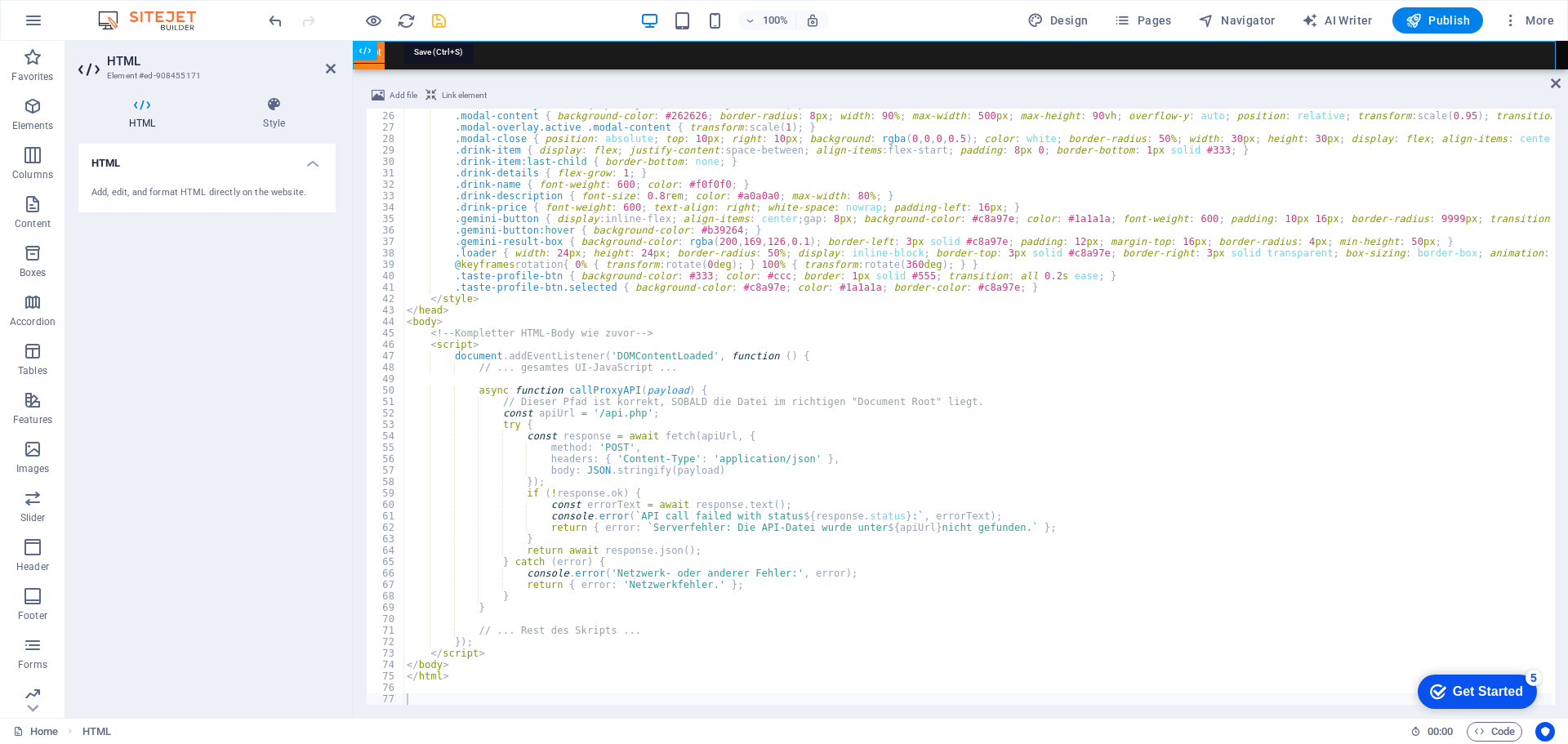
click at [444, 19] on icon "save" at bounding box center [439, 21] width 19 height 19
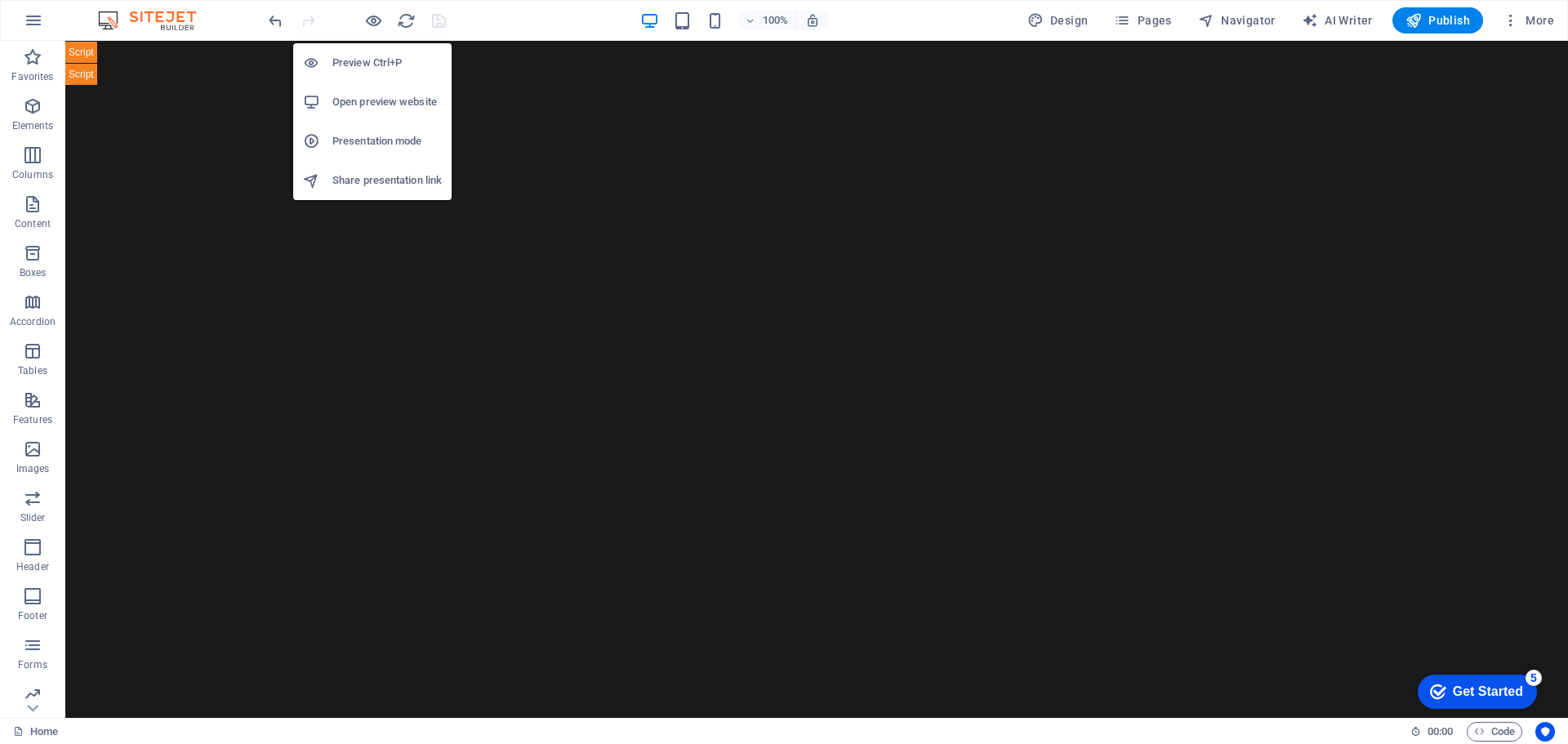
click at [346, 103] on h6 "Open preview website" at bounding box center [387, 102] width 109 height 19
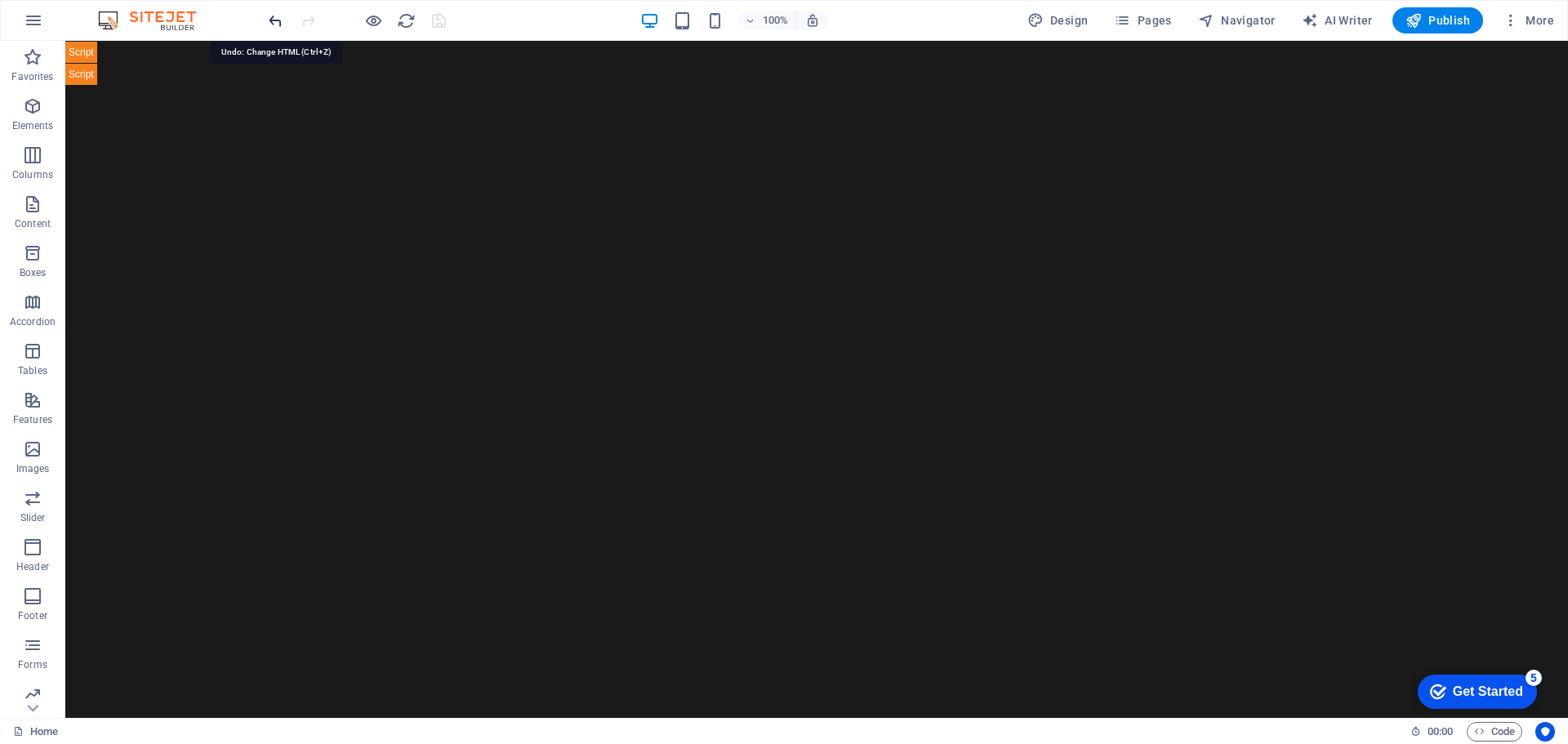
click at [273, 23] on icon "undo" at bounding box center [276, 21] width 19 height 19
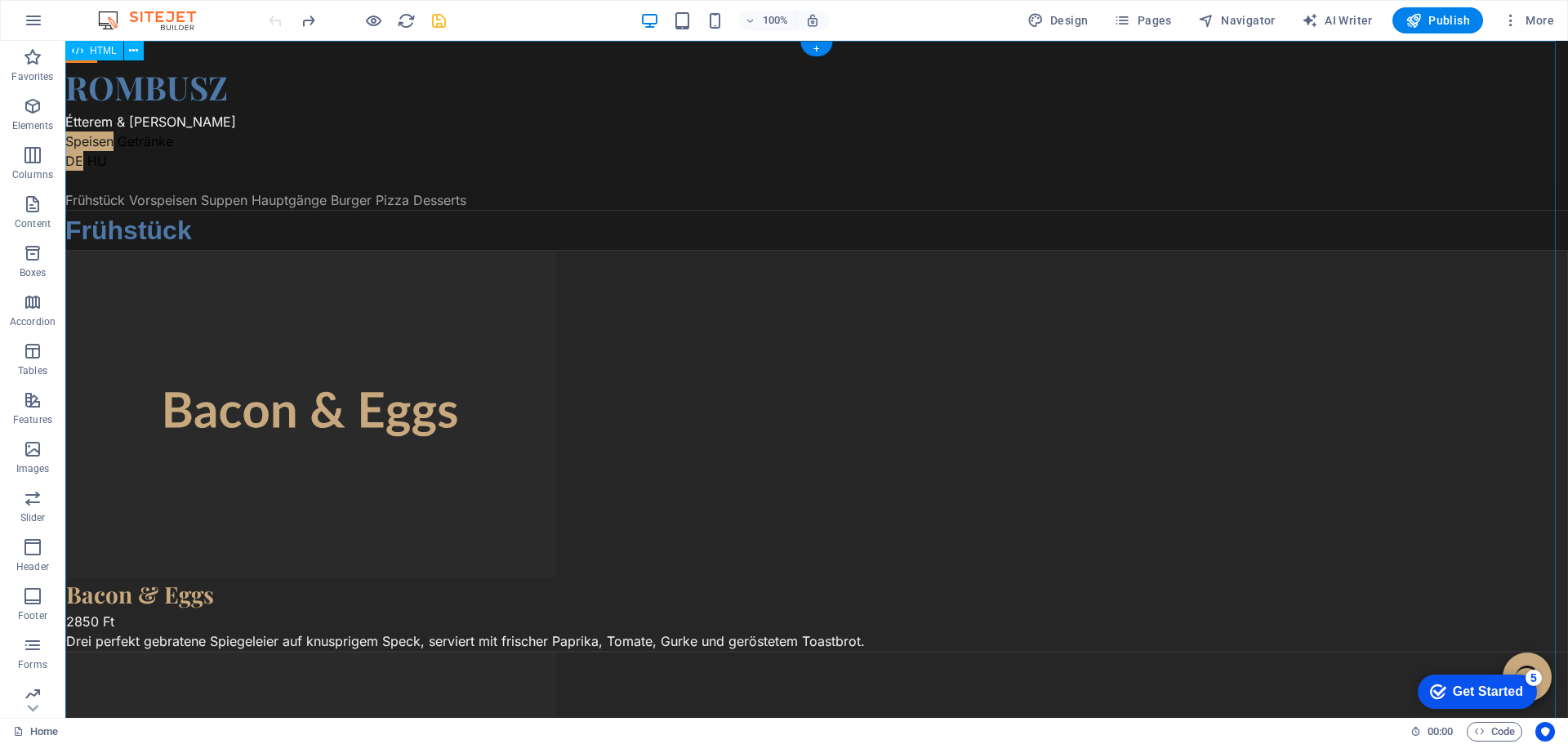
click at [433, 19] on icon "save" at bounding box center [439, 21] width 19 height 19
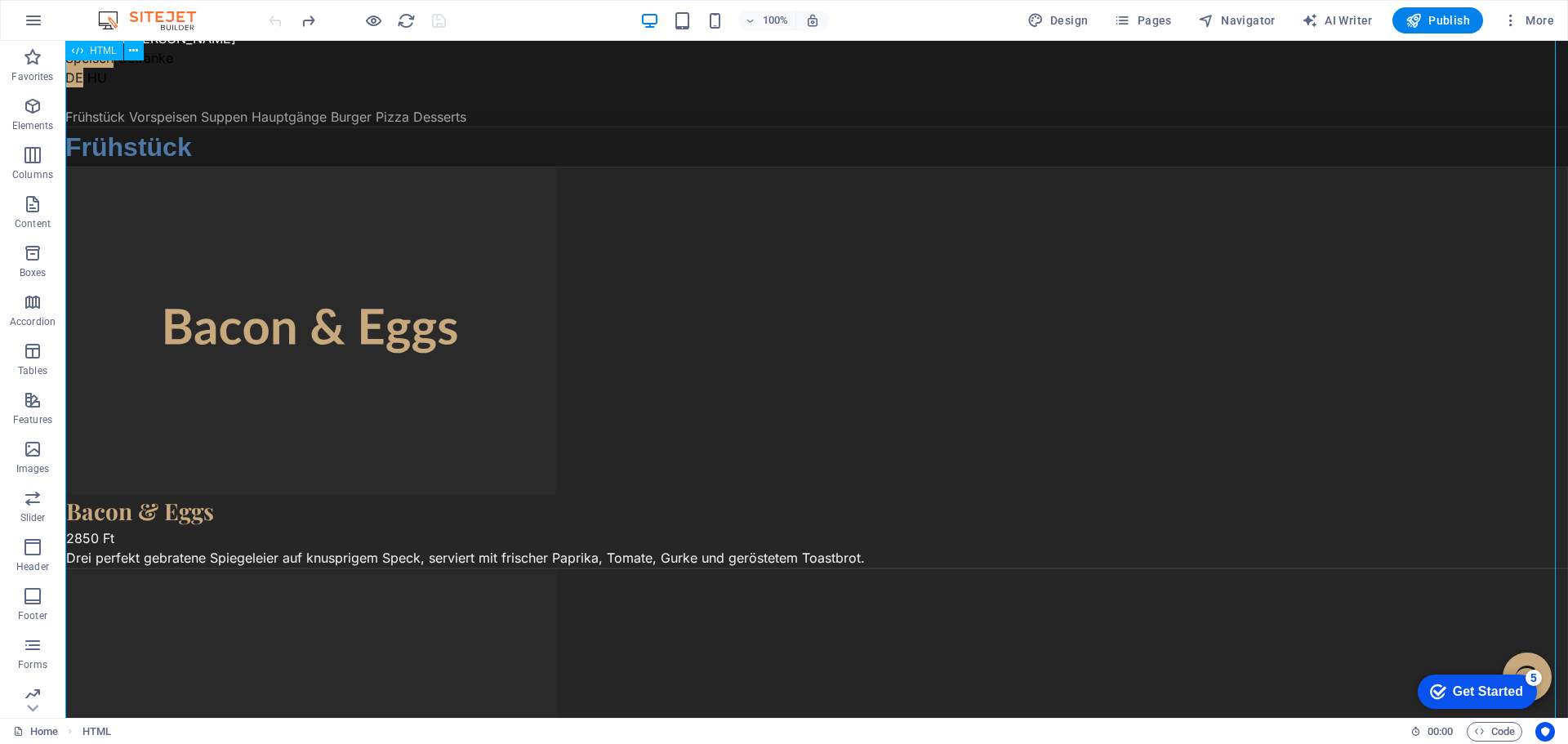
scroll to position [82, 0]
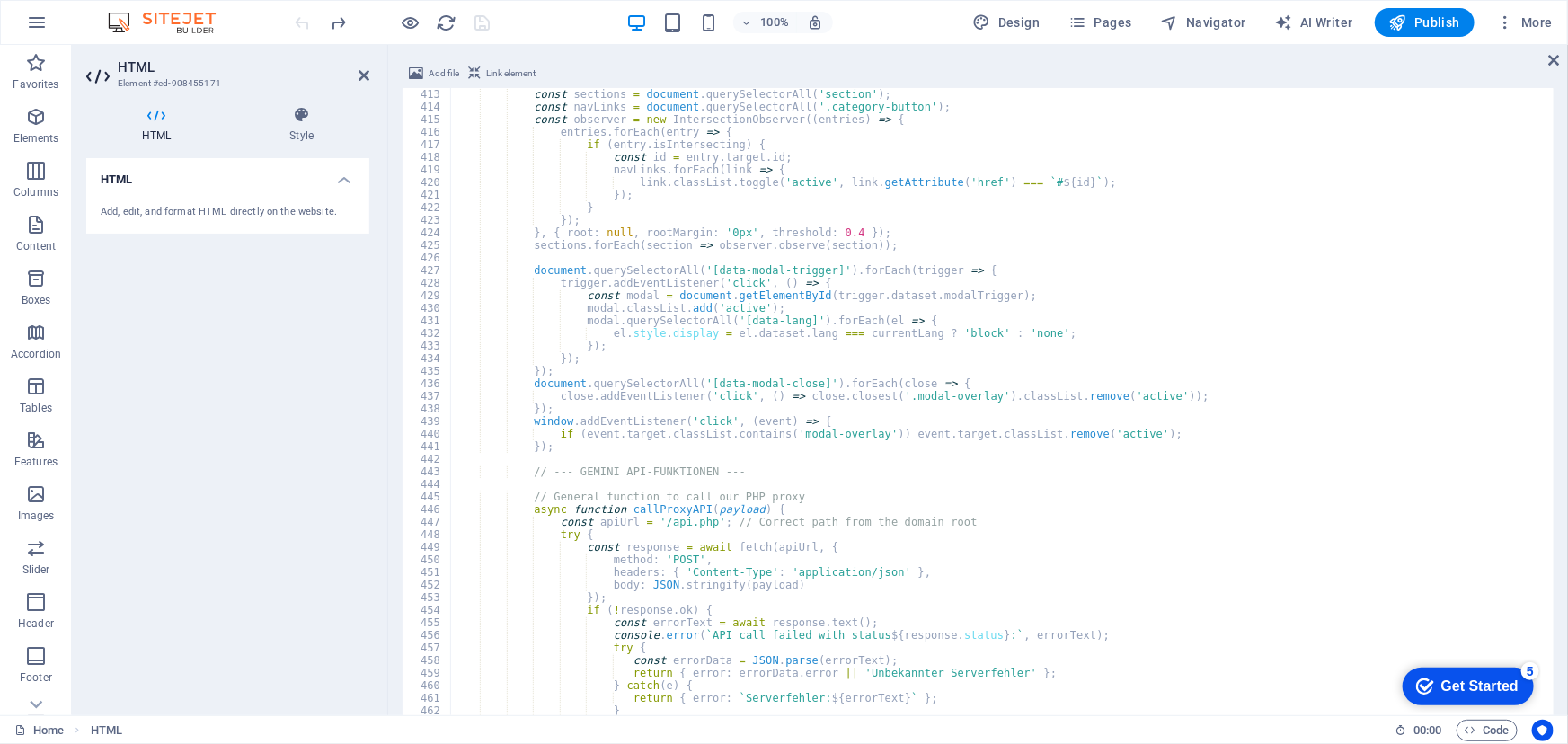
scroll to position [5230, 0]
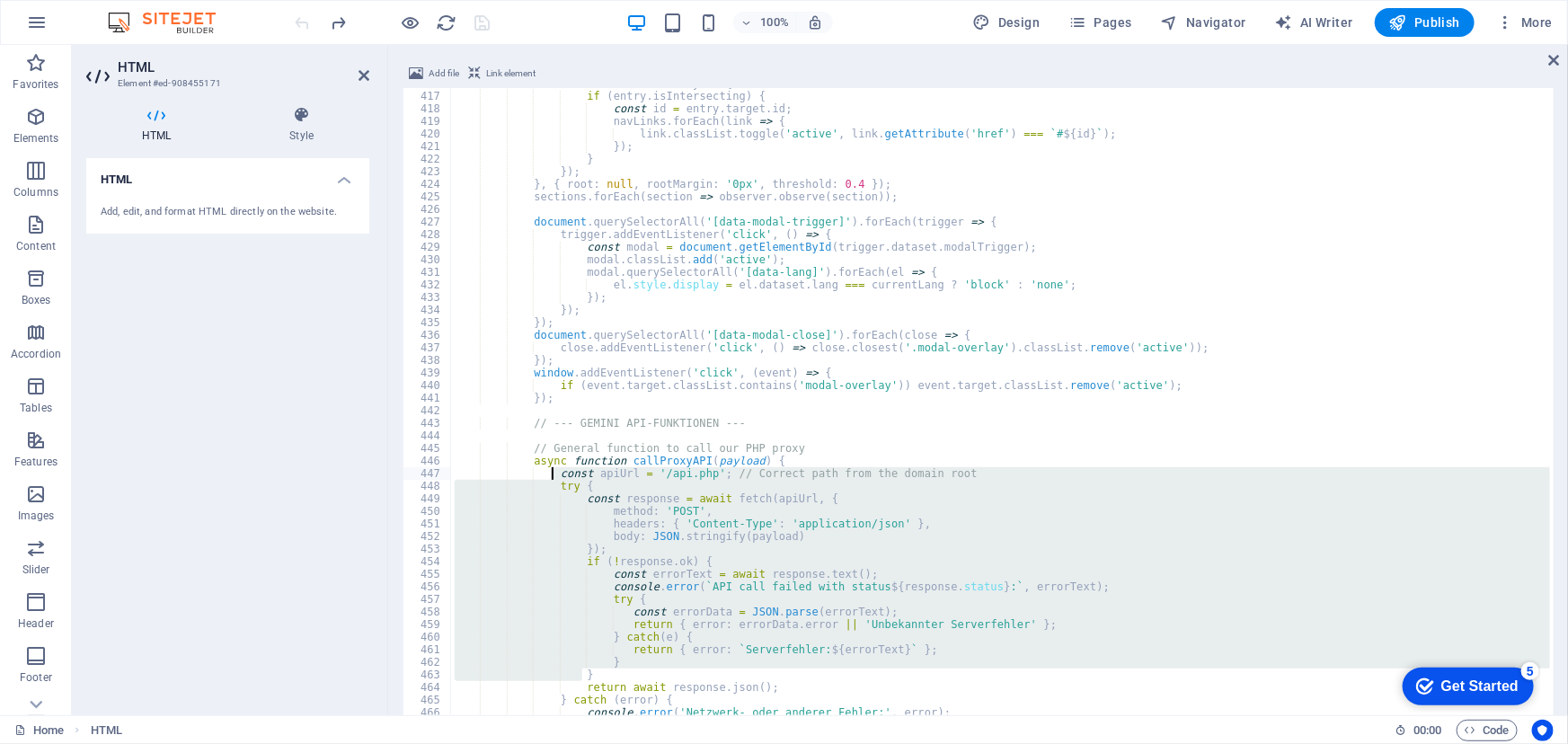
drag, startPoint x: 591, startPoint y: 672, endPoint x: 553, endPoint y: 479, distance: 196.7
type textarea "const apiUrl = '/api.php'; // Correct path from the domain root try {"
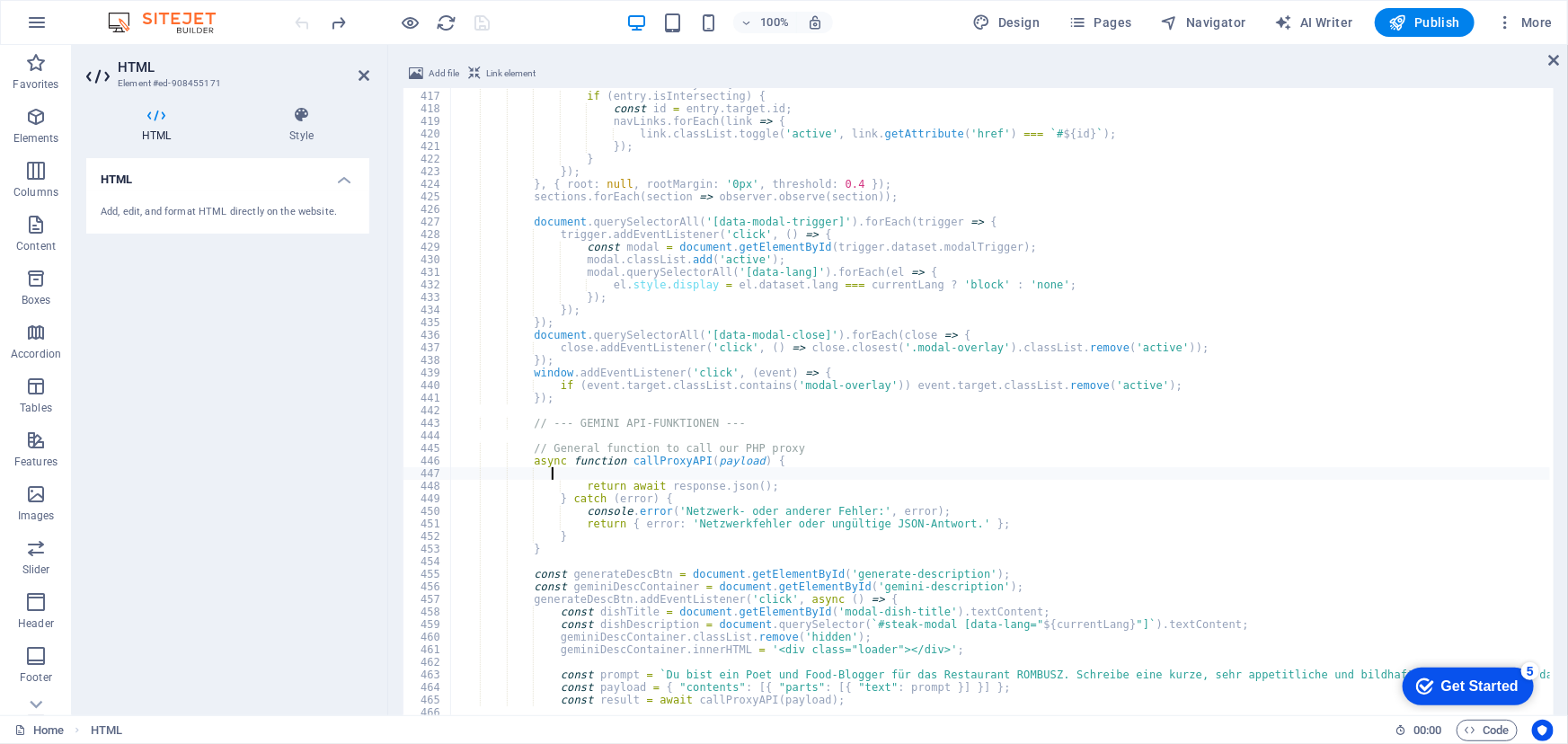
paste textarea
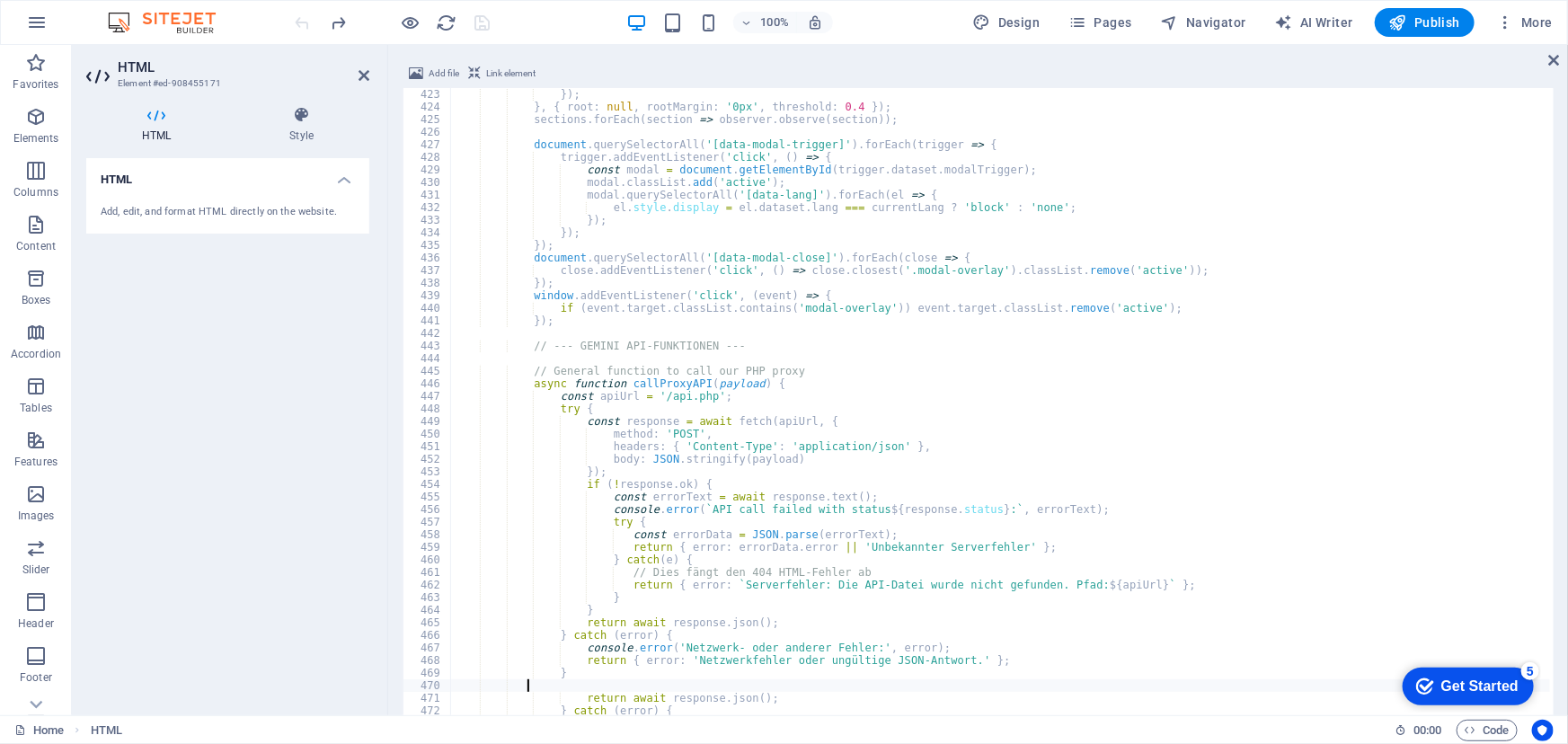
scroll to position [5357, 0]
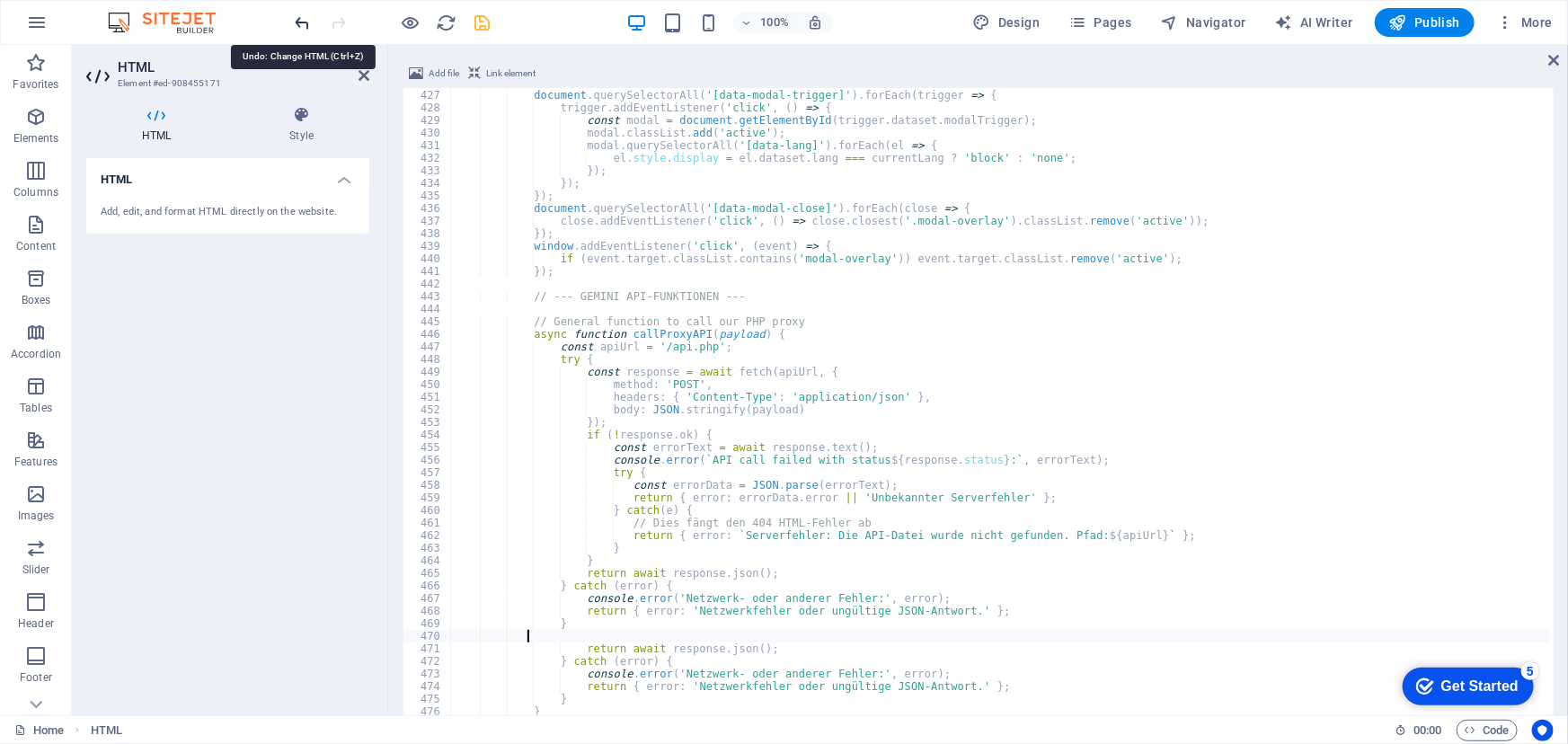
click at [297, 19] on icon "undo" at bounding box center [303, 23] width 21 height 21
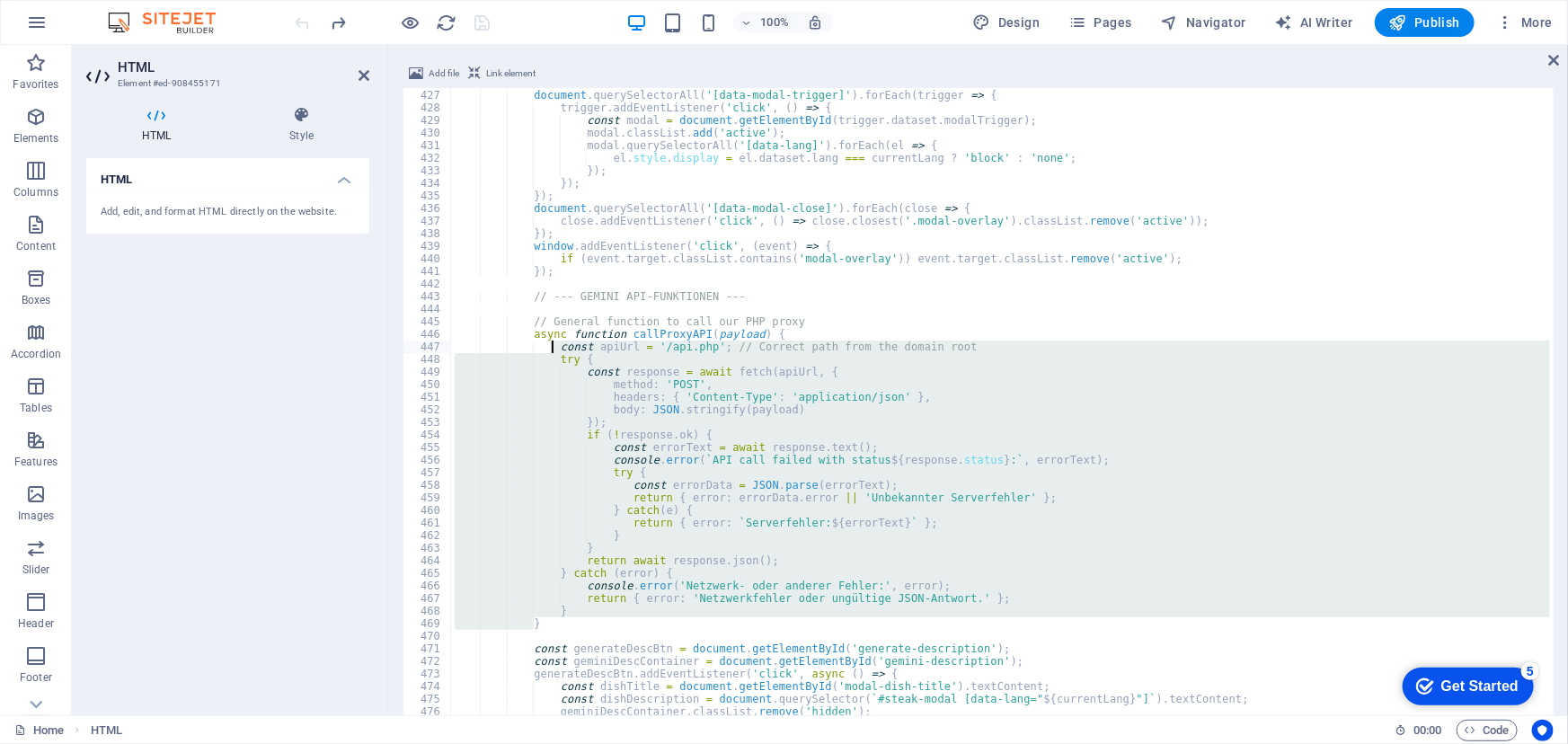
drag, startPoint x: 536, startPoint y: 624, endPoint x: 554, endPoint y: 350, distance: 274.6
type textarea "const apiUrl = '/api.php'; // Correct path from the domain root try {"
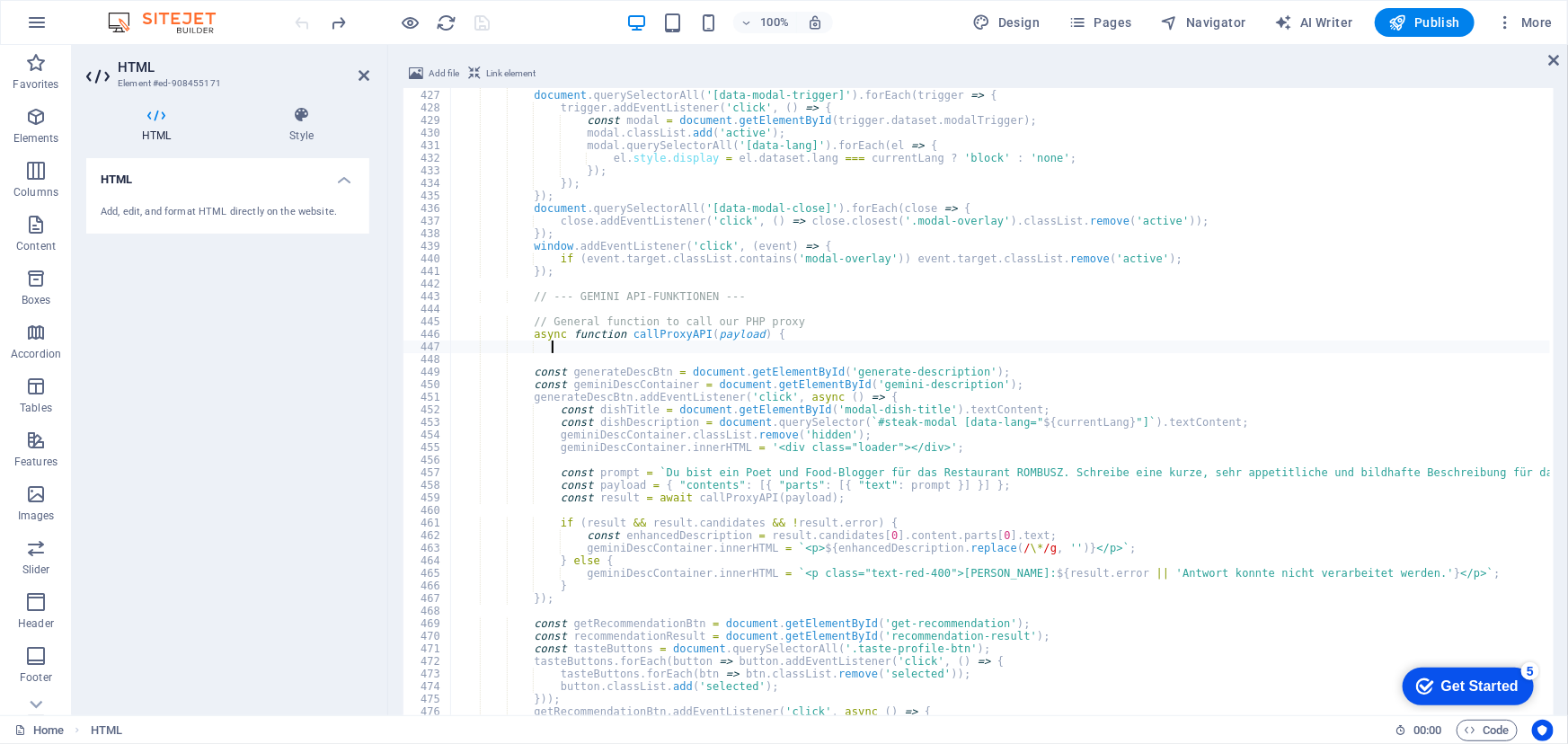
paste textarea "}"
type textarea "}"
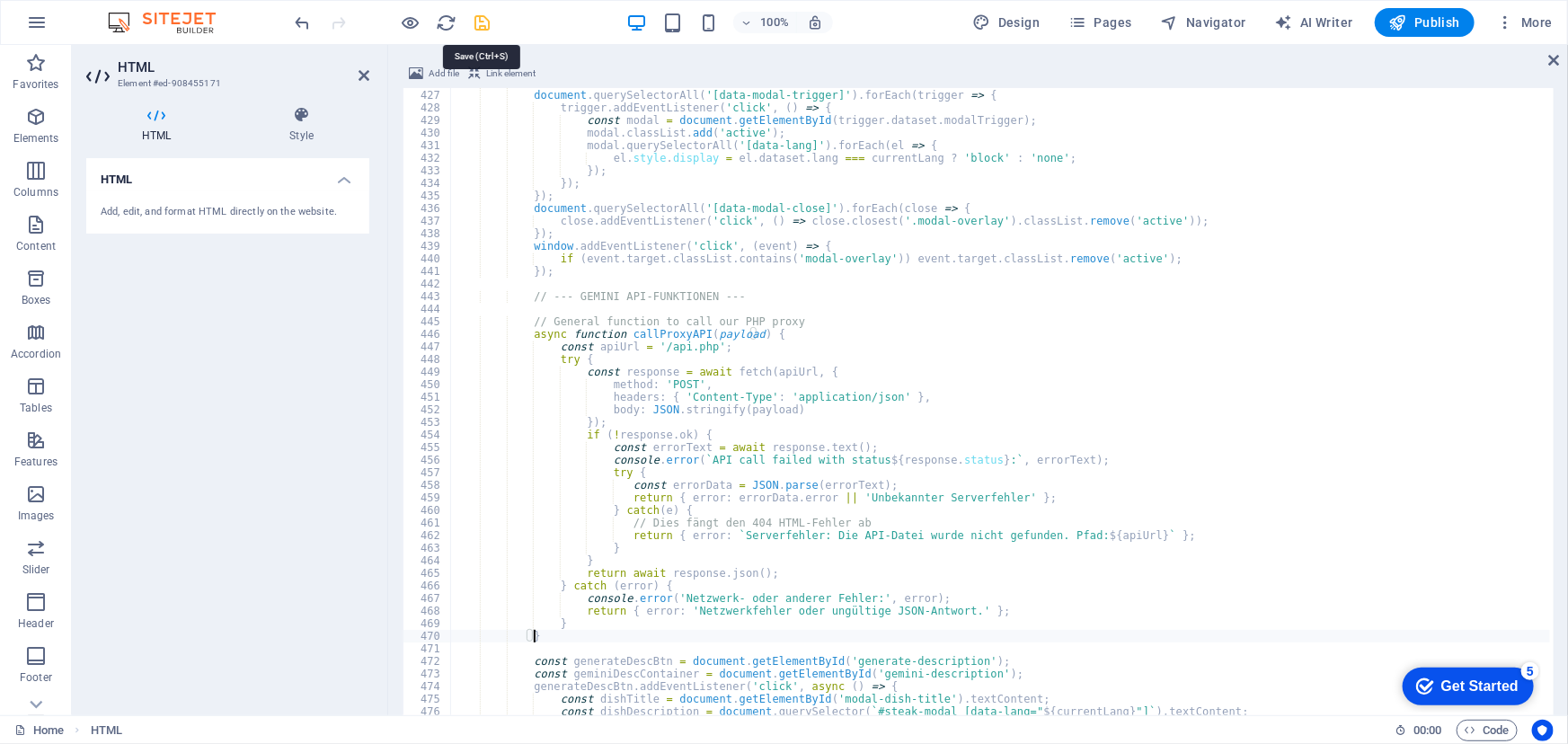
click at [482, 24] on icon "save" at bounding box center [483, 23] width 21 height 21
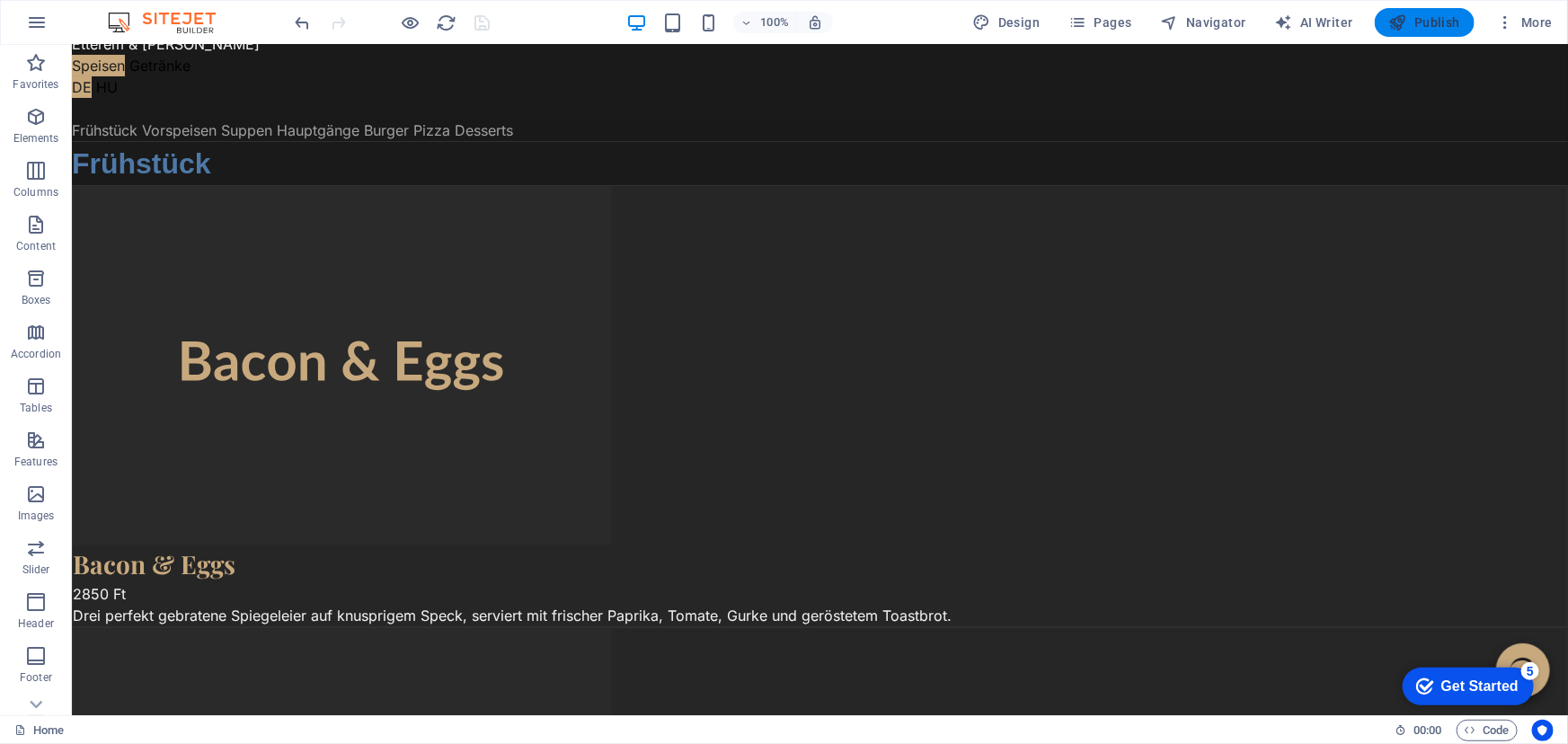
click at [1408, 18] on icon "button" at bounding box center [1398, 22] width 18 height 18
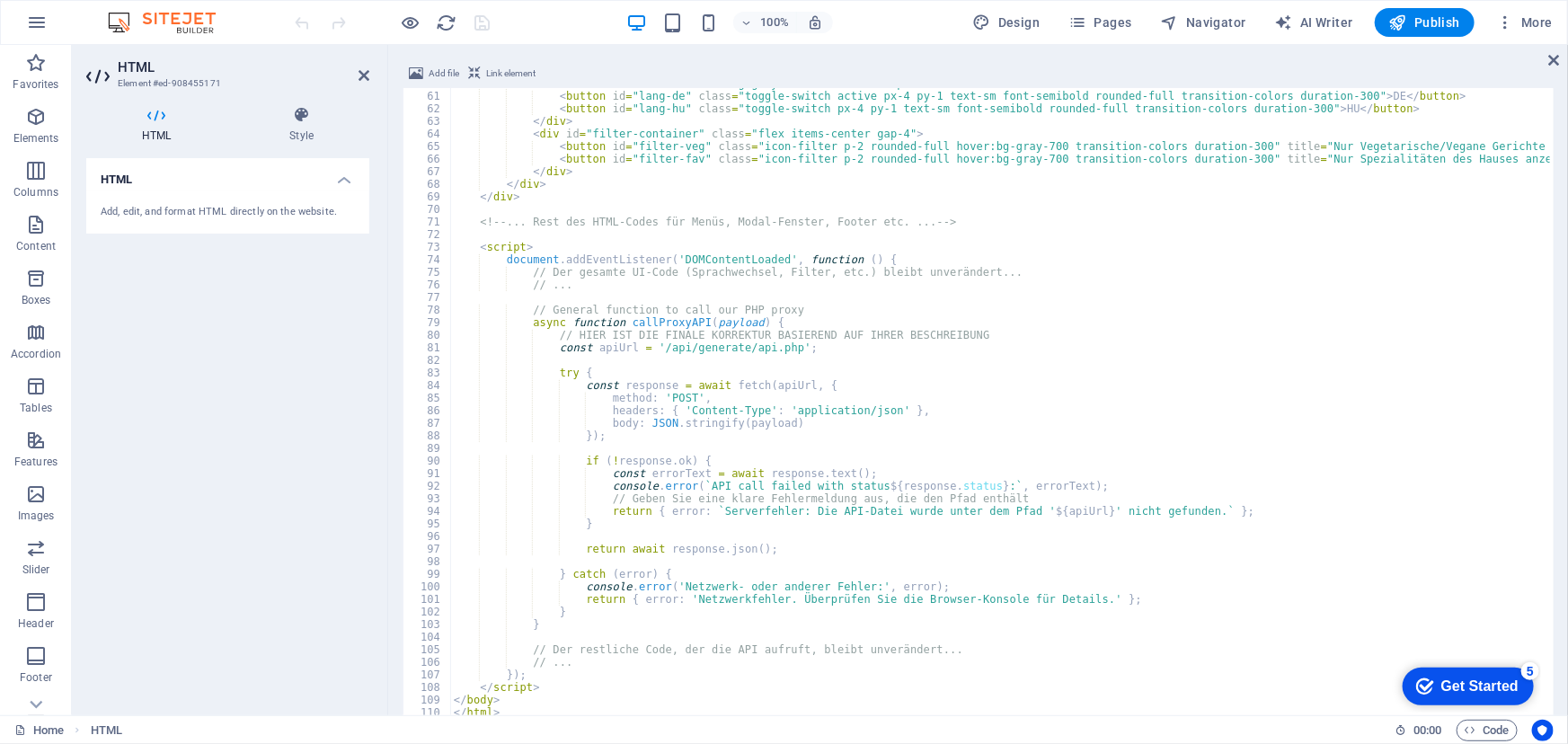
scroll to position [753, 0]
click at [554, 15] on div "100% Design Pages Navigator AI Writer Publish More" at bounding box center [926, 22] width 1268 height 29
click at [480, 15] on icon "save" at bounding box center [483, 23] width 21 height 21
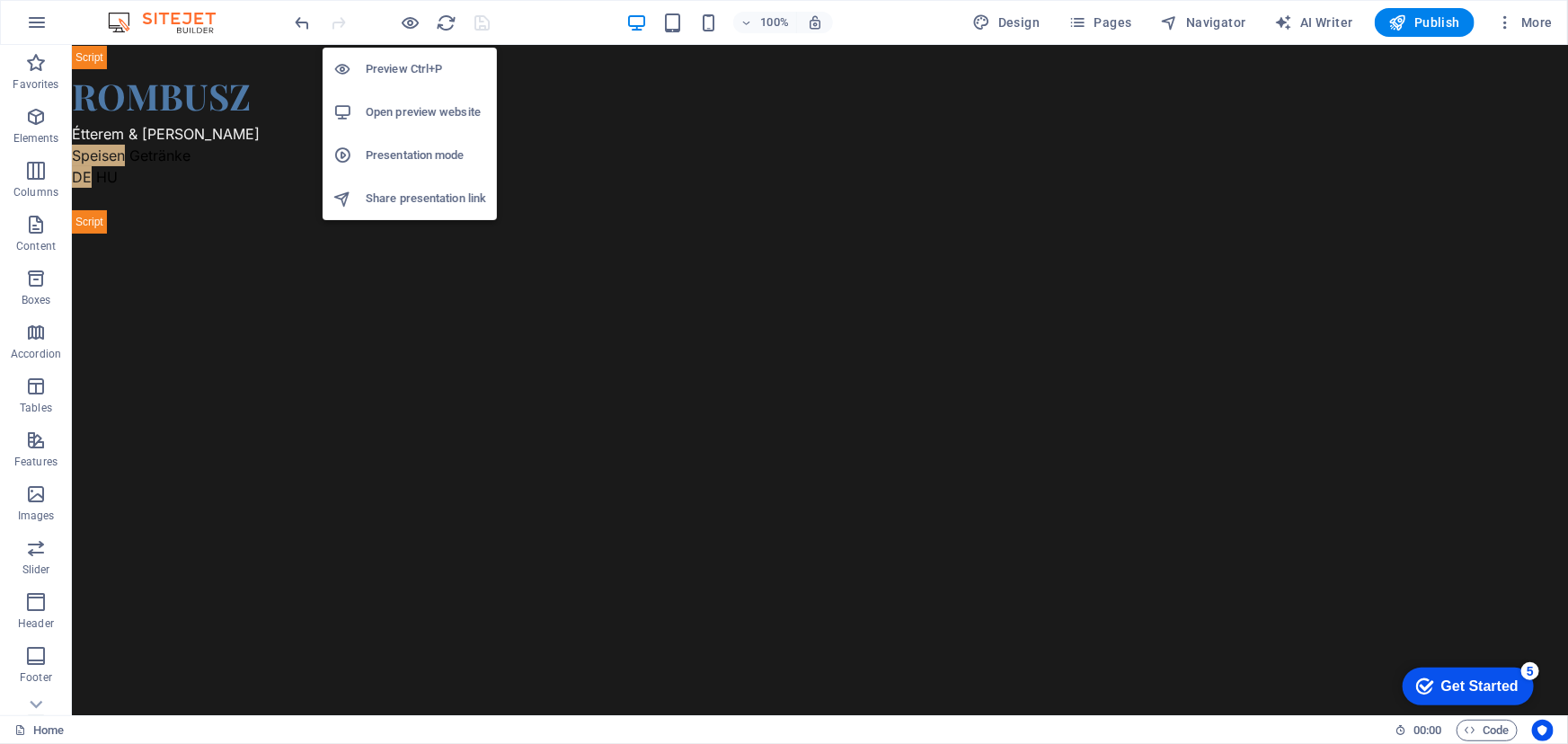
click at [397, 107] on h6 "Open preview website" at bounding box center [425, 112] width 120 height 21
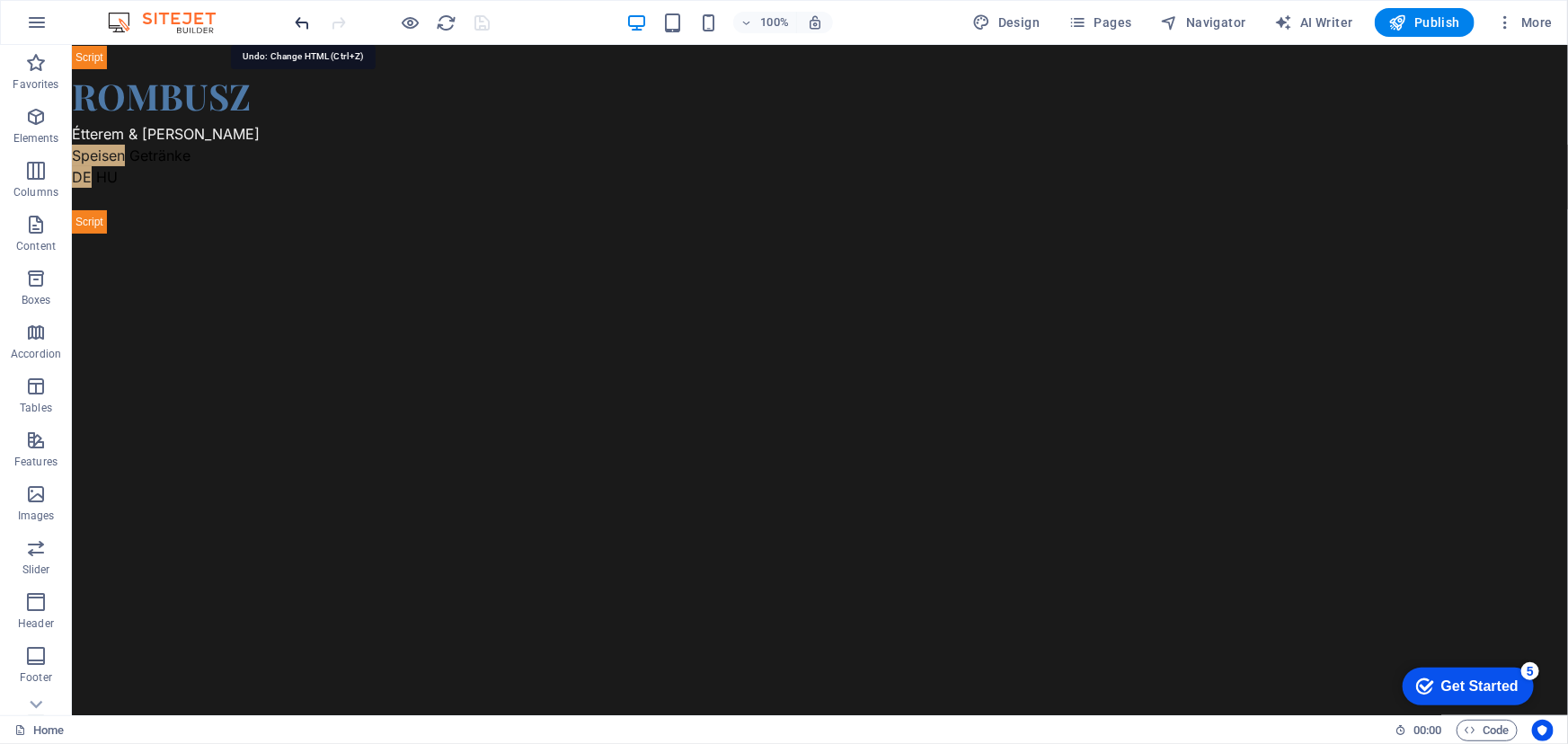
click at [303, 22] on icon "undo" at bounding box center [303, 23] width 21 height 21
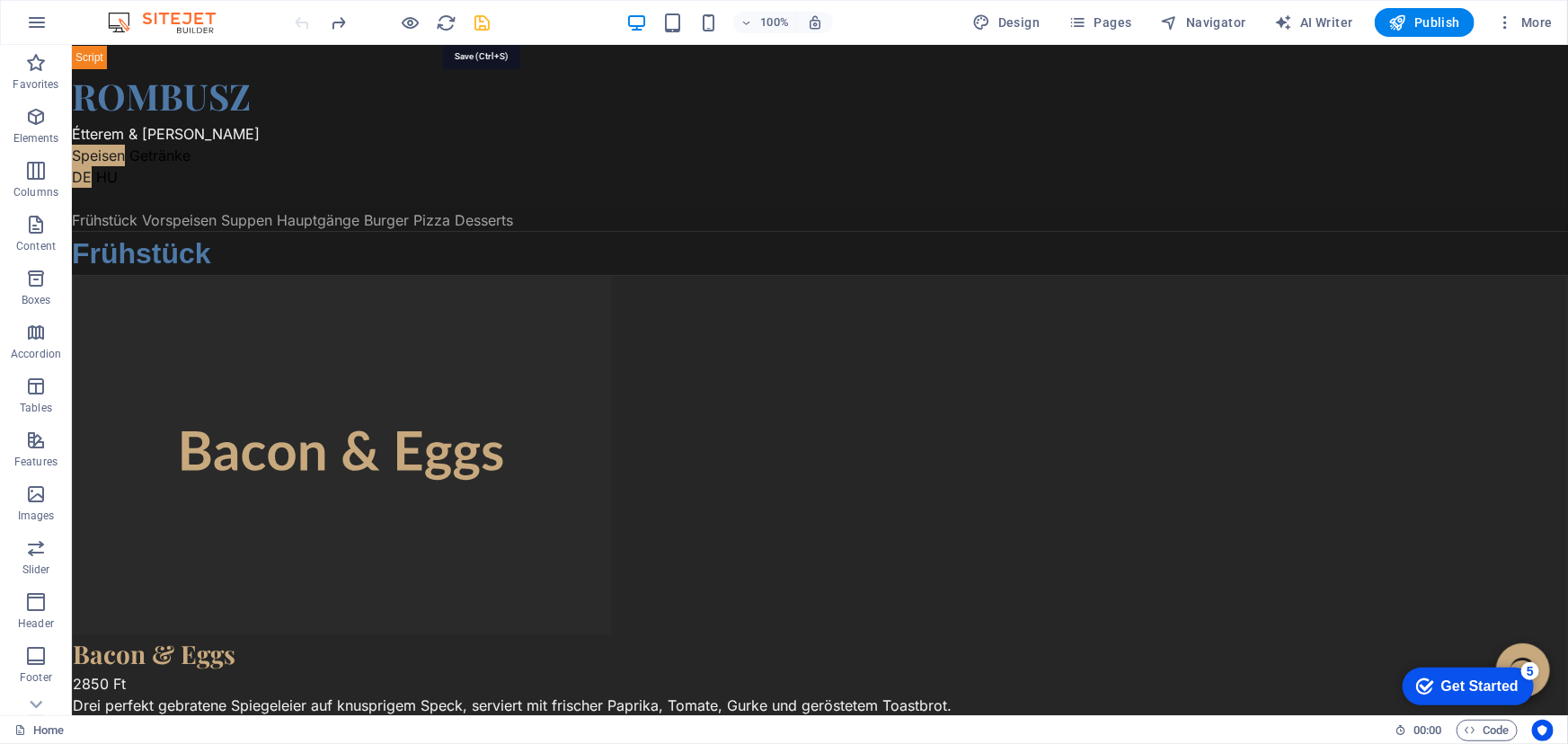
click at [478, 21] on icon "save" at bounding box center [483, 23] width 21 height 21
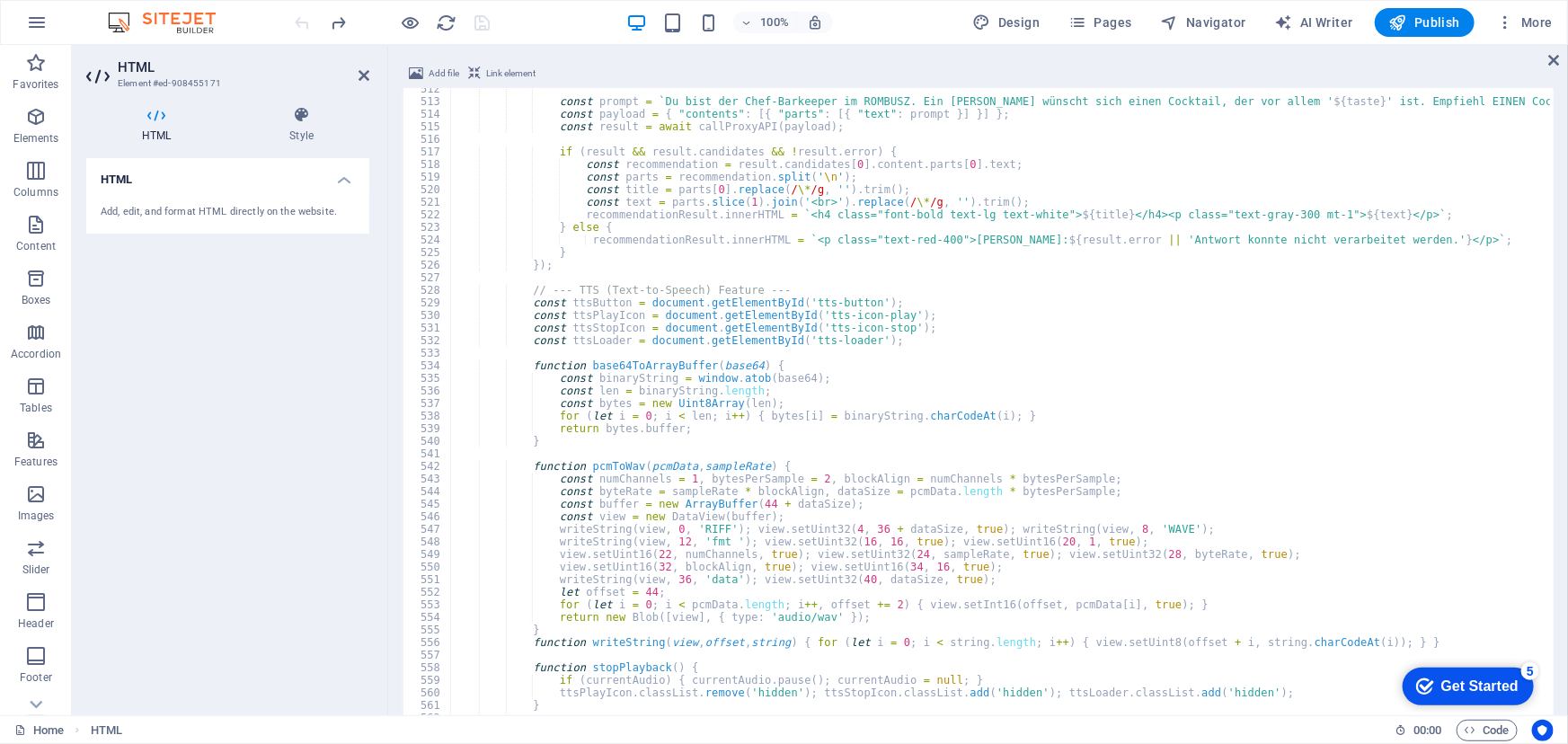
scroll to position [6433, 0]
type textarea "const ttsPlayIcon = document.getElementById('tts-icon-play');"
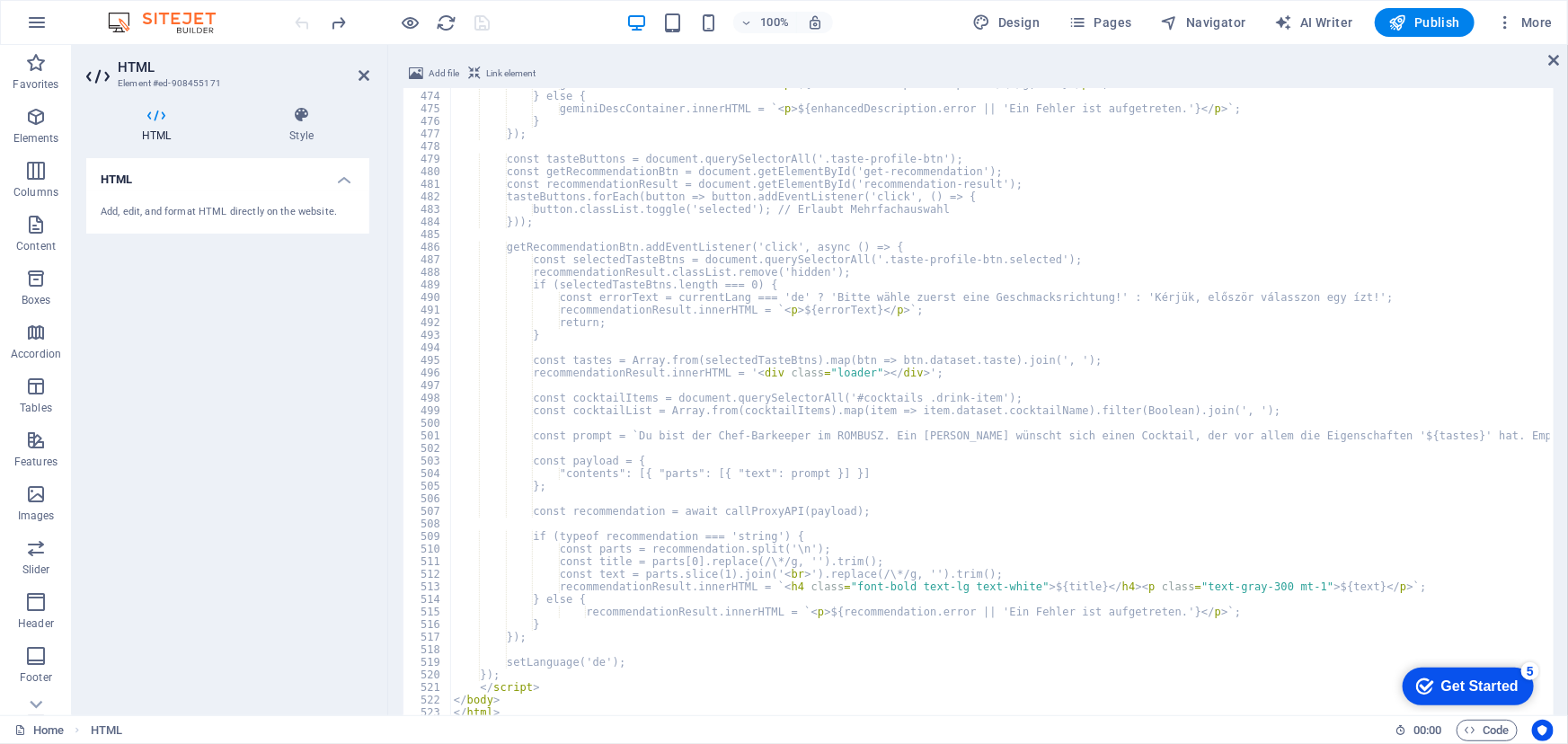
scroll to position [5948, 0]
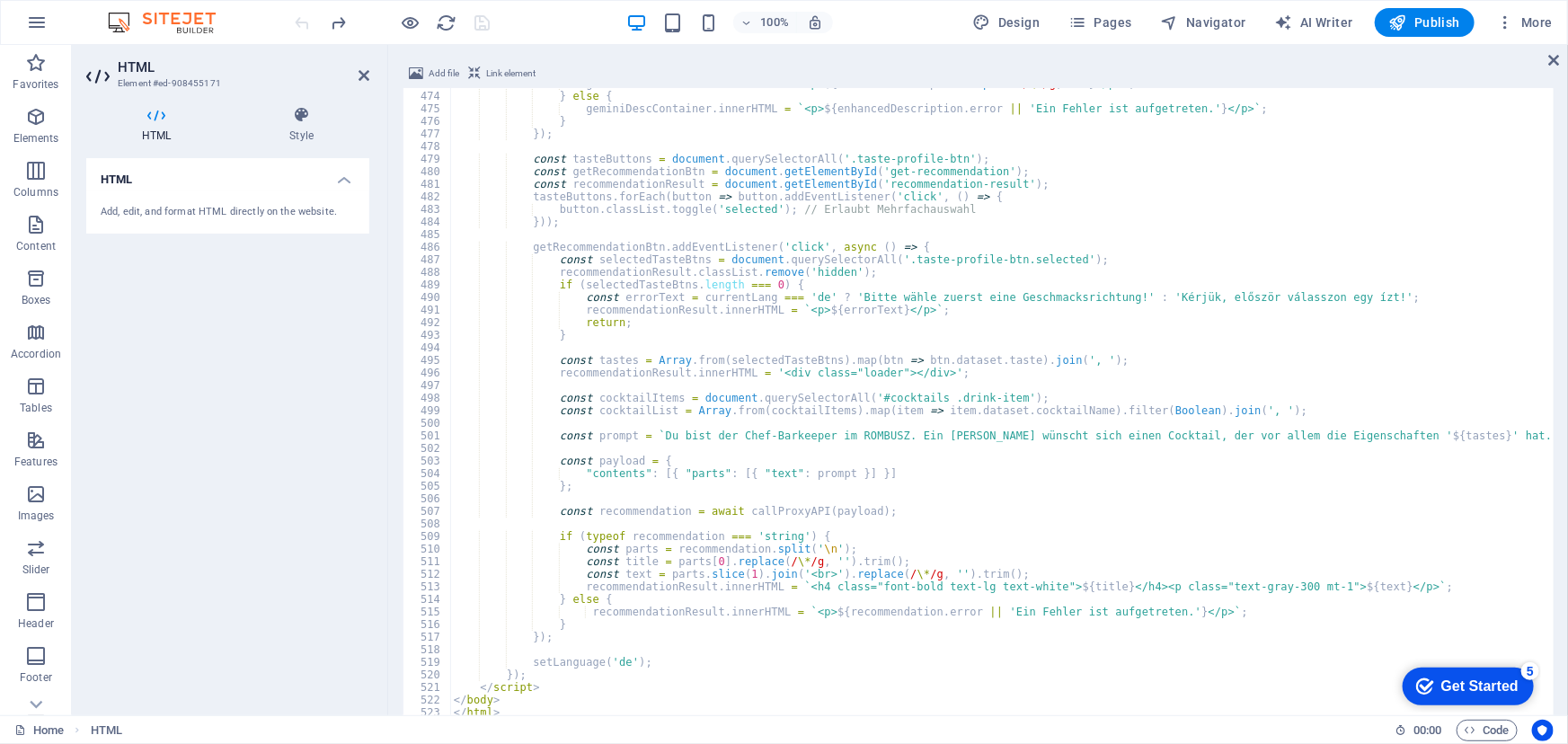
click at [543, 13] on div "100% Design Pages Navigator AI Writer Publish More" at bounding box center [926, 22] width 1268 height 29
click at [475, 21] on icon "save" at bounding box center [483, 23] width 21 height 21
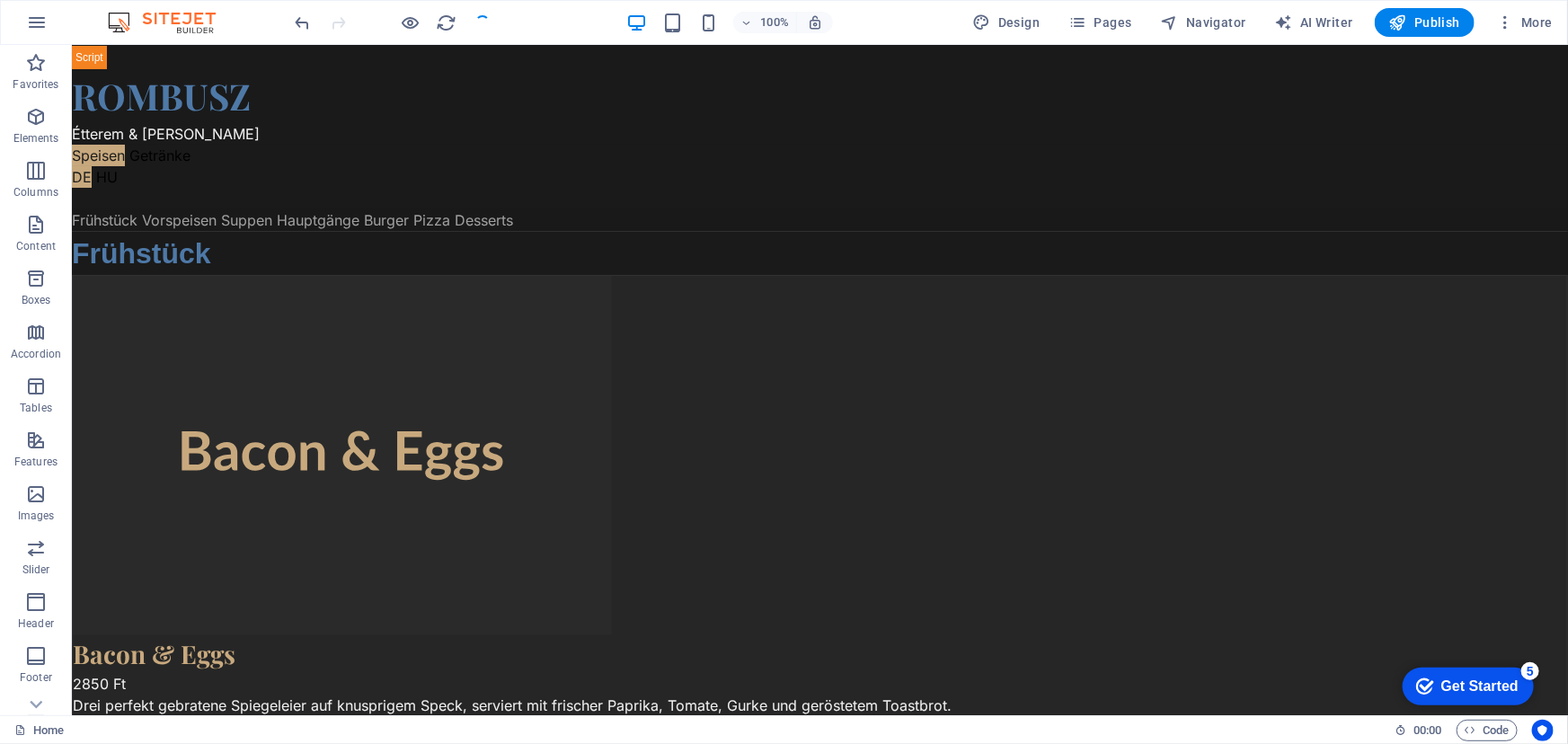
scroll to position [5524, 0]
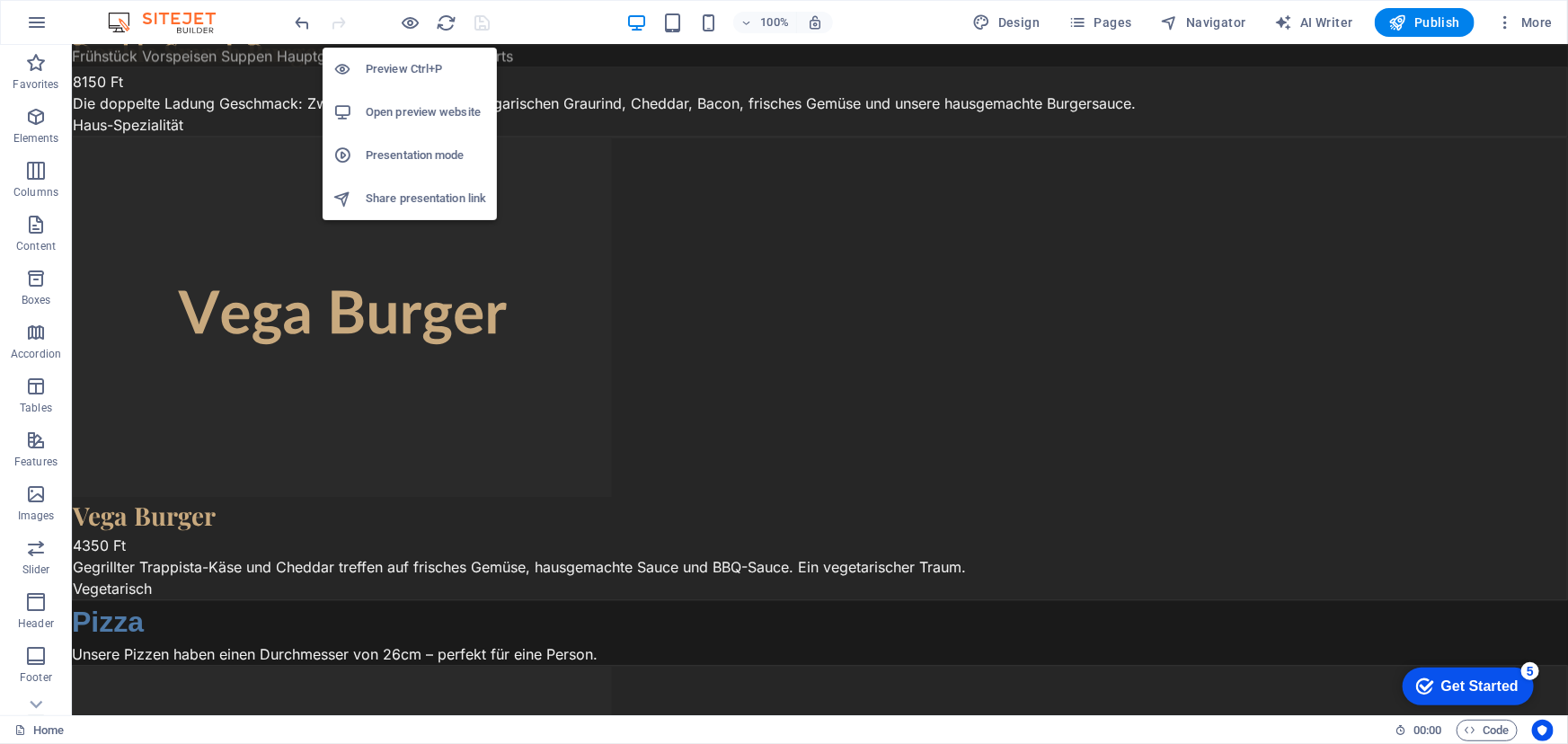
click at [406, 107] on h6 "Open preview website" at bounding box center [425, 112] width 120 height 21
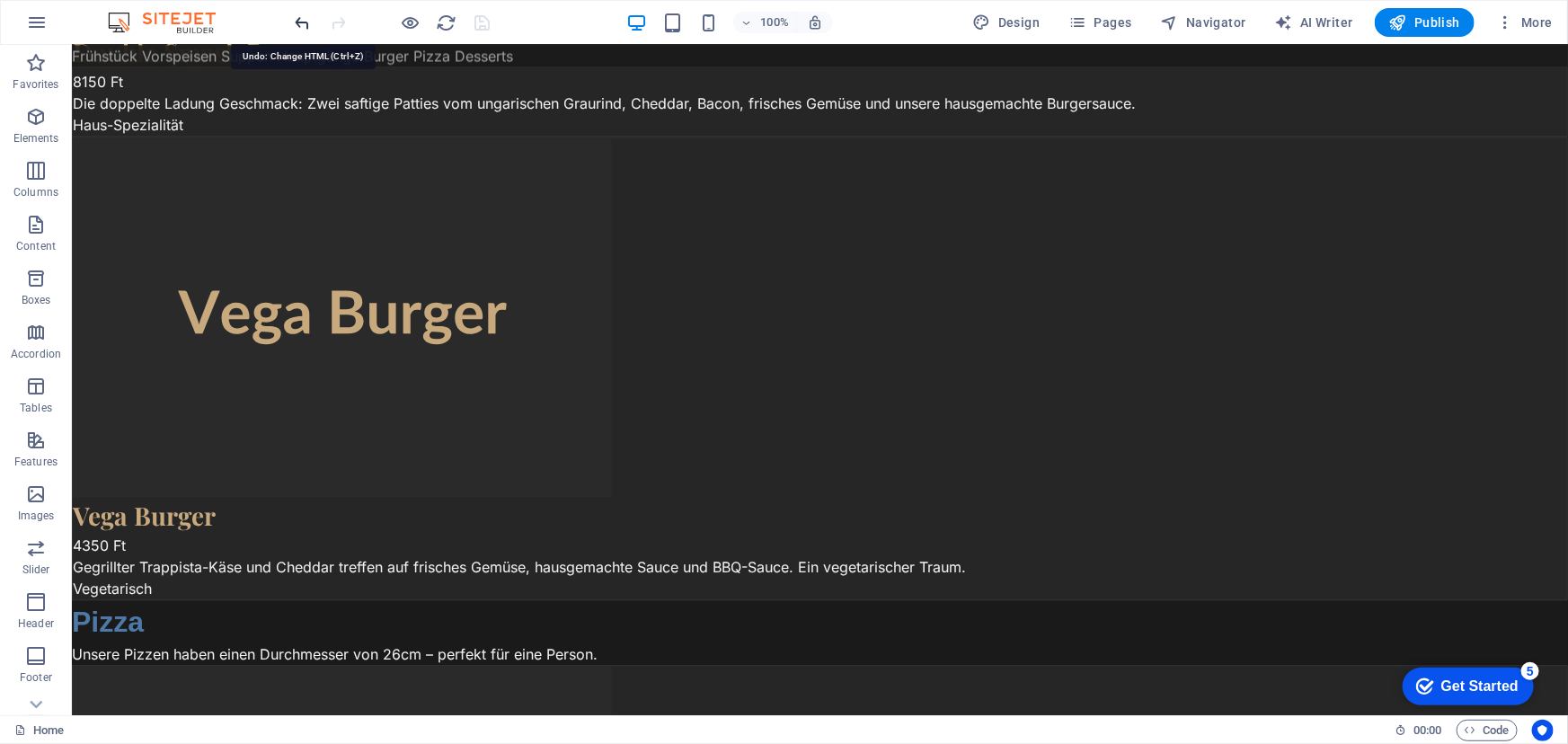
click at [305, 23] on icon "undo" at bounding box center [303, 23] width 21 height 21
click at [734, 276] on div "Digitale Speisekarte - ROMBUSZ ROMBUSZ Étterem & Bár Speisen Getränke DE HU Frü…" at bounding box center [819, 49] width 1496 height 11057
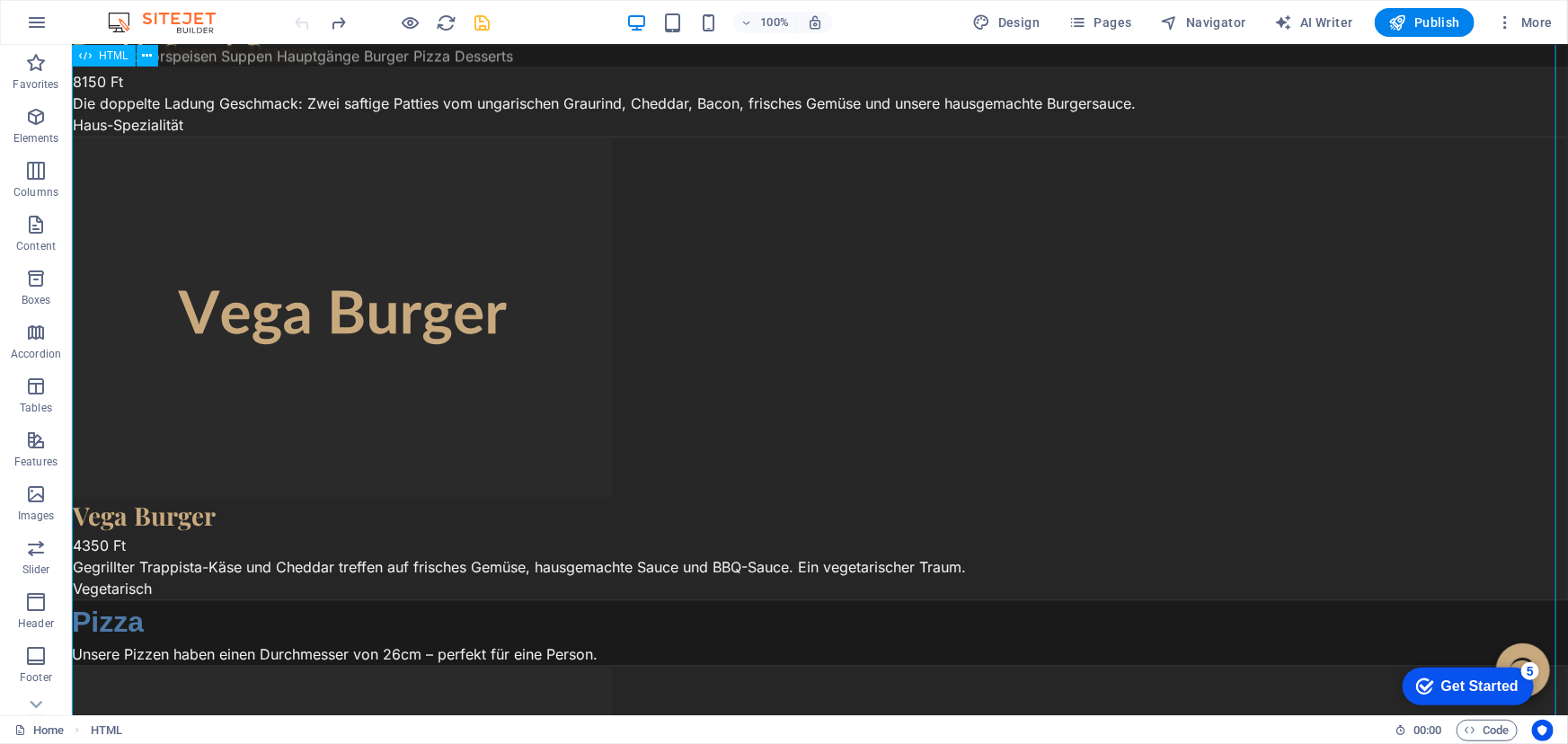
click at [734, 276] on div "Digitale Speisekarte - ROMBUSZ ROMBUSZ Étterem & Bár Speisen Getränke DE HU Frü…" at bounding box center [819, 49] width 1496 height 11057
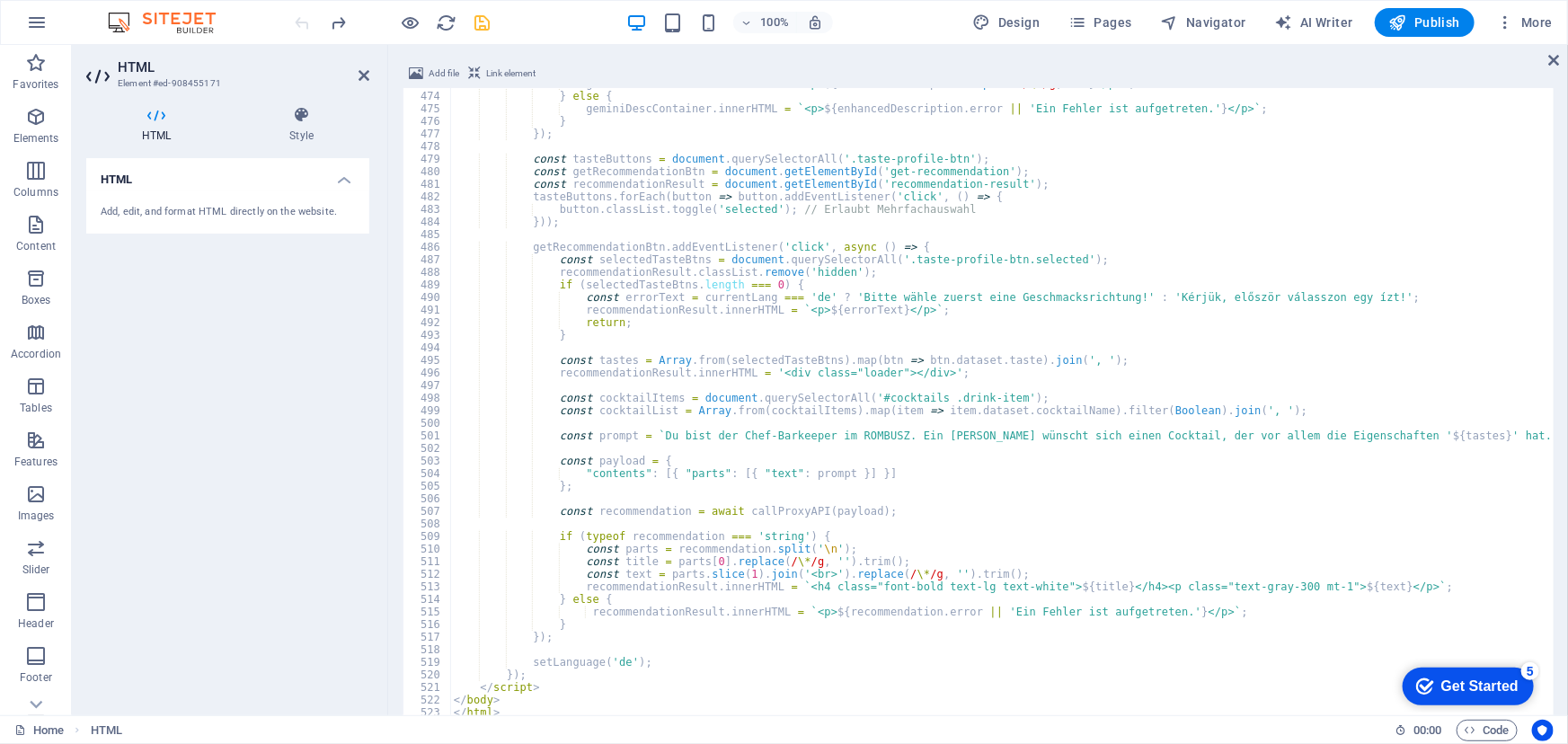
scroll to position [5948, 0]
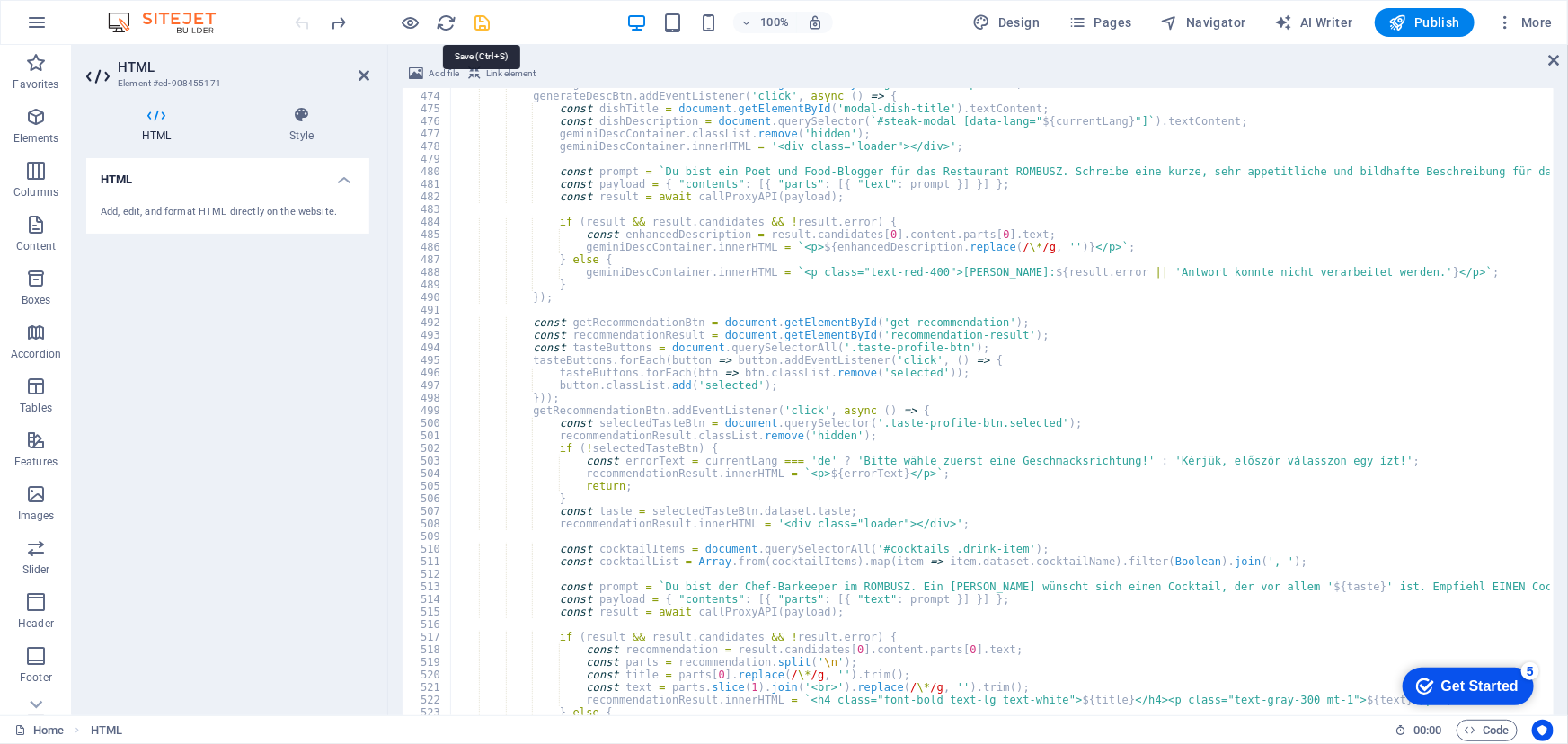
click at [479, 26] on icon "save" at bounding box center [483, 23] width 21 height 21
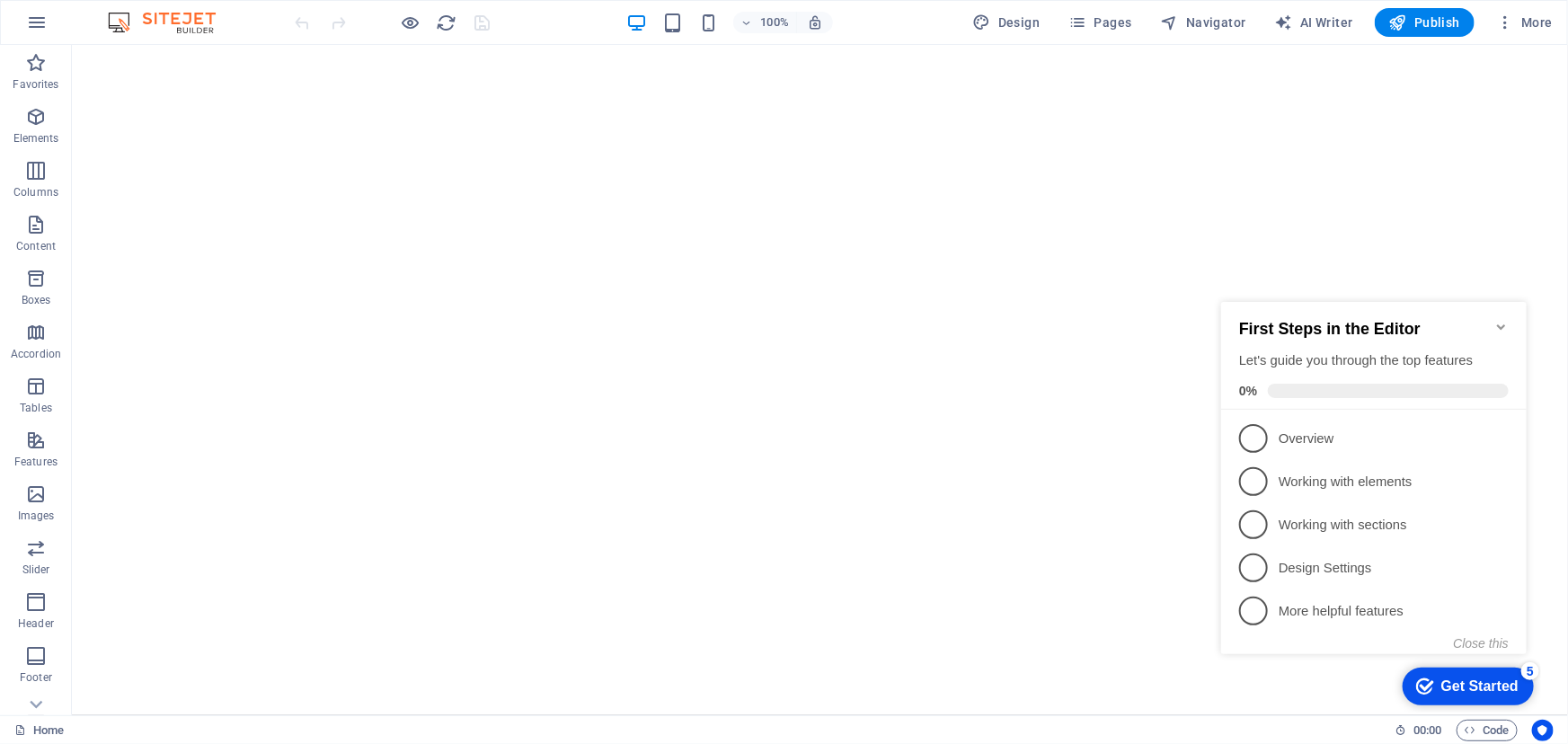
click at [1499, 324] on icon "Minimize checklist" at bounding box center [1500, 326] width 8 height 6
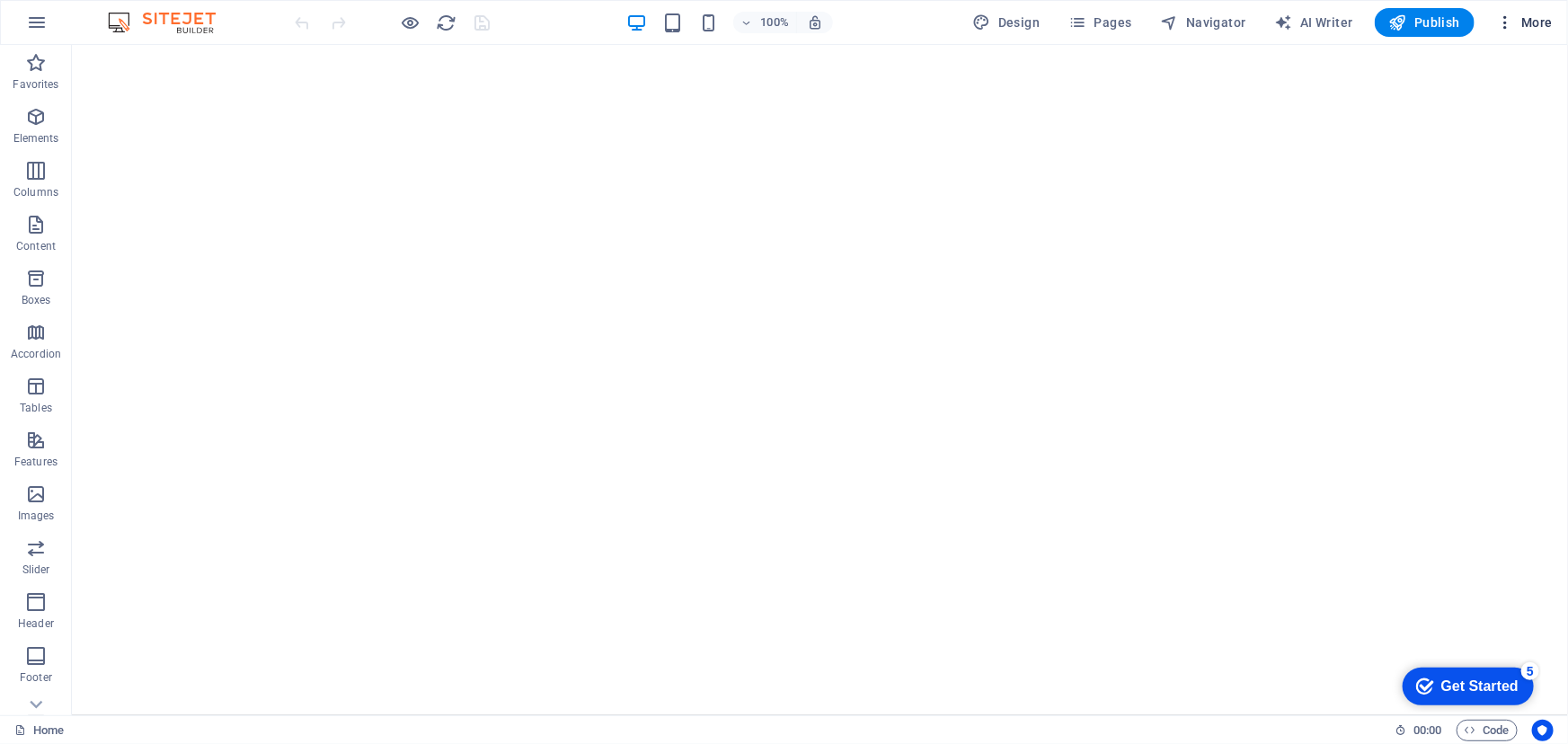
click at [1530, 21] on span "More" at bounding box center [1524, 22] width 57 height 18
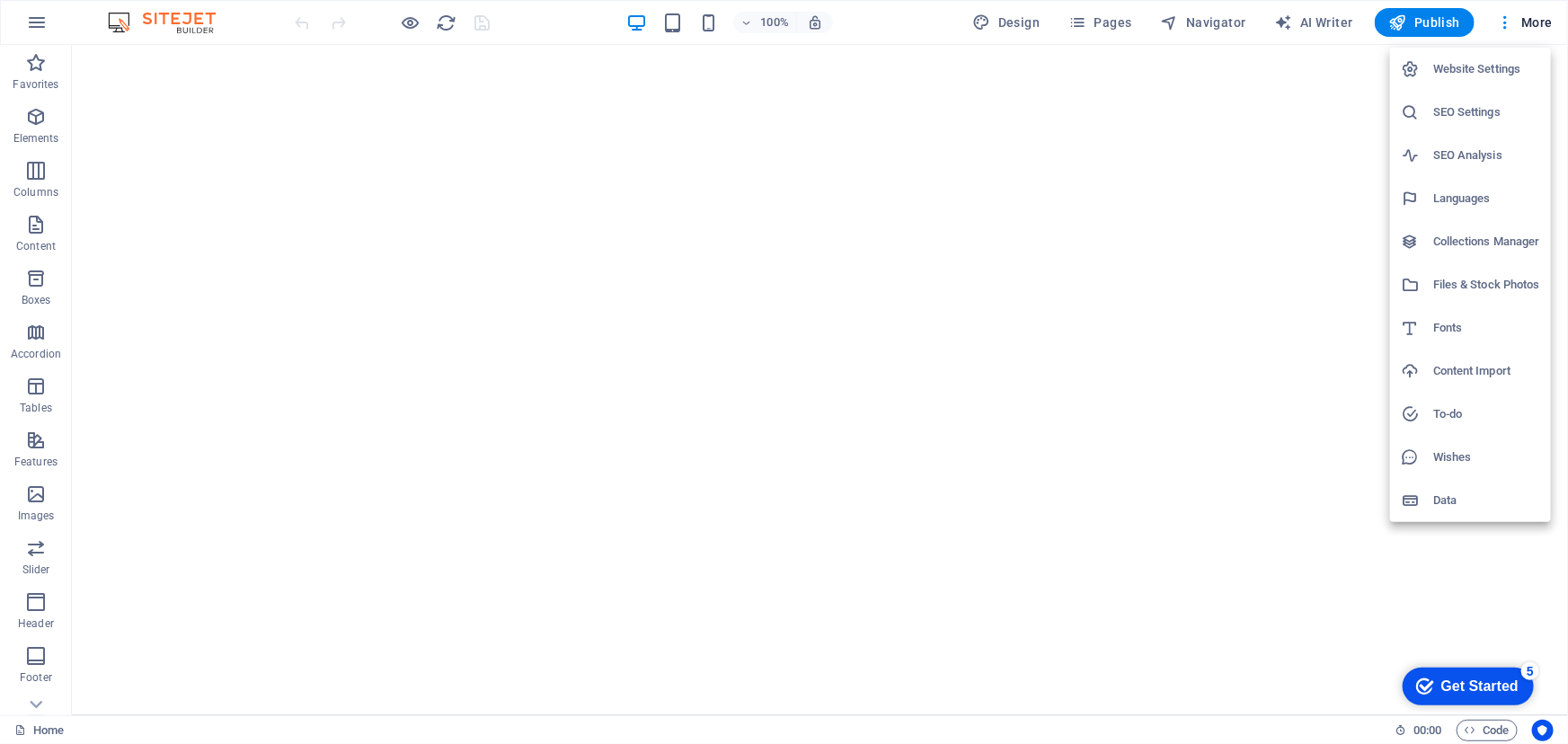
click at [1473, 108] on h6 "SEO Settings" at bounding box center [1486, 112] width 107 height 21
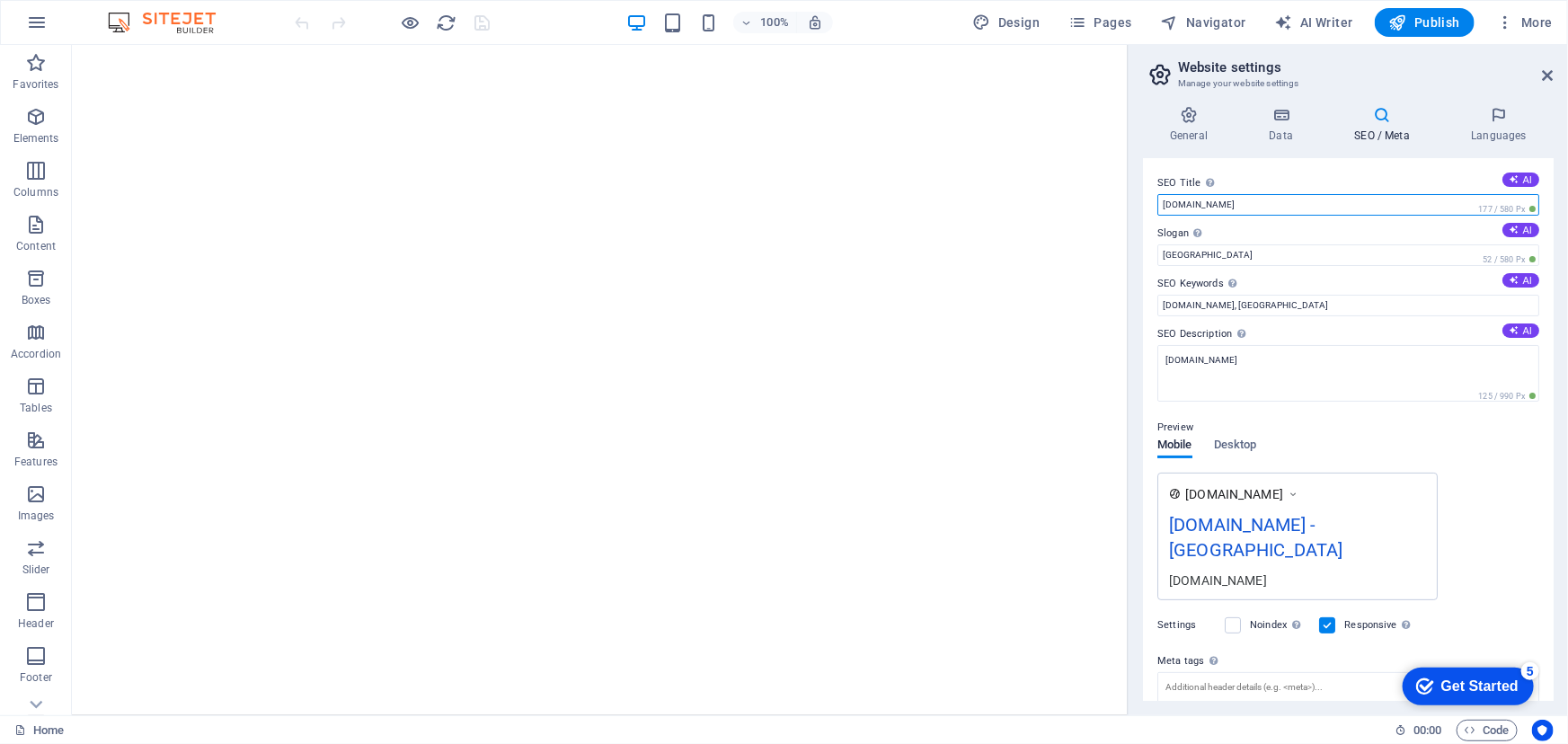
click at [1299, 203] on input "[DOMAIN_NAME]" at bounding box center [1348, 204] width 382 height 21
type input "m"
type input "Digital Menu"
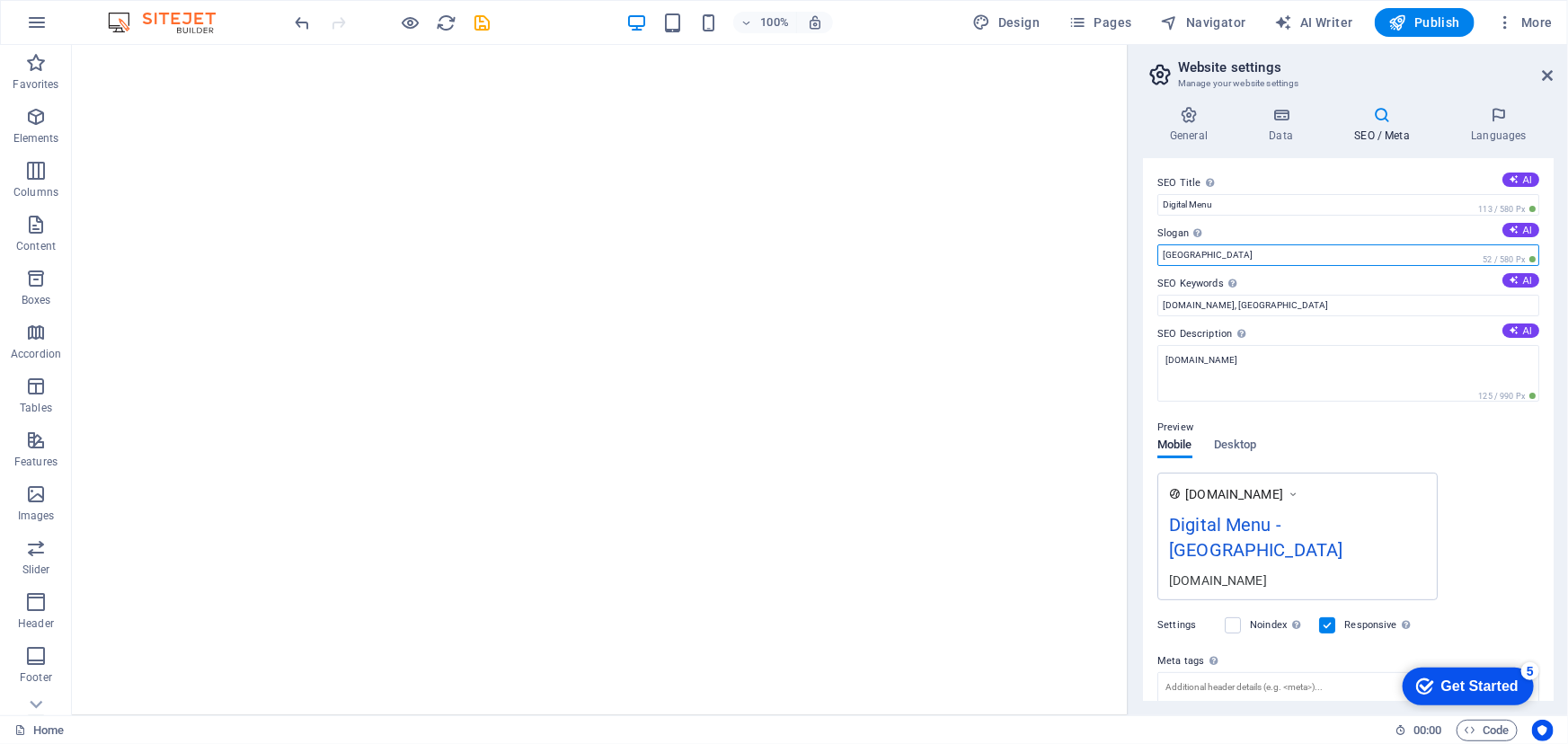
click at [1261, 257] on input "[GEOGRAPHIC_DATA]" at bounding box center [1348, 255] width 382 height 21
type input "B"
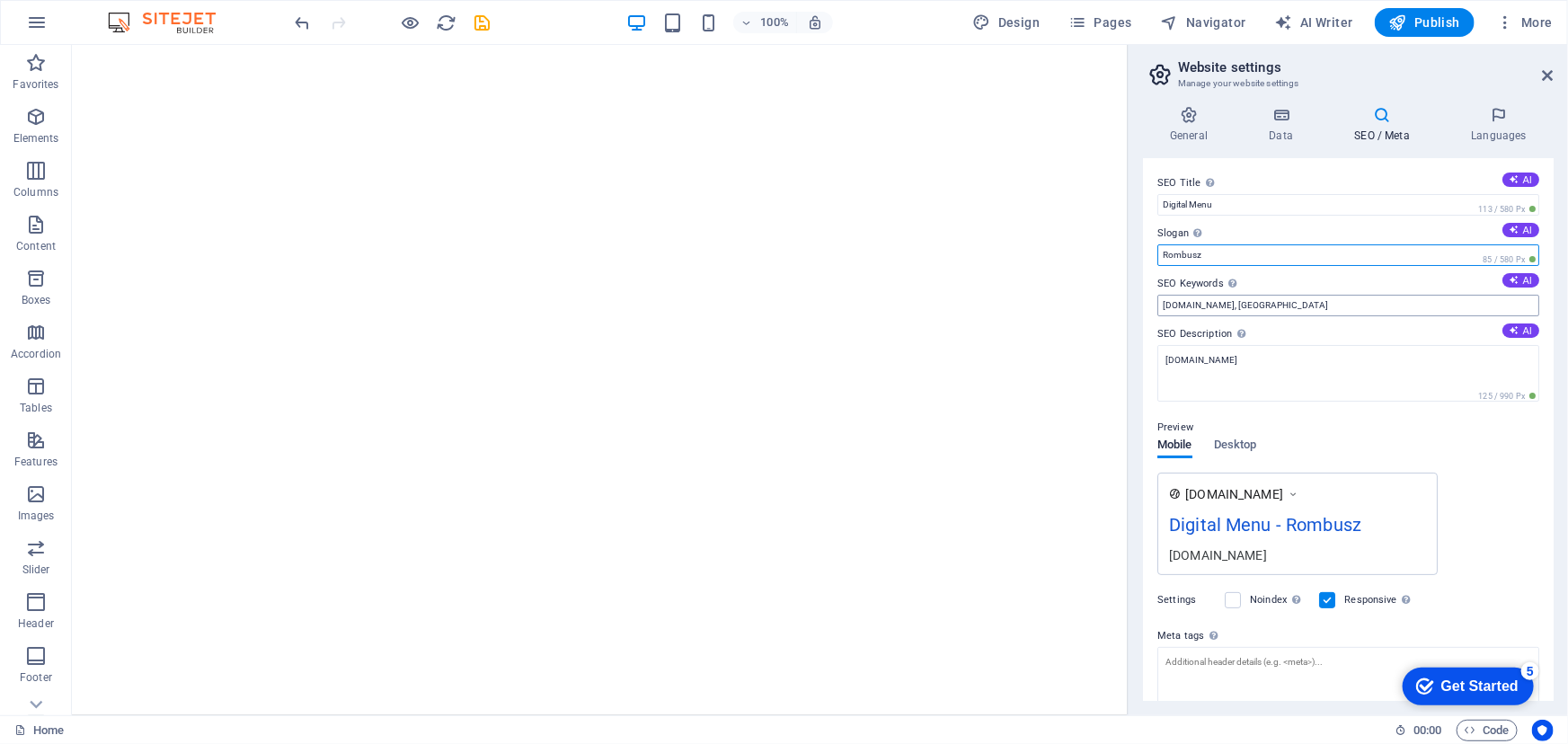
type input "Rombusz"
click at [1283, 303] on input "menu.hu.tags.world, Berlin" at bounding box center [1348, 305] width 382 height 21
type input "m"
type input "digital, menu,"
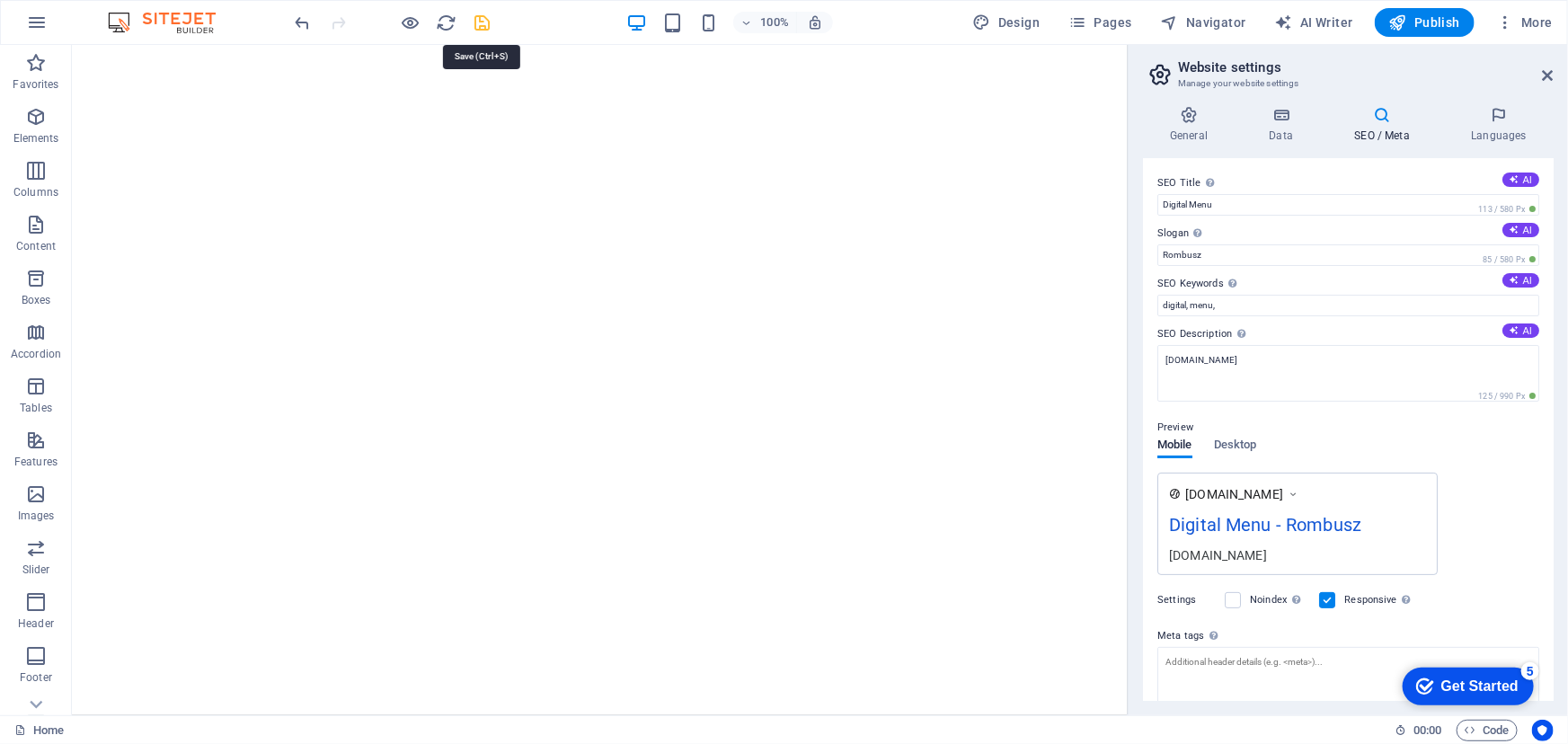
click at [481, 23] on icon "save" at bounding box center [483, 23] width 21 height 21
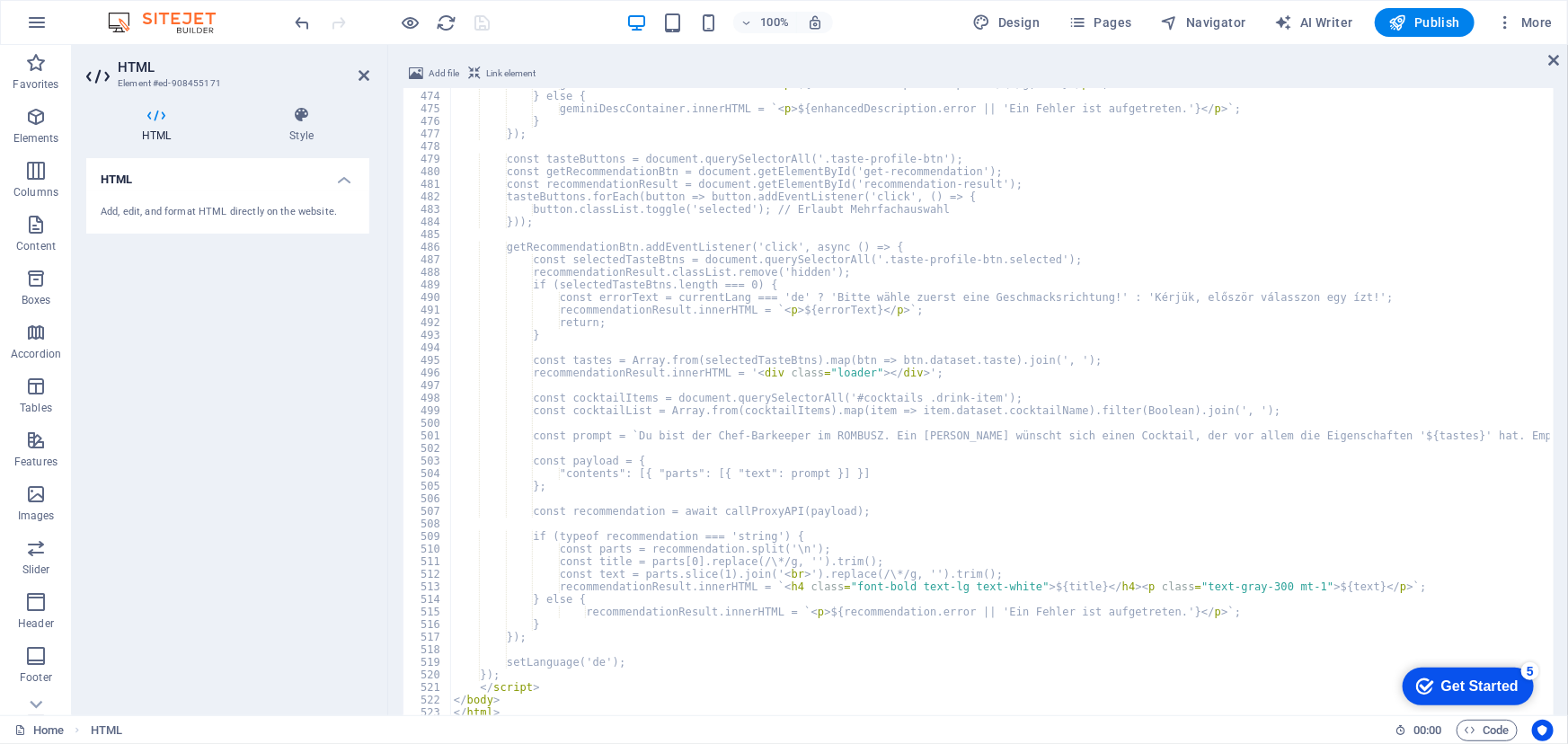
scroll to position [5948, 0]
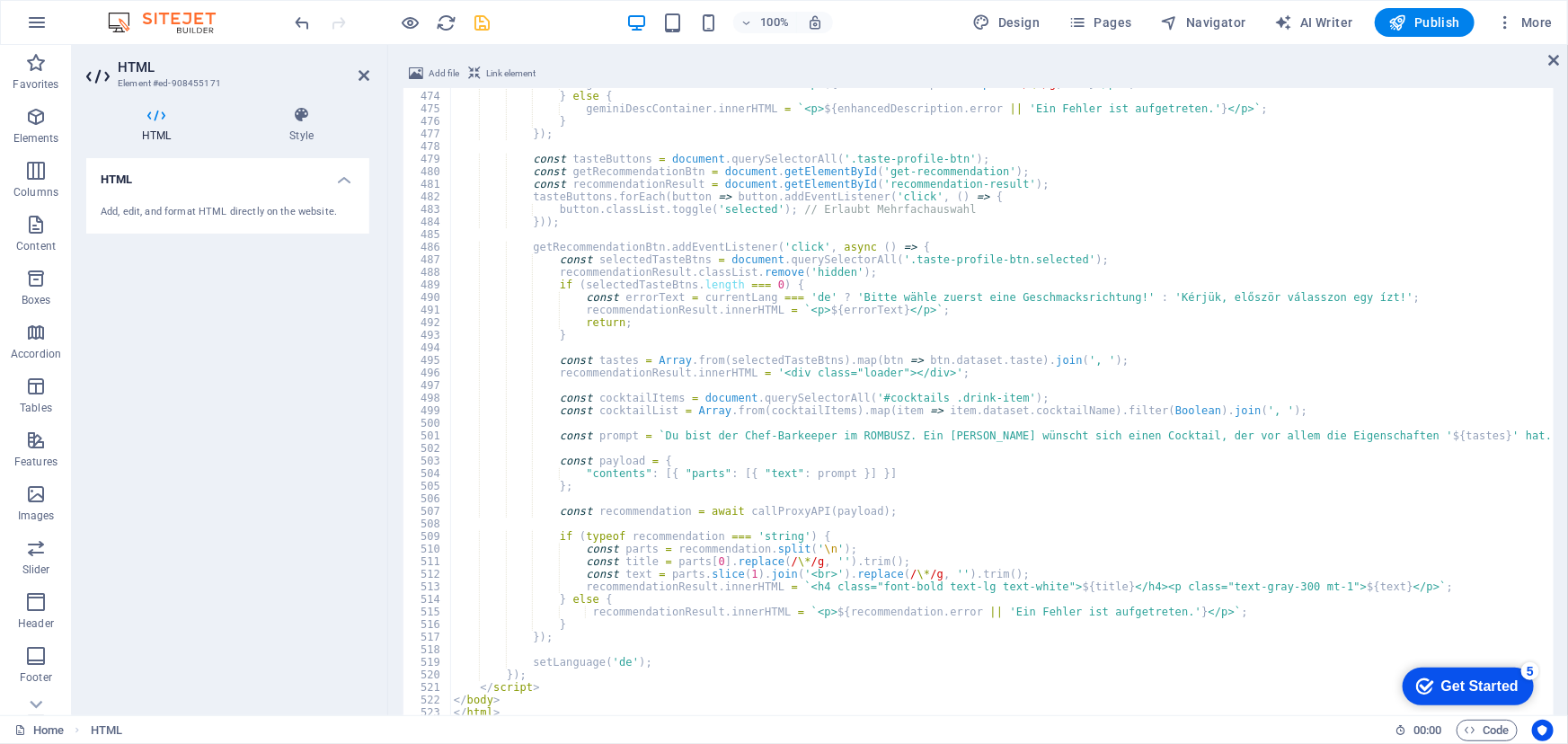
click at [498, 24] on div "100% Design Pages Navigator AI Writer Publish More" at bounding box center [926, 22] width 1268 height 29
click at [477, 24] on icon "save" at bounding box center [483, 23] width 21 height 21
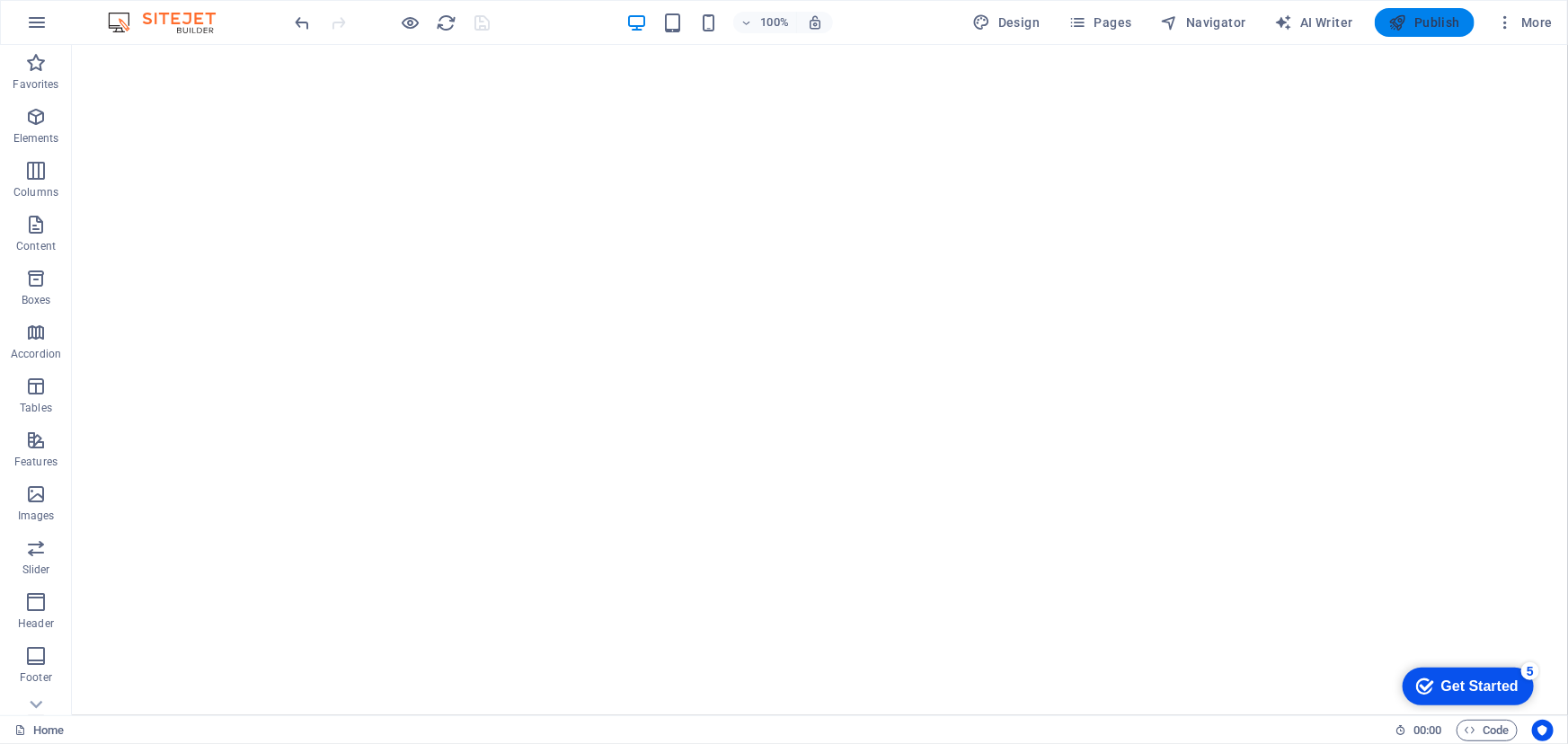
click at [1428, 11] on button "Publish" at bounding box center [1425, 22] width 100 height 29
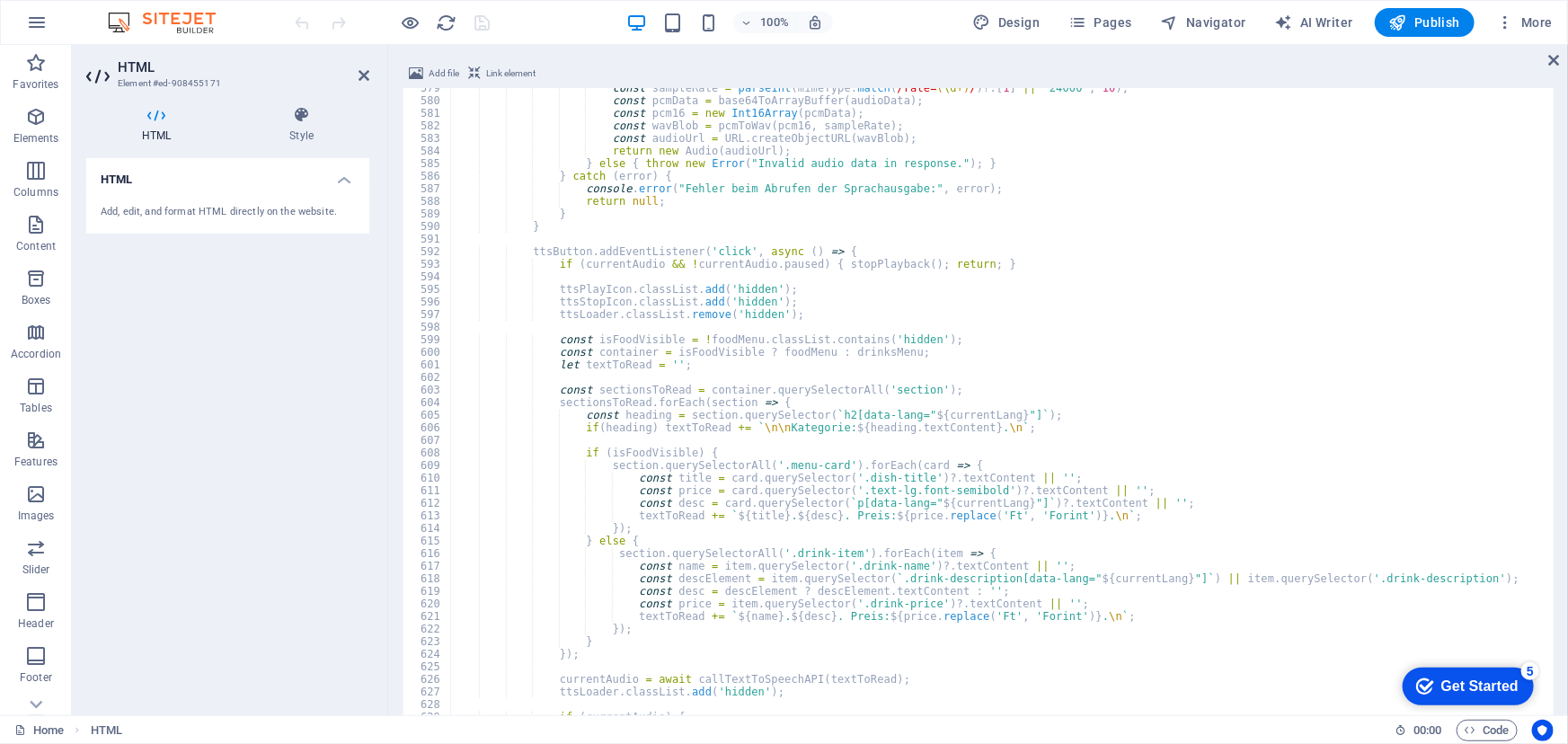
scroll to position [7277, 0]
drag, startPoint x: 1554, startPoint y: 687, endPoint x: 1536, endPoint y: 329, distance: 358.5
click at [1544, 332] on div "Add file Link element 579 580 581 582 583 584 585 586 587 588 589 590 591 592 5…" at bounding box center [977, 403] width 1180 height 709
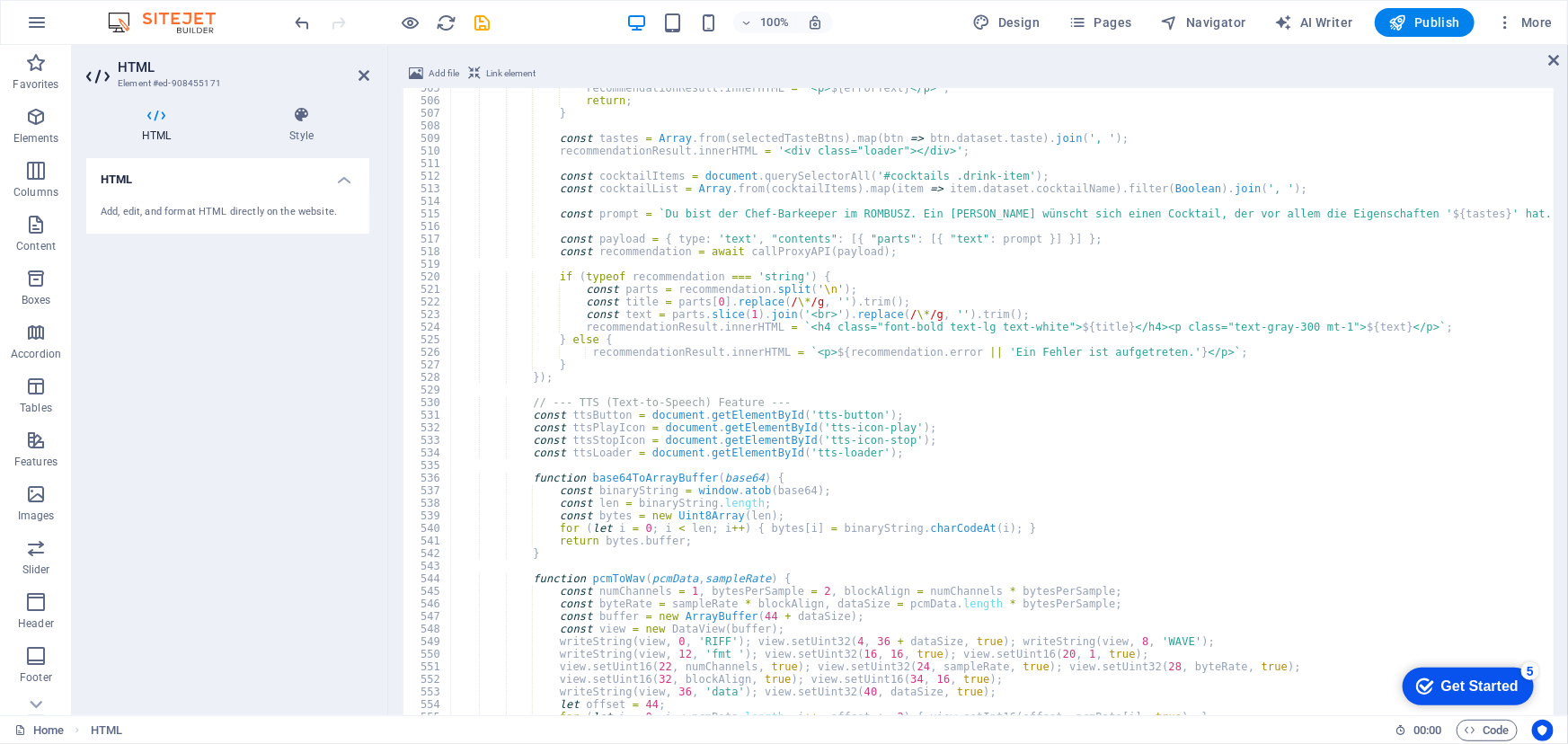
scroll to position [6346, 0]
drag, startPoint x: 1554, startPoint y: 614, endPoint x: 1543, endPoint y: 474, distance: 140.4
click at [1543, 474] on div "Add file Link element 505 506 507 508 509 510 511 512 513 514 515 516 517 518 5…" at bounding box center [977, 403] width 1180 height 709
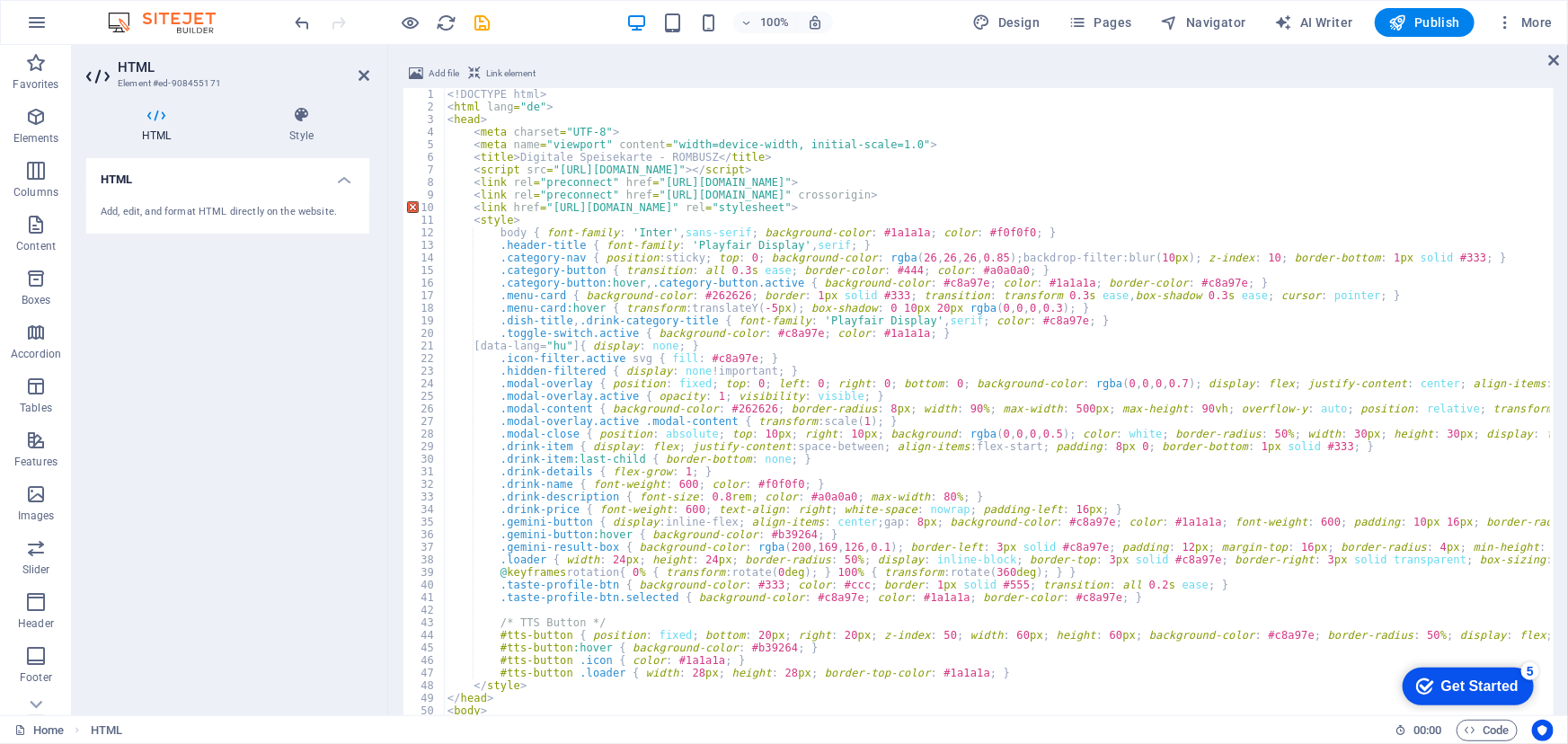
scroll to position [0, 0]
click at [483, 20] on icon "save" at bounding box center [483, 23] width 21 height 21
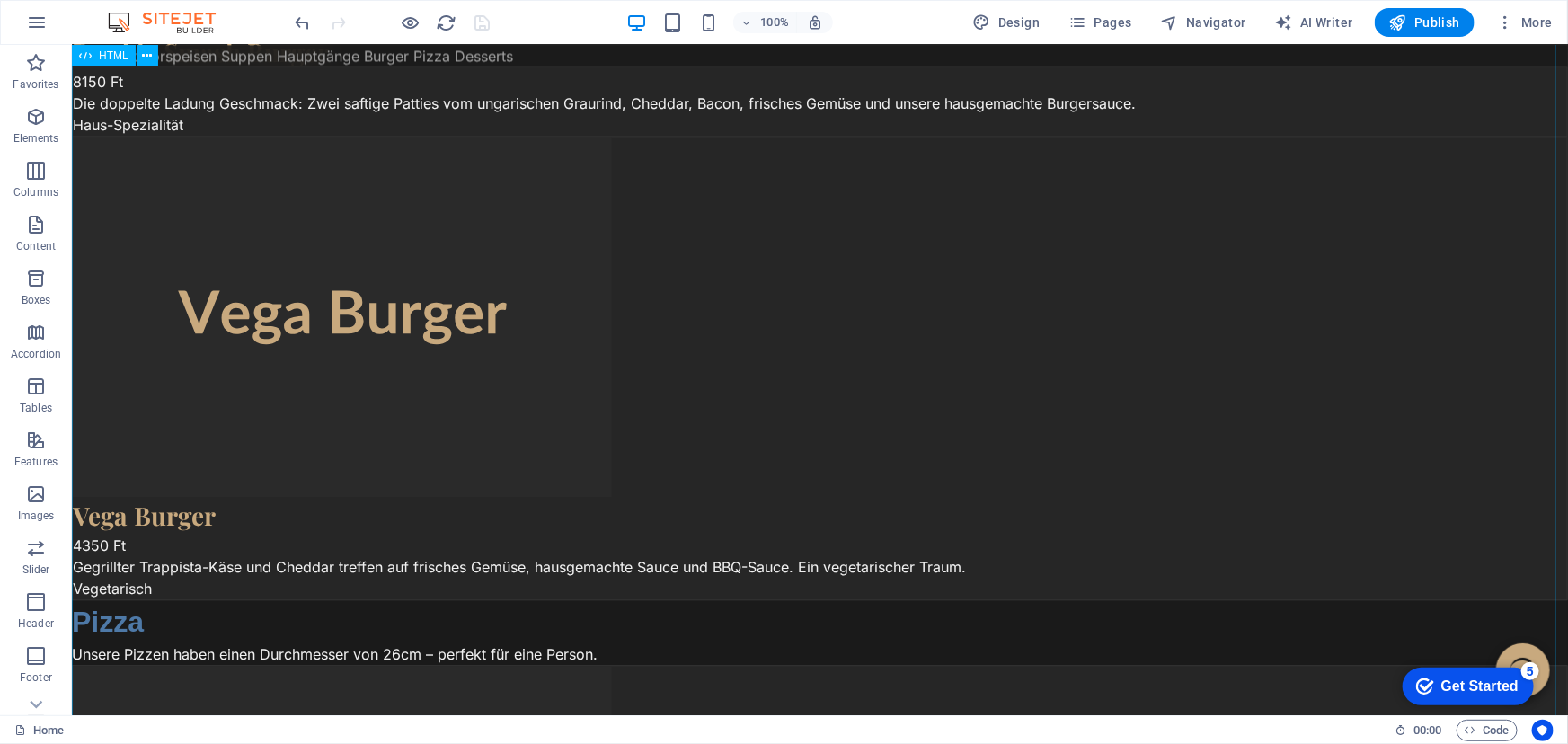
click at [652, 255] on div "Digitale Speisekarte - ROMBUSZ ROMBUSZ [PERSON_NAME] & [PERSON_NAME] Speisen Ge…" at bounding box center [819, 49] width 1496 height 11057
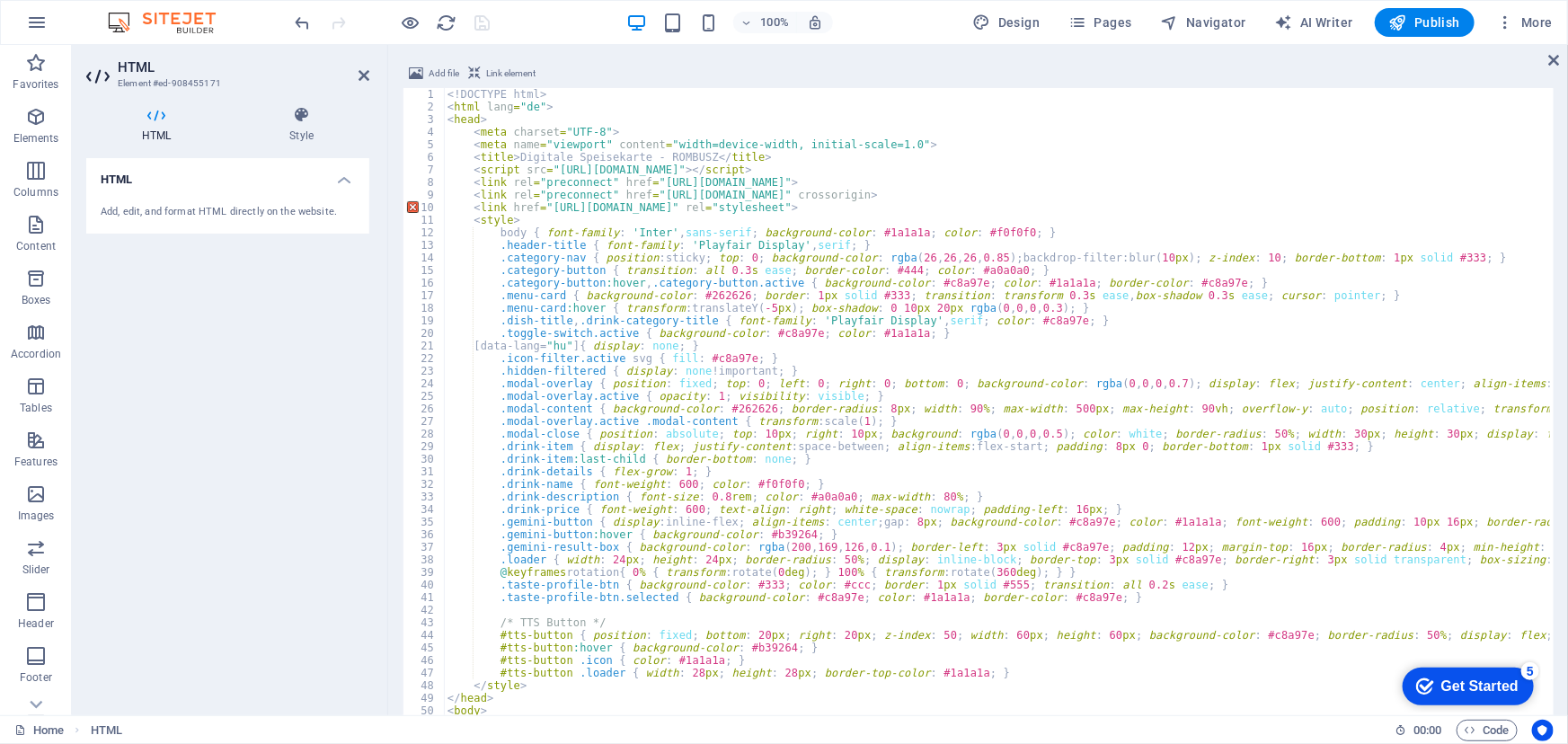
type textarea "<head>"
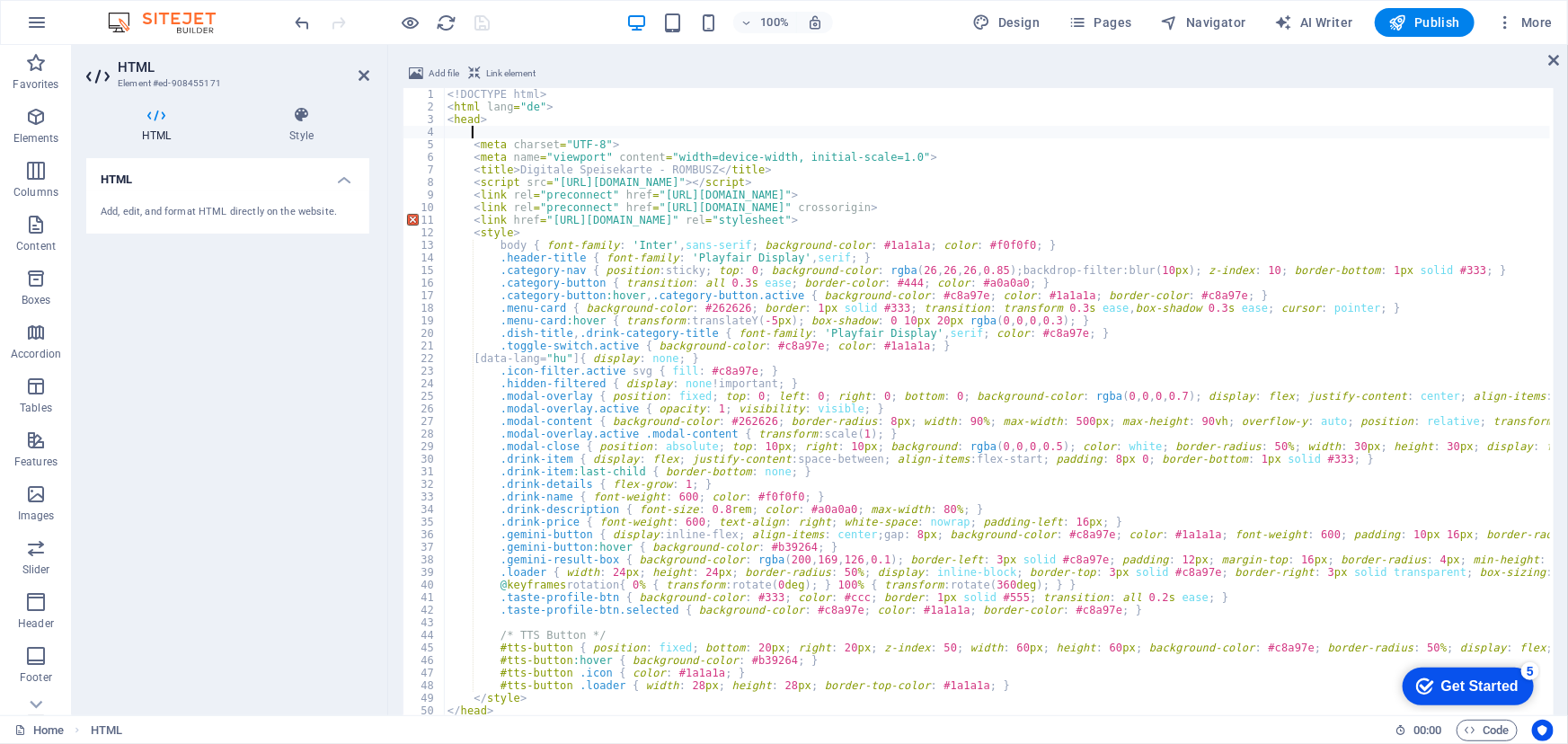
scroll to position [0, 0]
paste textarea "<!-- Der Titel wird dynamisch per JavaScript gesetzt -->"
type textarea "<!-- Der Titel wird dynamisch per JavaScript gesetzt -->"
click at [513, 28] on div "100% Design Pages Navigator AI Writer Publish More" at bounding box center [926, 22] width 1268 height 29
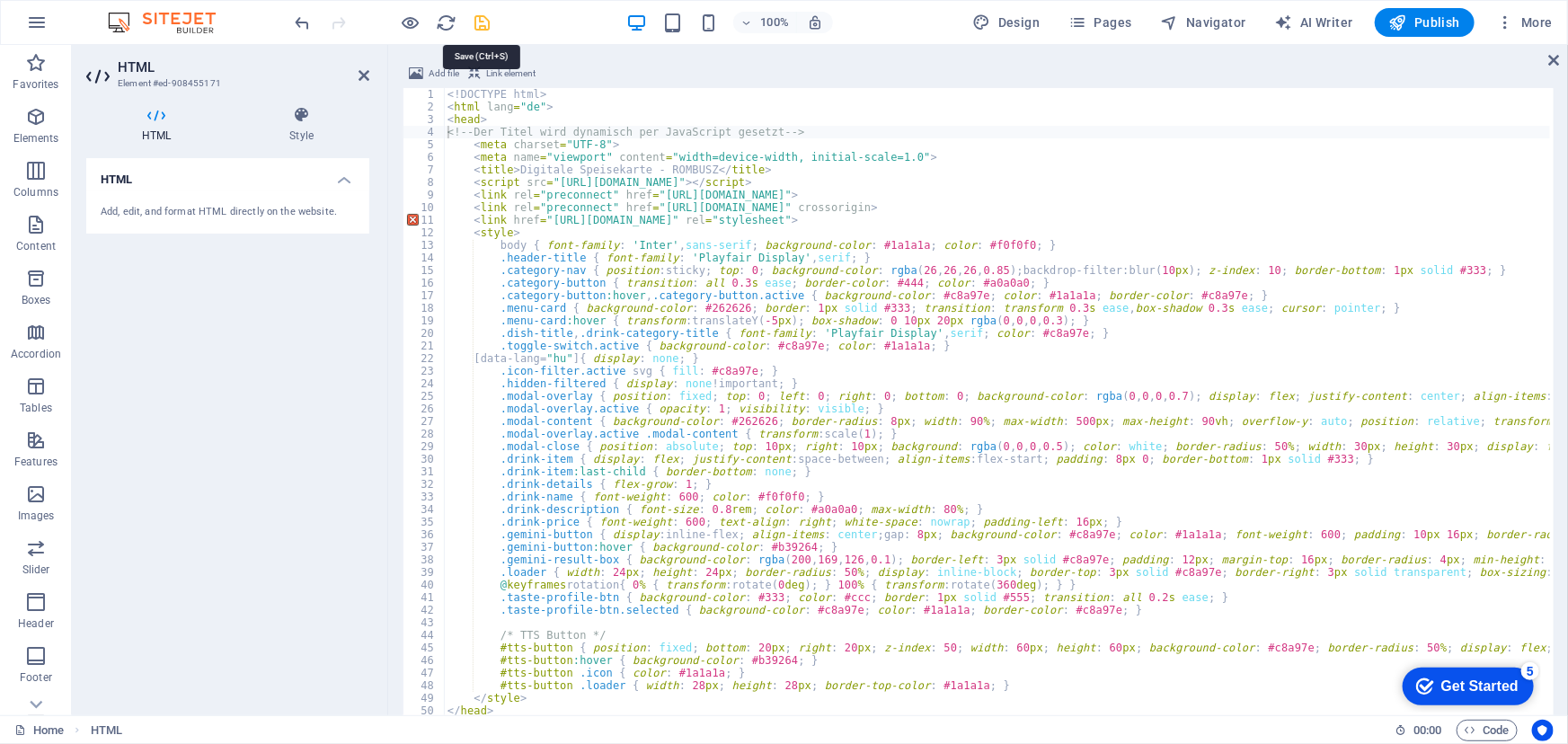
click at [485, 25] on icon "save" at bounding box center [483, 23] width 21 height 21
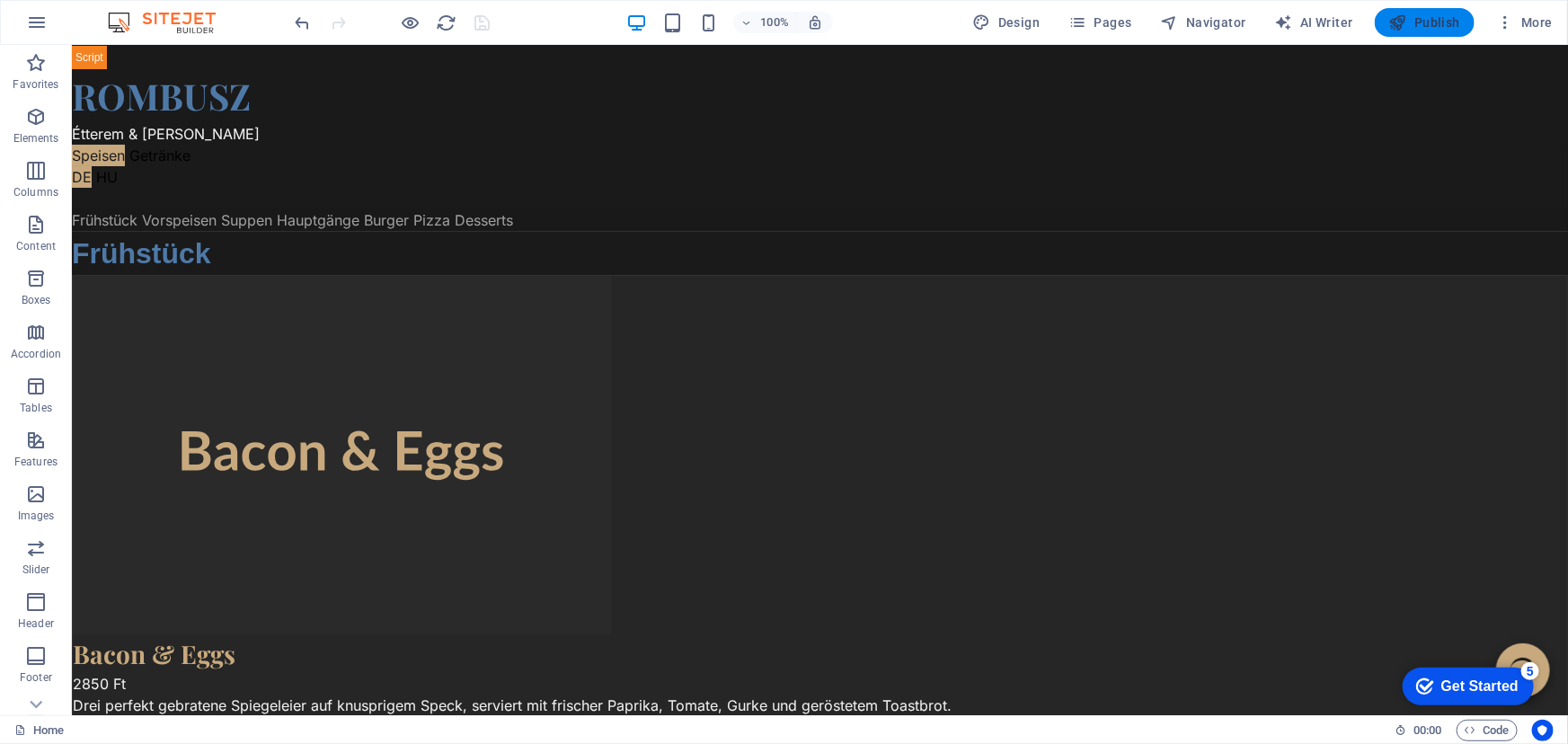
click at [1430, 16] on span "Publish" at bounding box center [1425, 22] width 71 height 18
